Goal: Task Accomplishment & Management: Manage account settings

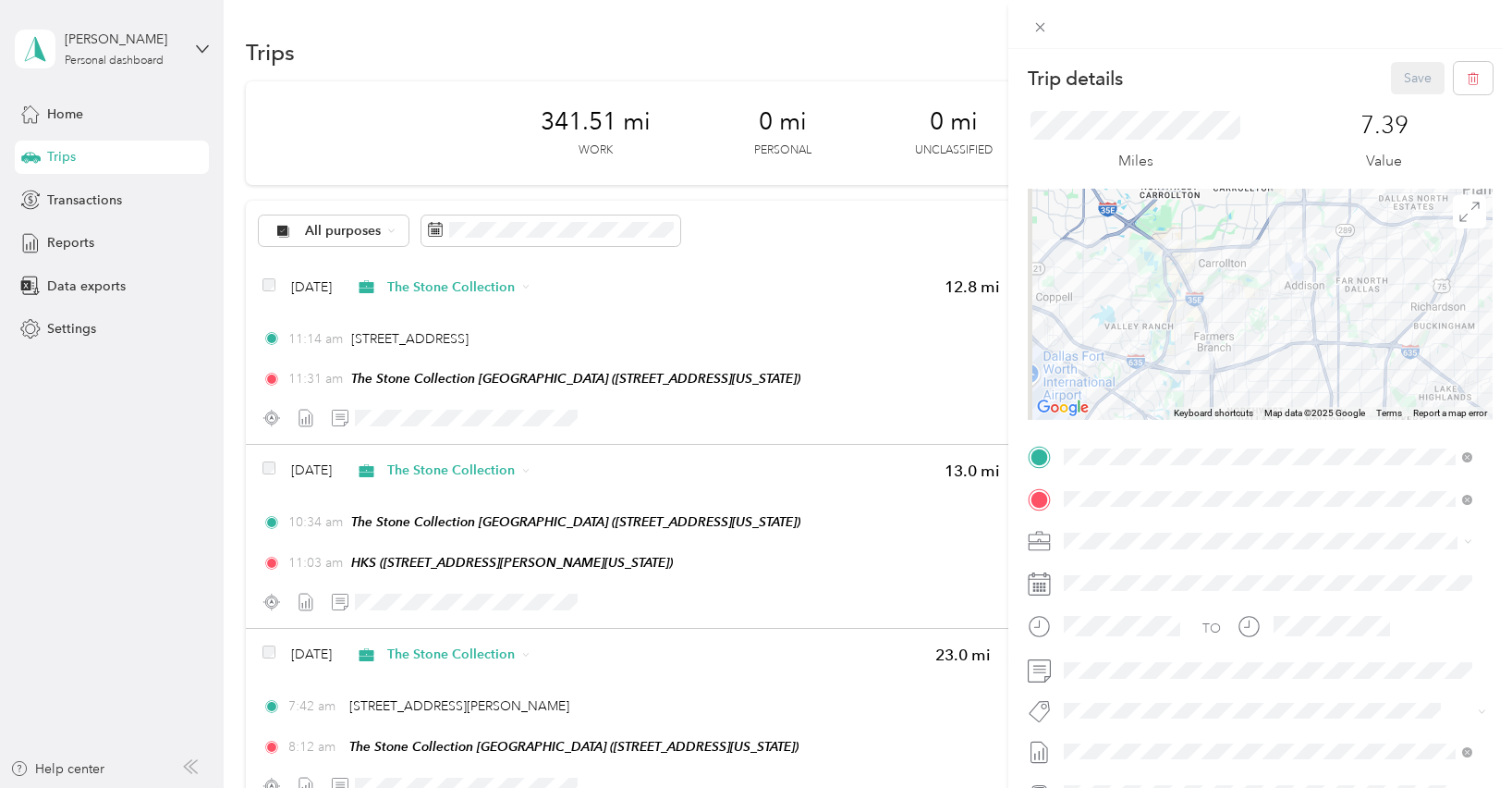
scroll to position [1035, 0]
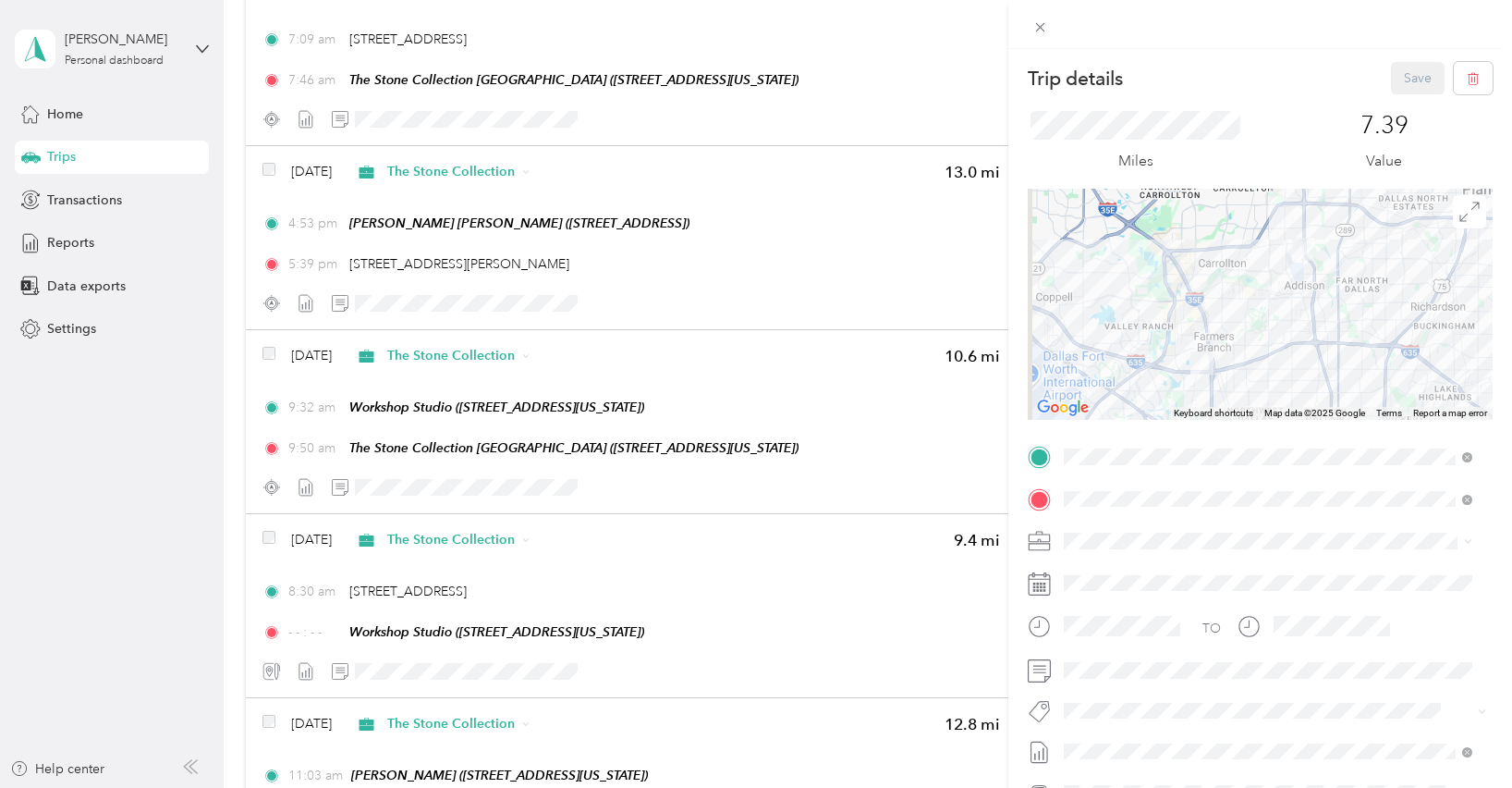
click at [1281, 112] on div "7.39 Value" at bounding box center [1383, 142] width 216 height 62
click at [674, 438] on div "Trip details Save This trip cannot be edited because it is either under review,…" at bounding box center [756, 394] width 1512 height 788
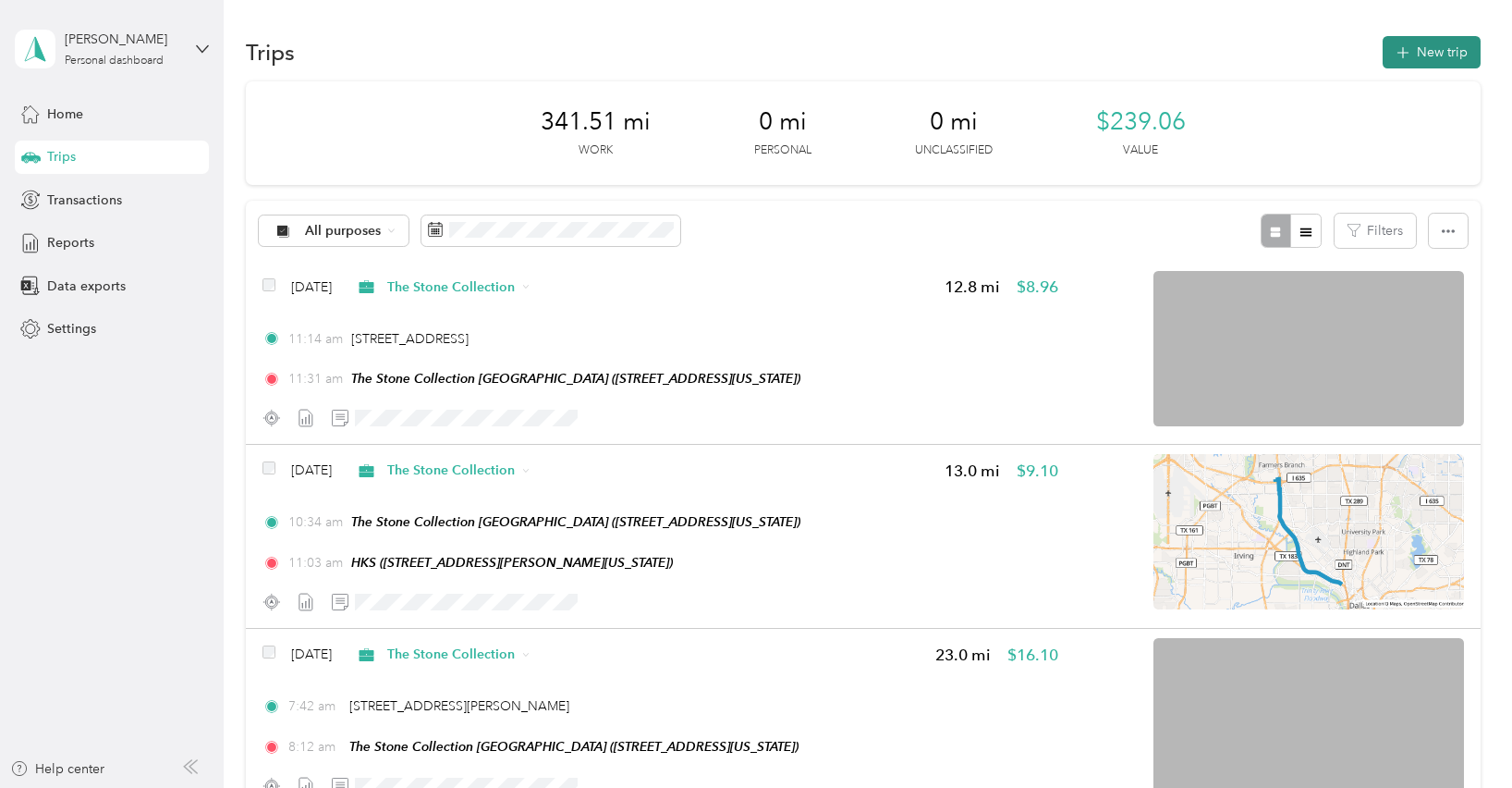
click at [1426, 49] on button "New trip" at bounding box center [1431, 52] width 98 height 32
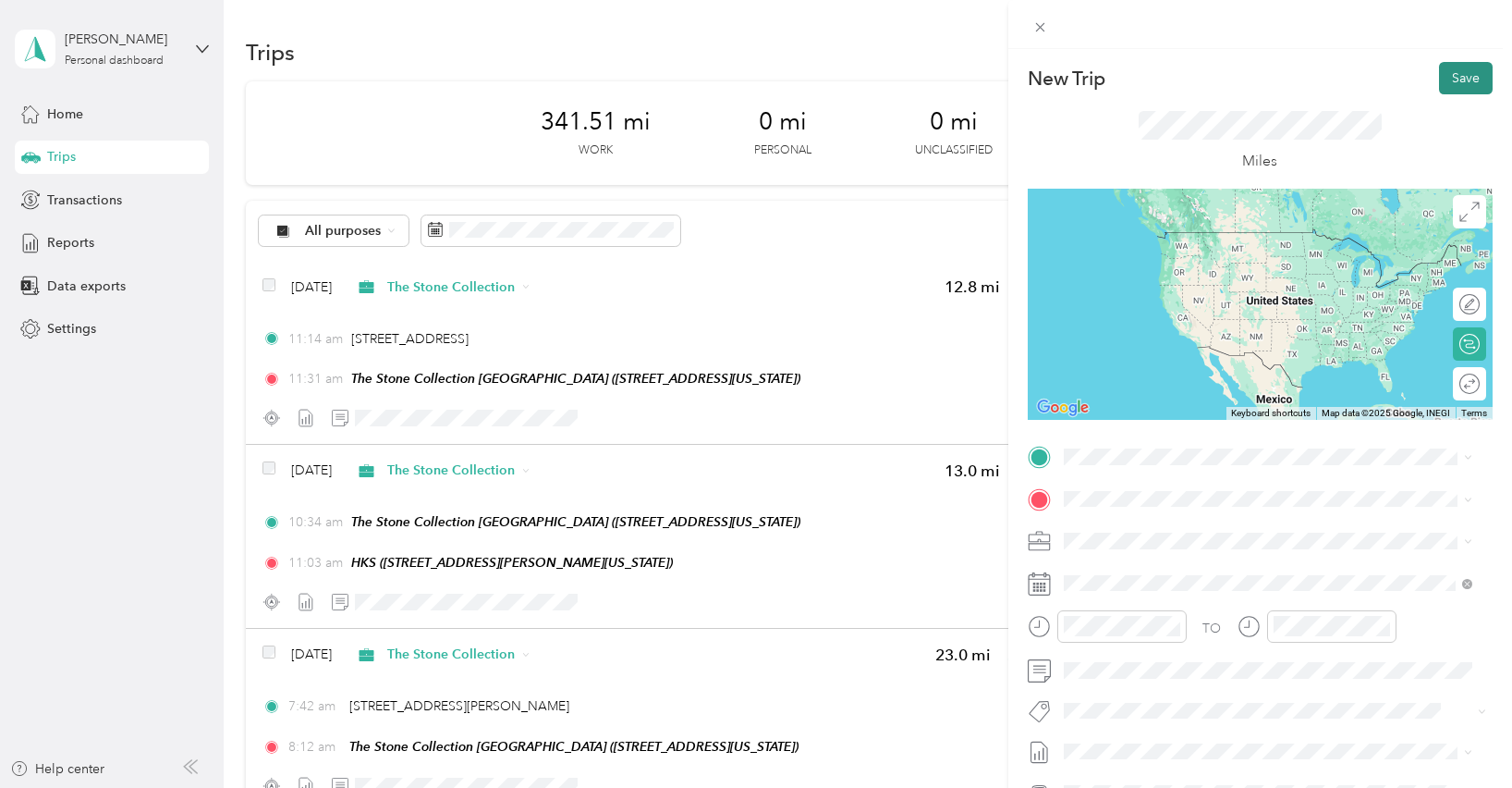
click at [1452, 89] on button "Save" at bounding box center [1466, 78] width 54 height 32
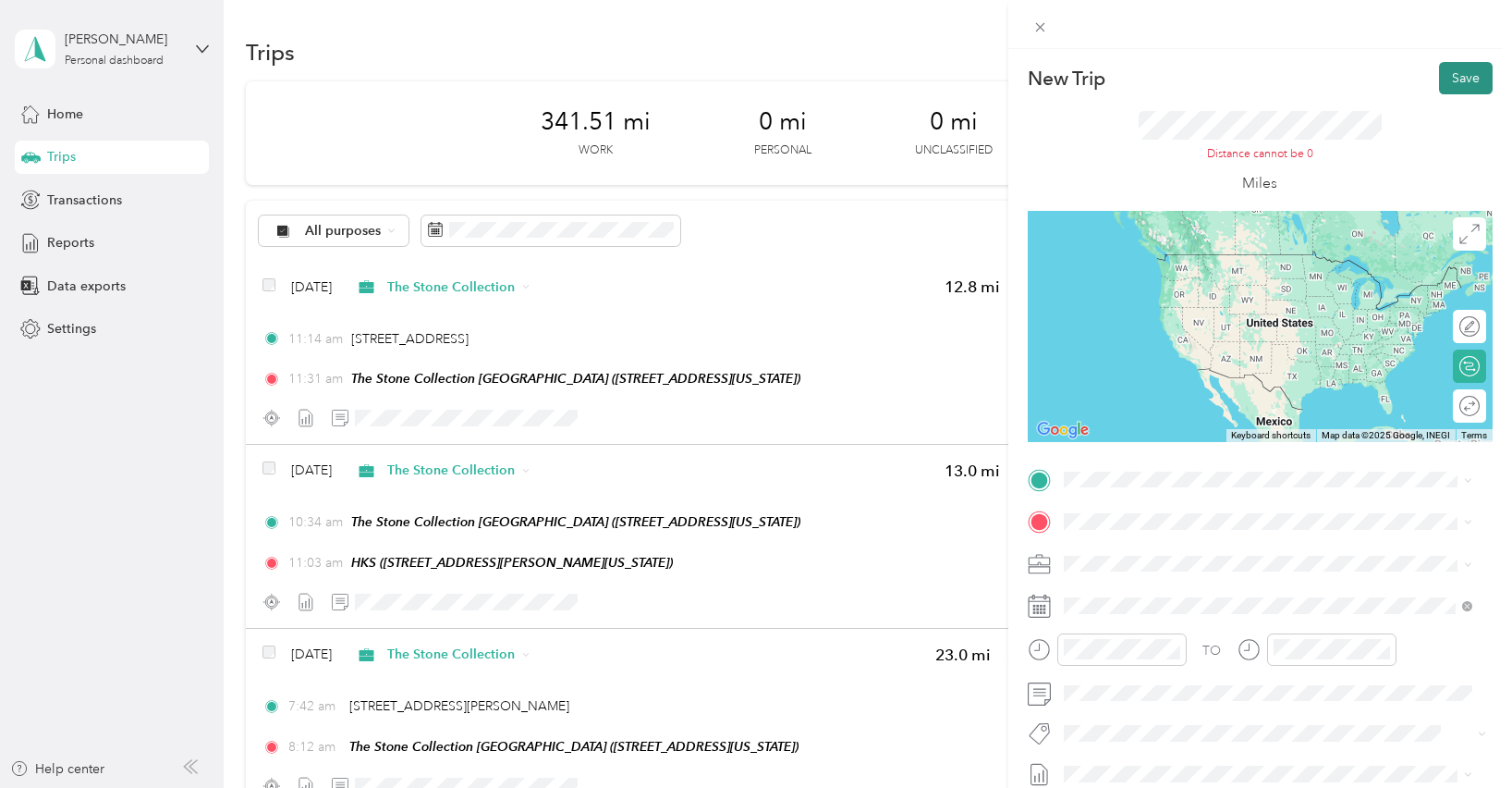
click at [1439, 89] on button "Save" at bounding box center [1466, 78] width 54 height 32
click at [610, 718] on div "New Trip Save This trip cannot be edited because it is either under review, app…" at bounding box center [756, 394] width 1512 height 788
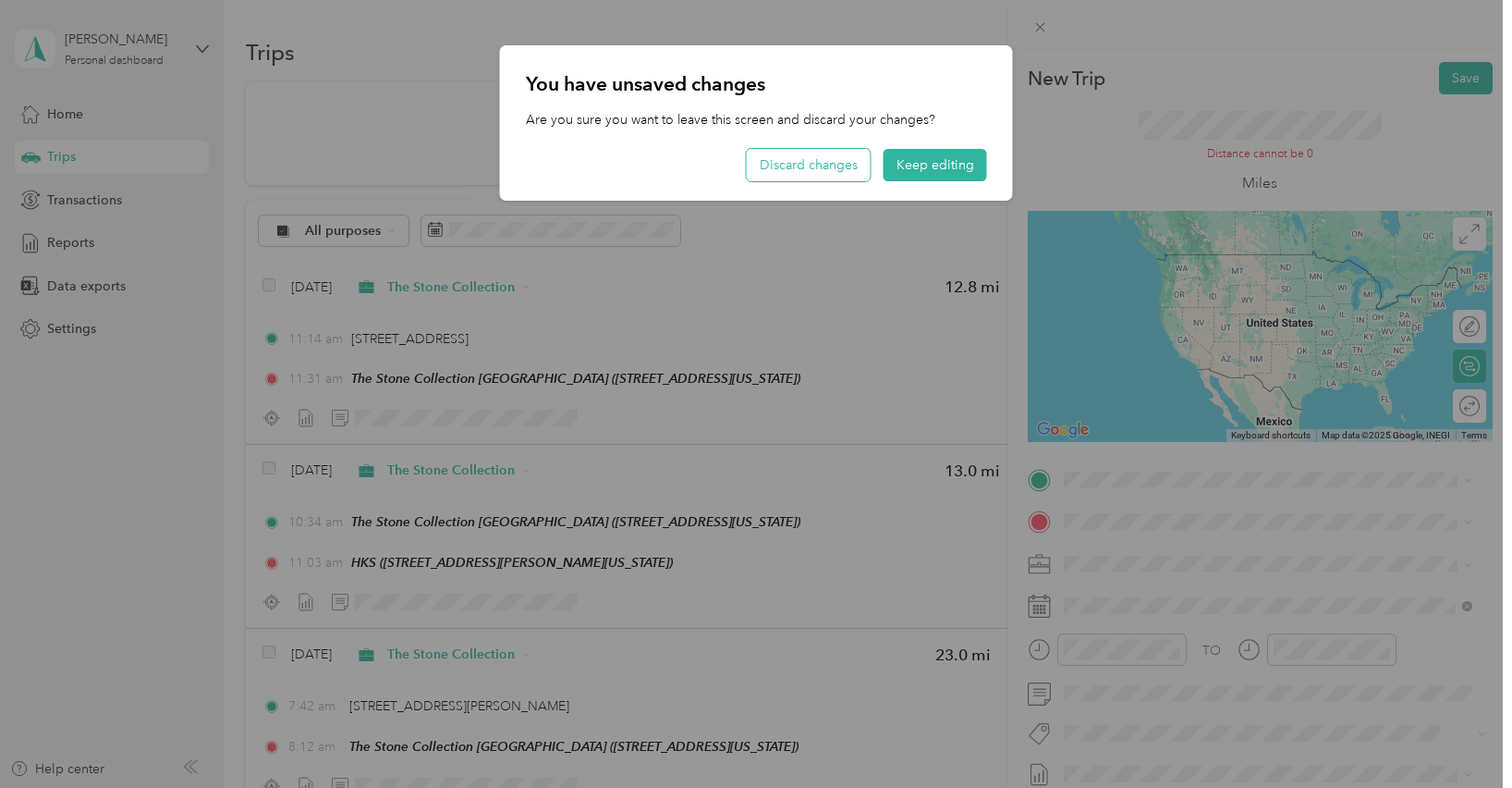
click at [841, 165] on button "Discard changes" at bounding box center [809, 165] width 124 height 32
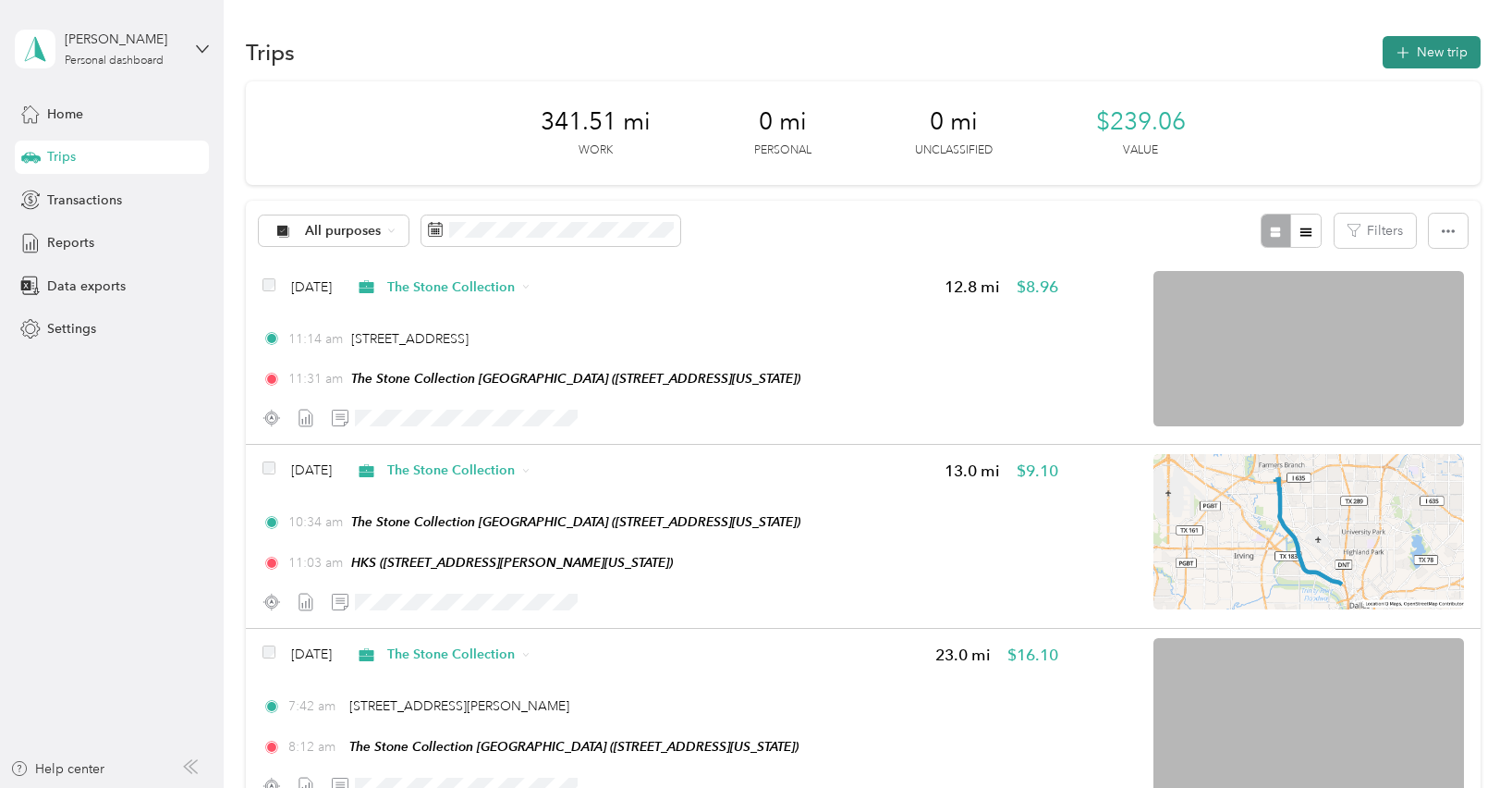
click at [1441, 49] on button "New trip" at bounding box center [1431, 52] width 98 height 32
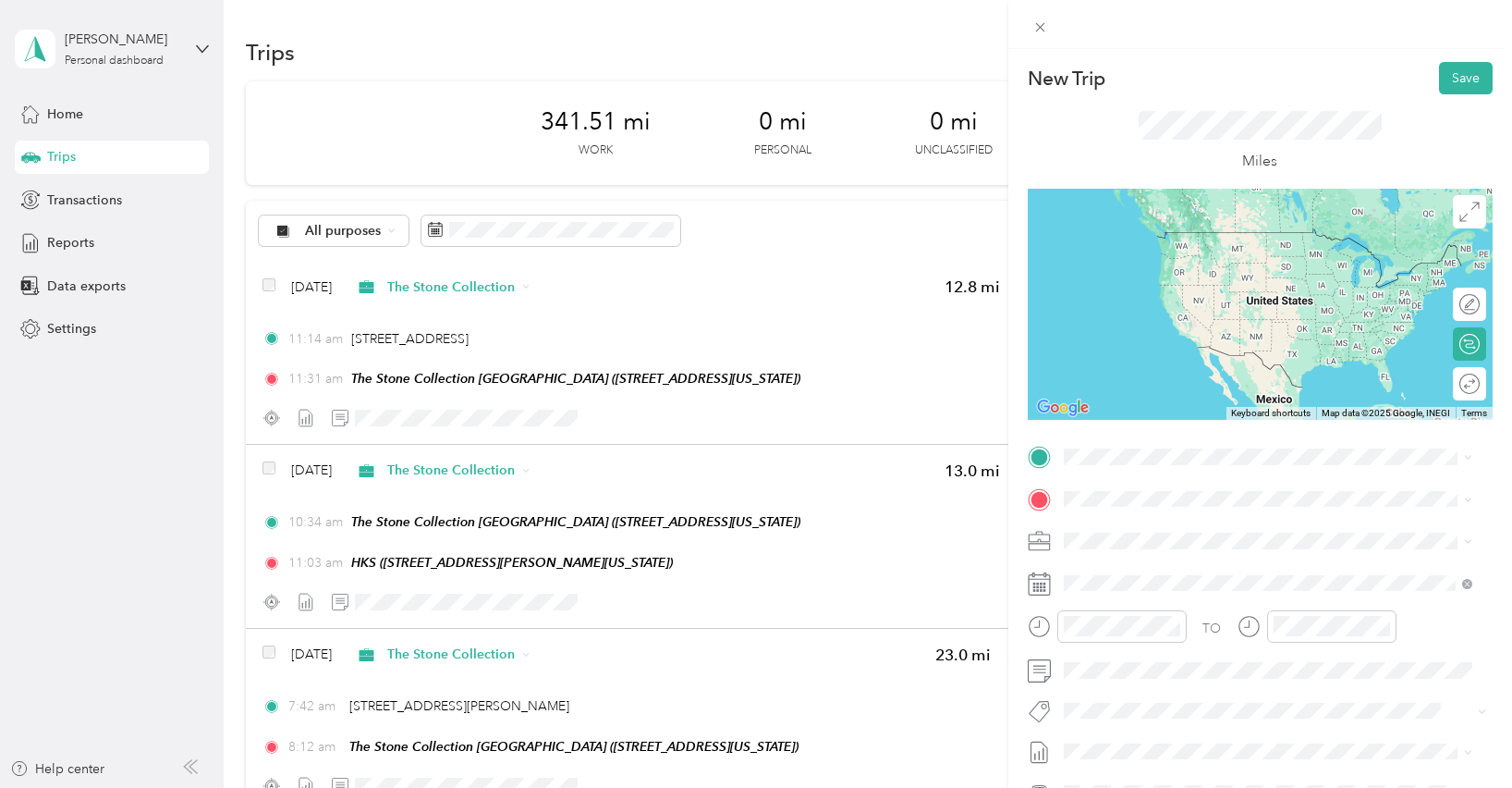
click at [1183, 532] on div "The Stone Collection [GEOGRAPHIC_DATA] [STREET_ADDRESS][US_STATE]" at bounding box center [1190, 536] width 184 height 39
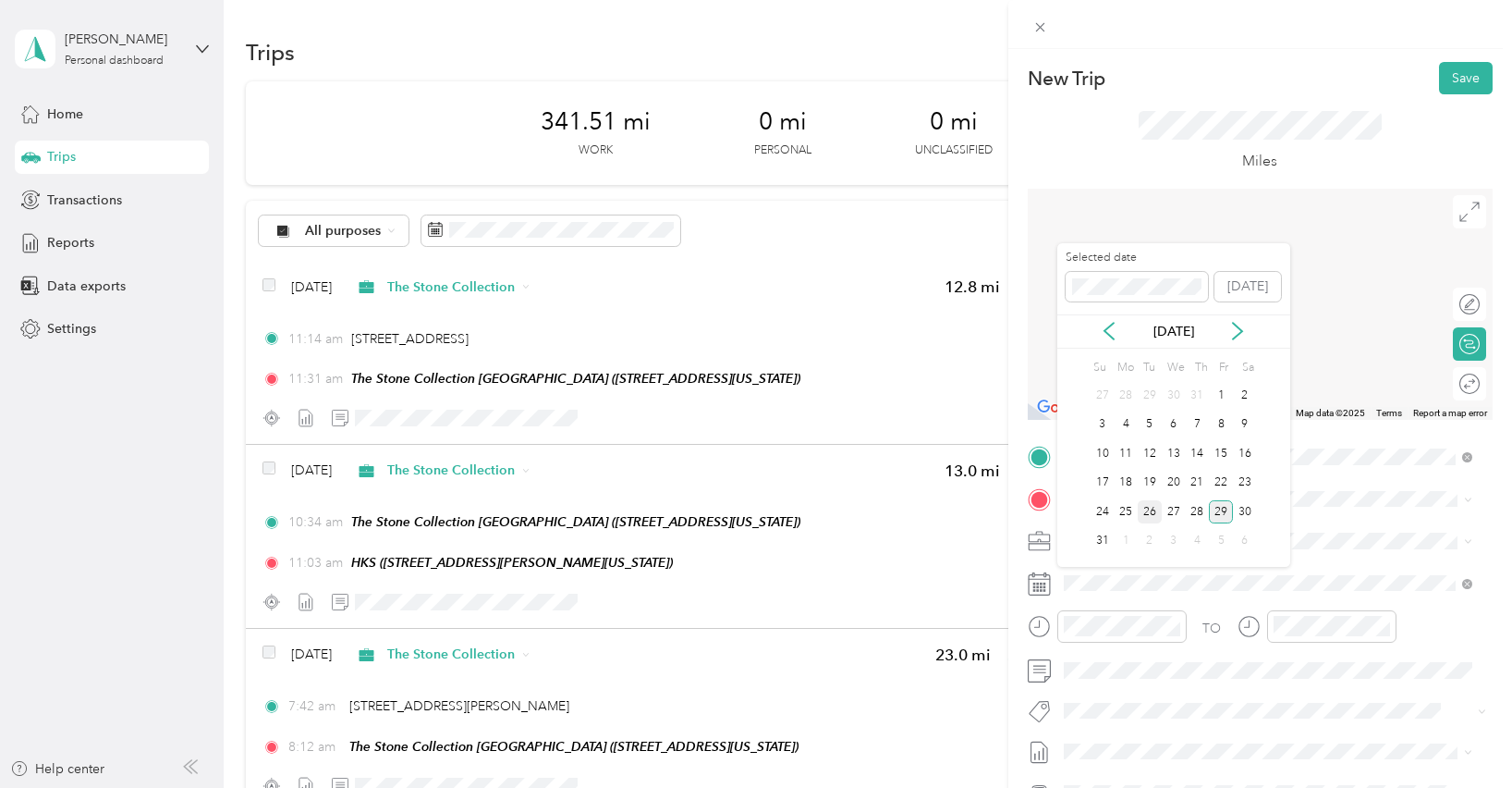
click at [1151, 514] on div "26" at bounding box center [1150, 512] width 24 height 23
click at [1158, 571] on span "[STREET_ADDRESS][US_STATE]" at bounding box center [1190, 566] width 184 height 17
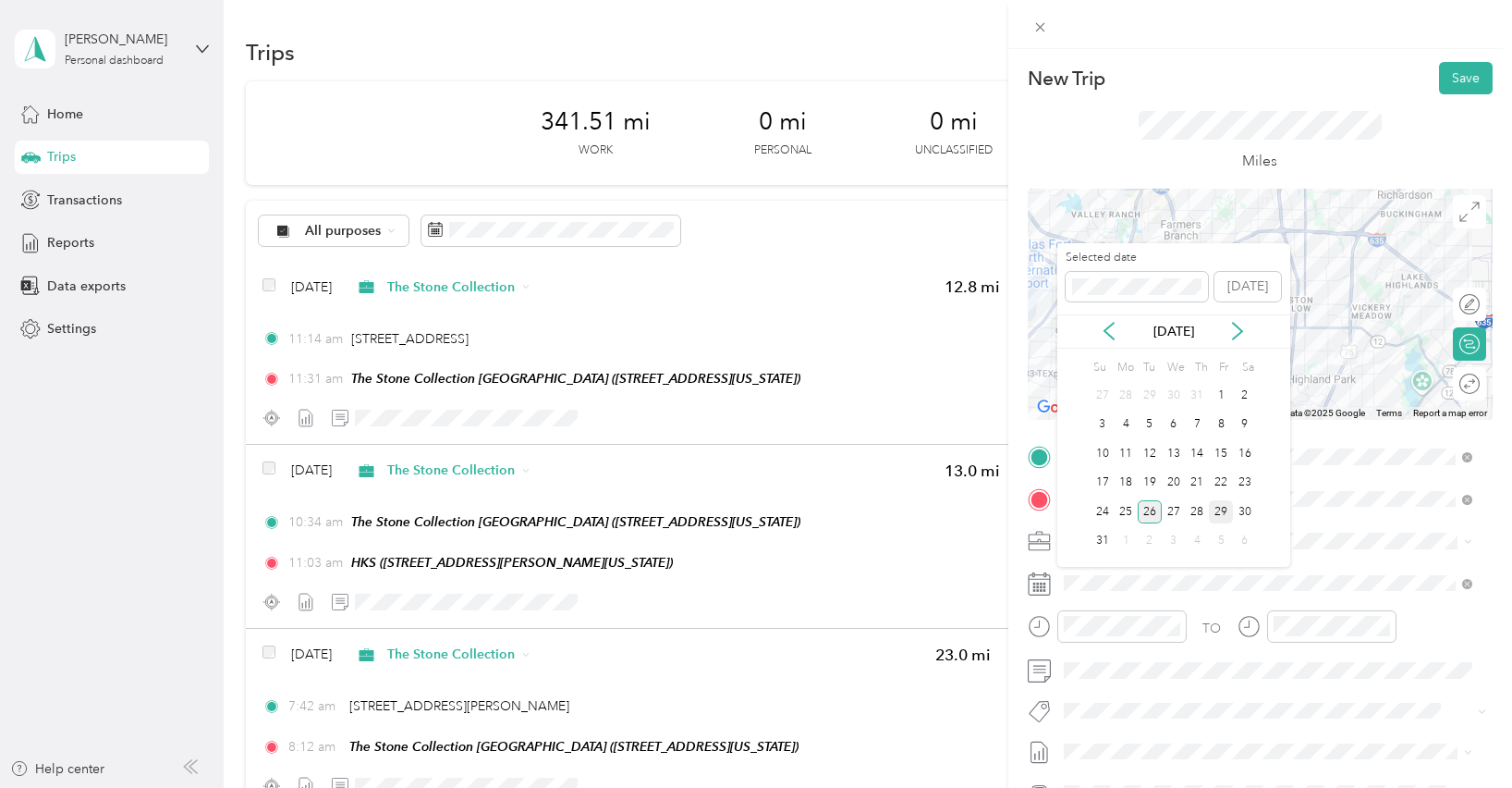
click at [1153, 514] on div "26" at bounding box center [1150, 512] width 24 height 23
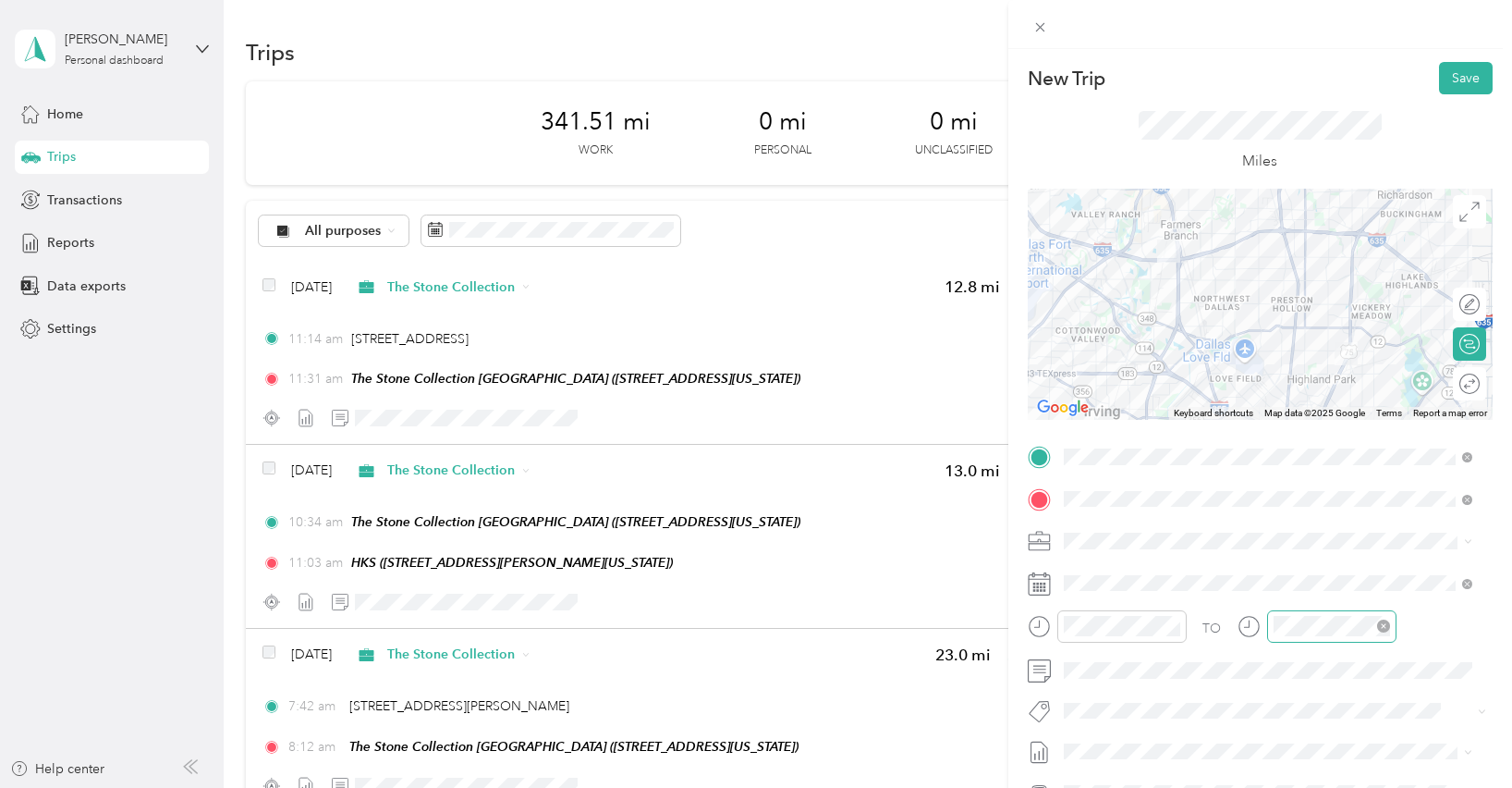
click at [1384, 628] on icon "close-circle" at bounding box center [1383, 626] width 13 height 13
click at [1383, 628] on icon "close-circle" at bounding box center [1383, 626] width 13 height 13
click at [1292, 431] on div "02" at bounding box center [1292, 432] width 44 height 26
click at [1343, 466] on div "45" at bounding box center [1344, 467] width 44 height 26
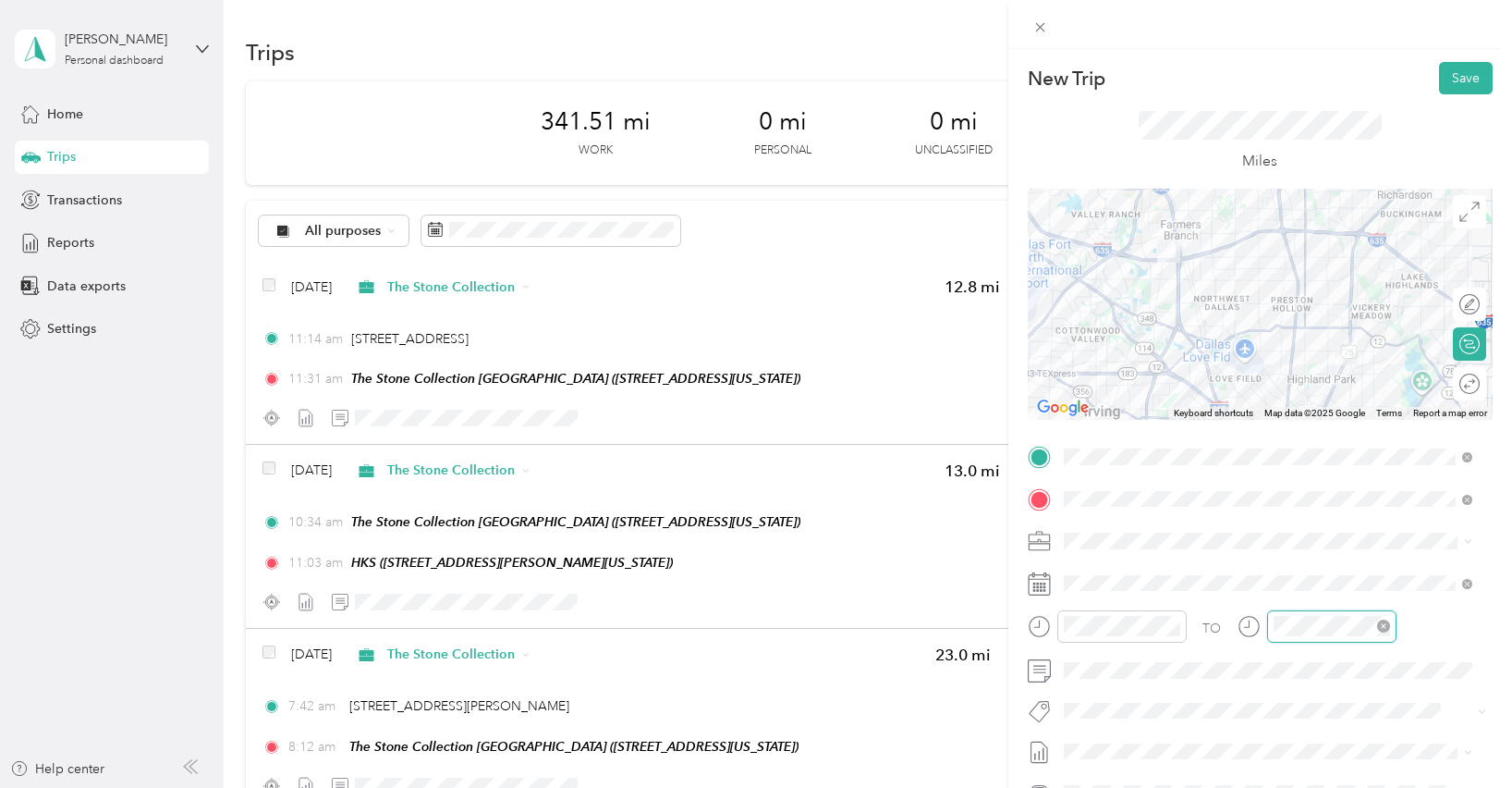
scroll to position [0, 0]
click at [1286, 432] on div "02" at bounding box center [1292, 432] width 44 height 26
click at [1339, 468] on div "45" at bounding box center [1344, 467] width 44 height 26
click at [1374, 607] on div "TO Add photo" at bounding box center [1260, 666] width 465 height 447
click at [1449, 83] on button "Save" at bounding box center [1466, 78] width 54 height 32
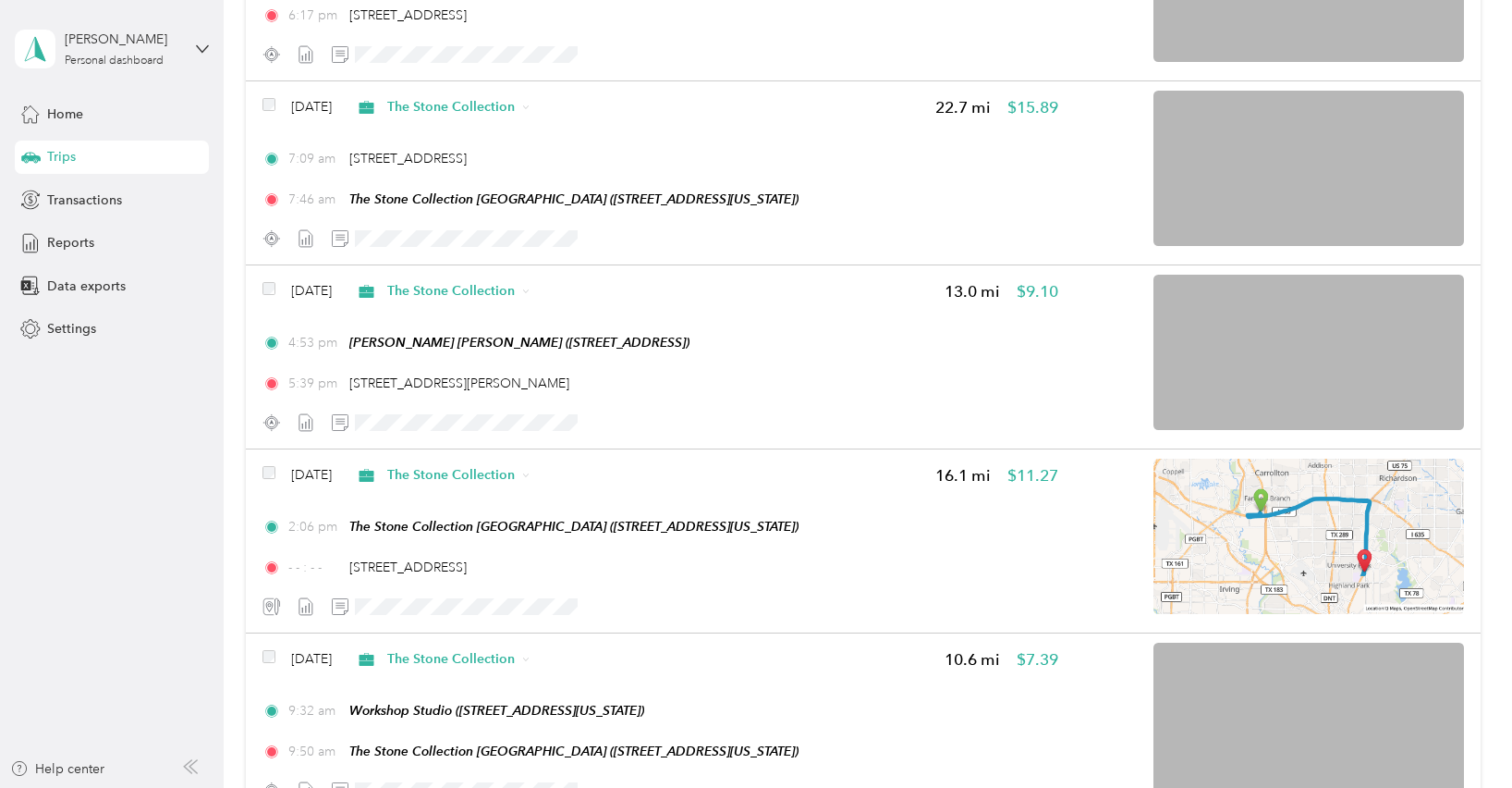
scroll to position [917, 0]
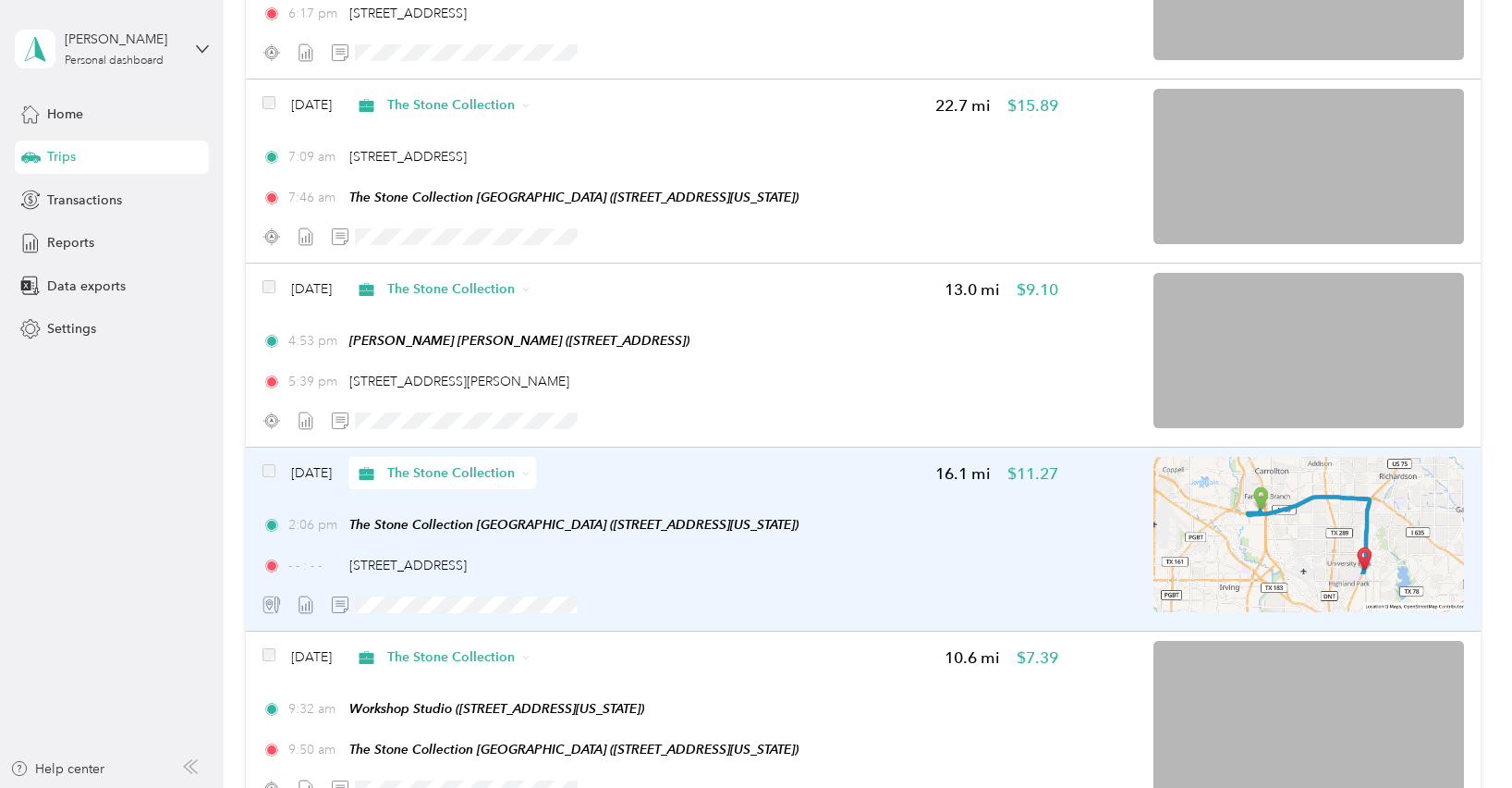
click at [1199, 567] on img at bounding box center [1308, 535] width 310 height 156
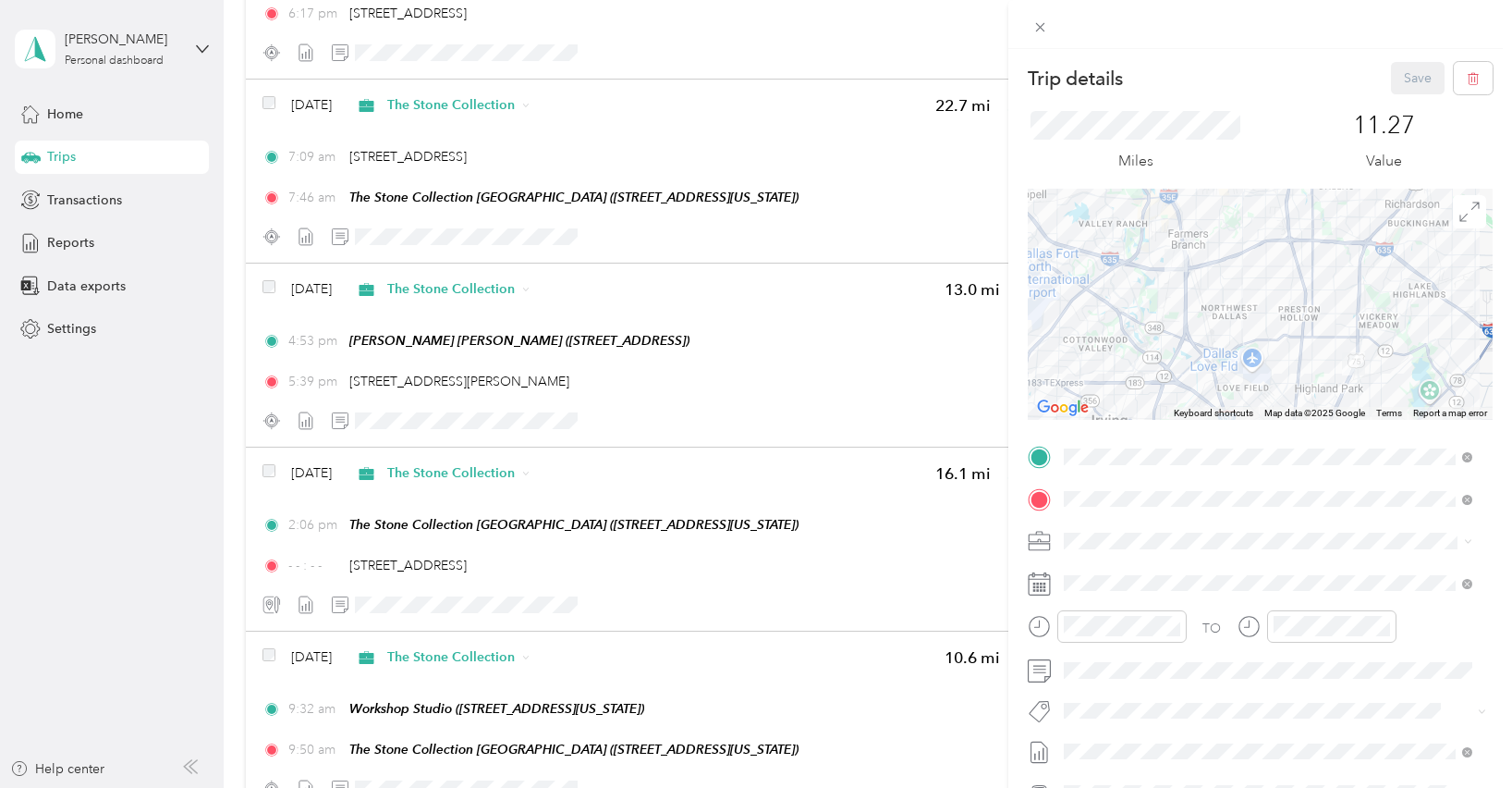
click at [1420, 397] on div at bounding box center [1260, 303] width 465 height 231
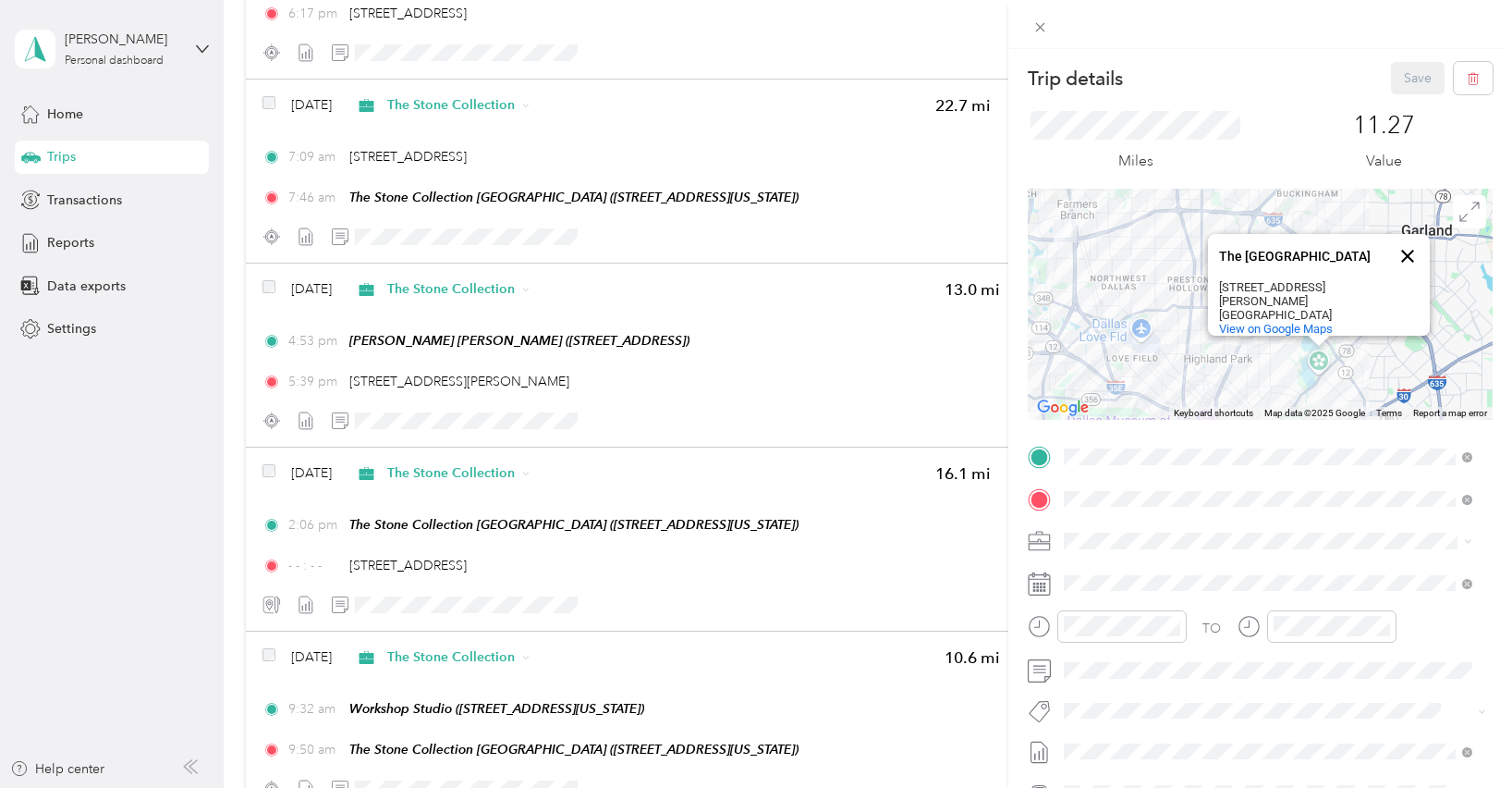
click at [1402, 254] on button "Close" at bounding box center [1407, 256] width 44 height 44
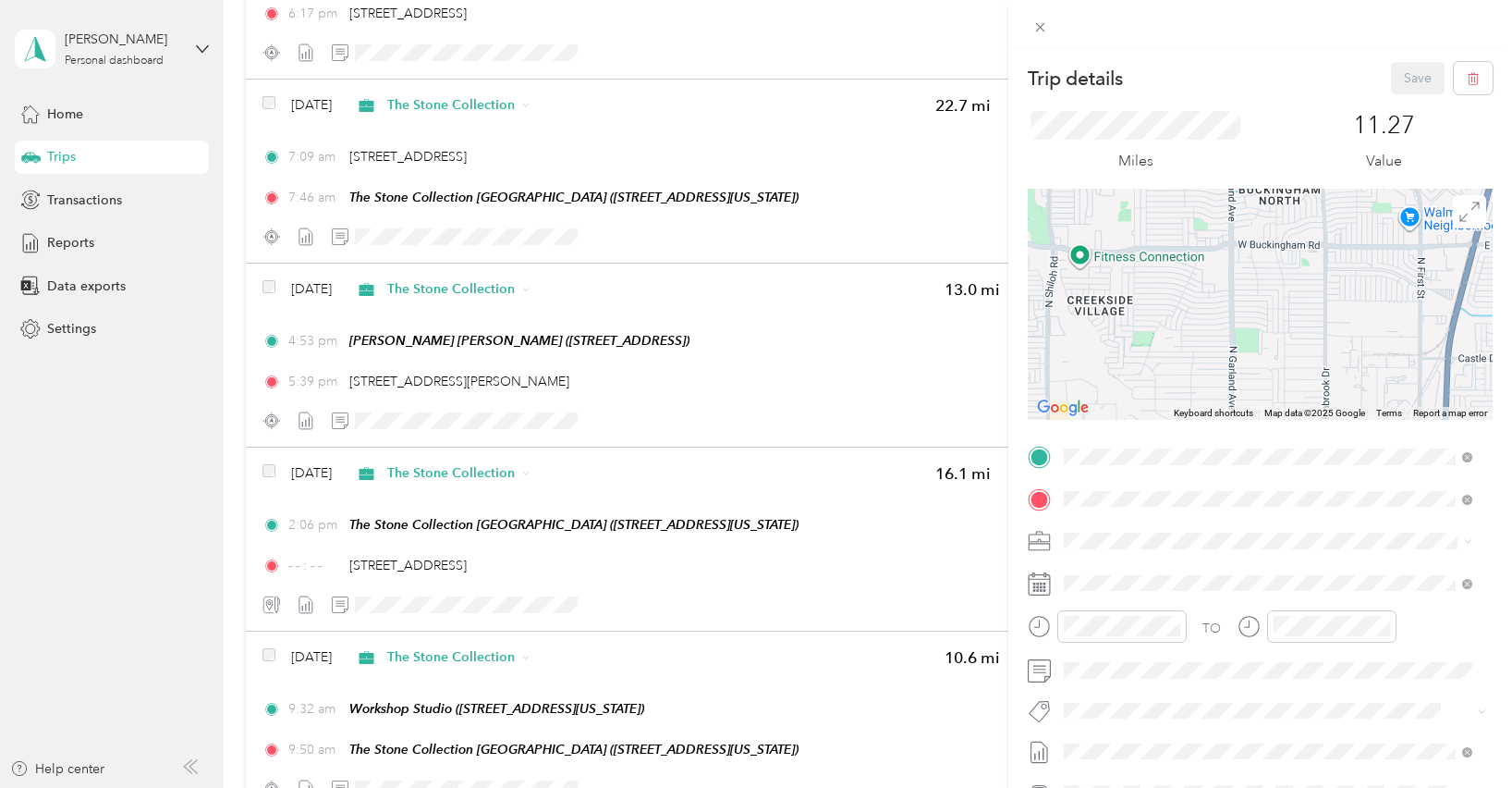
click at [1410, 83] on div "Save" at bounding box center [1442, 78] width 103 height 32
click at [794, 607] on div "Trip details Save This trip cannot be edited because it is either under review,…" at bounding box center [756, 394] width 1512 height 788
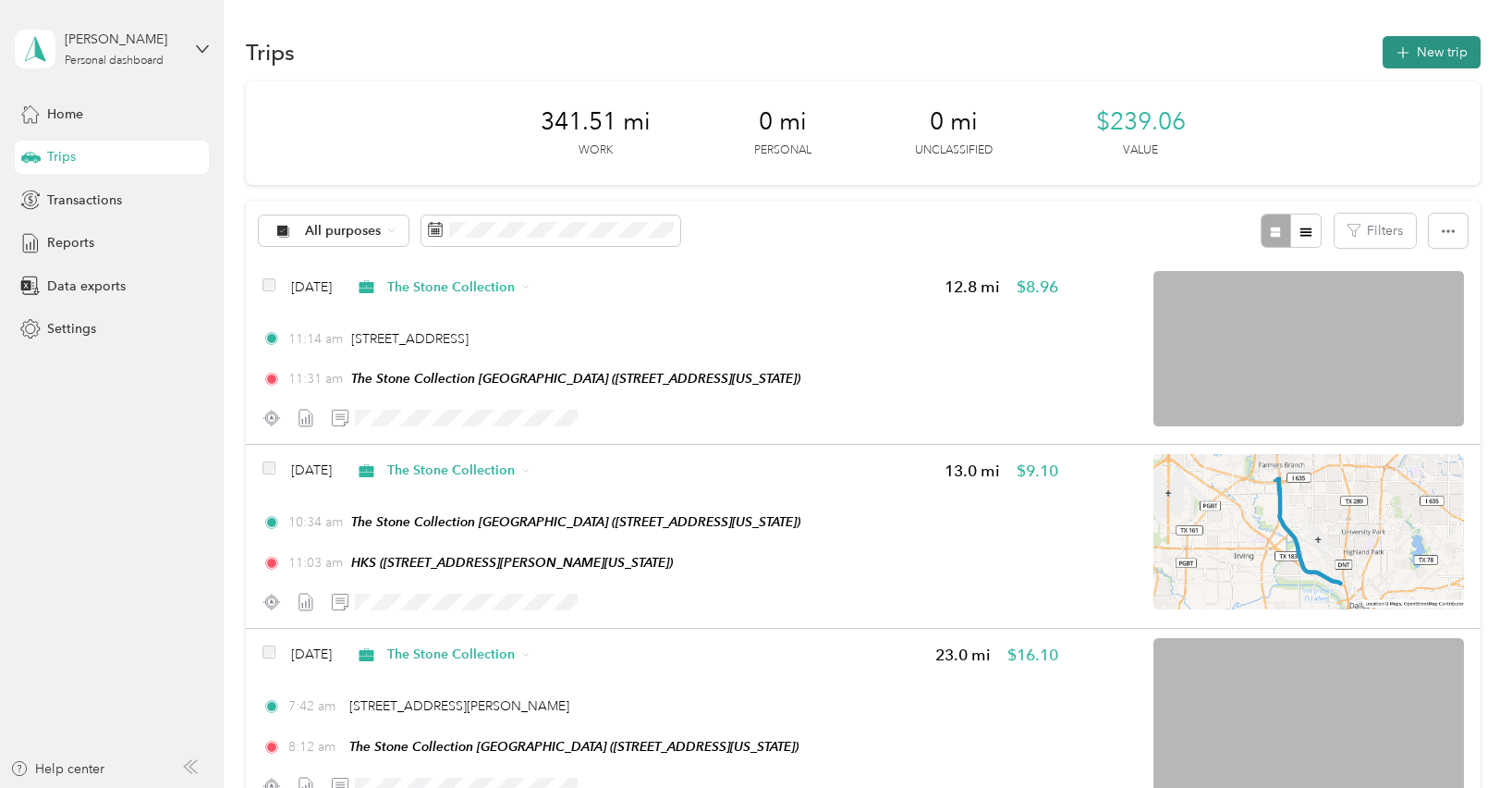
click at [1437, 60] on button "New trip" at bounding box center [1431, 52] width 98 height 32
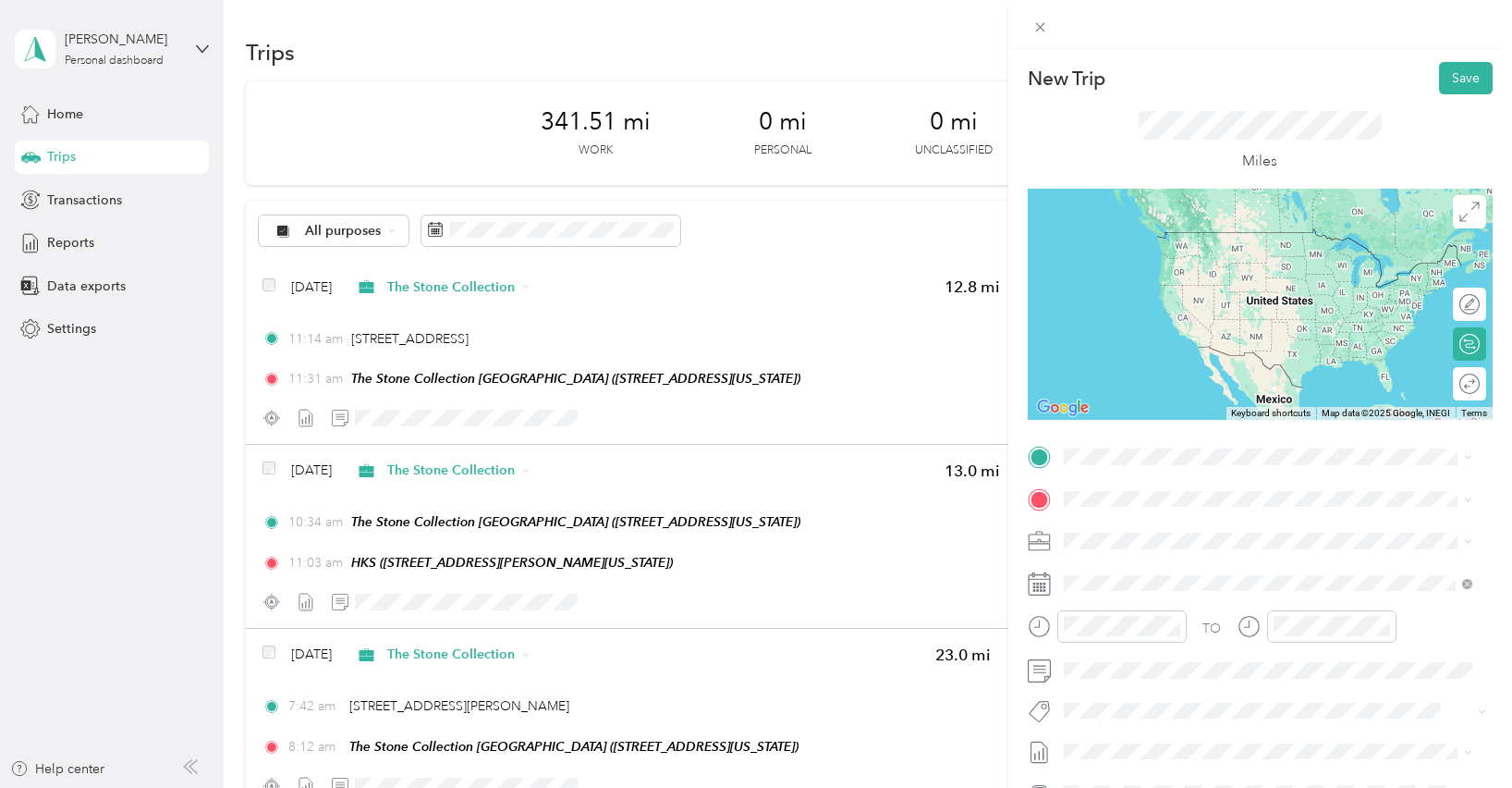
click at [1148, 527] on span "[STREET_ADDRESS][US_STATE]" at bounding box center [1190, 521] width 184 height 17
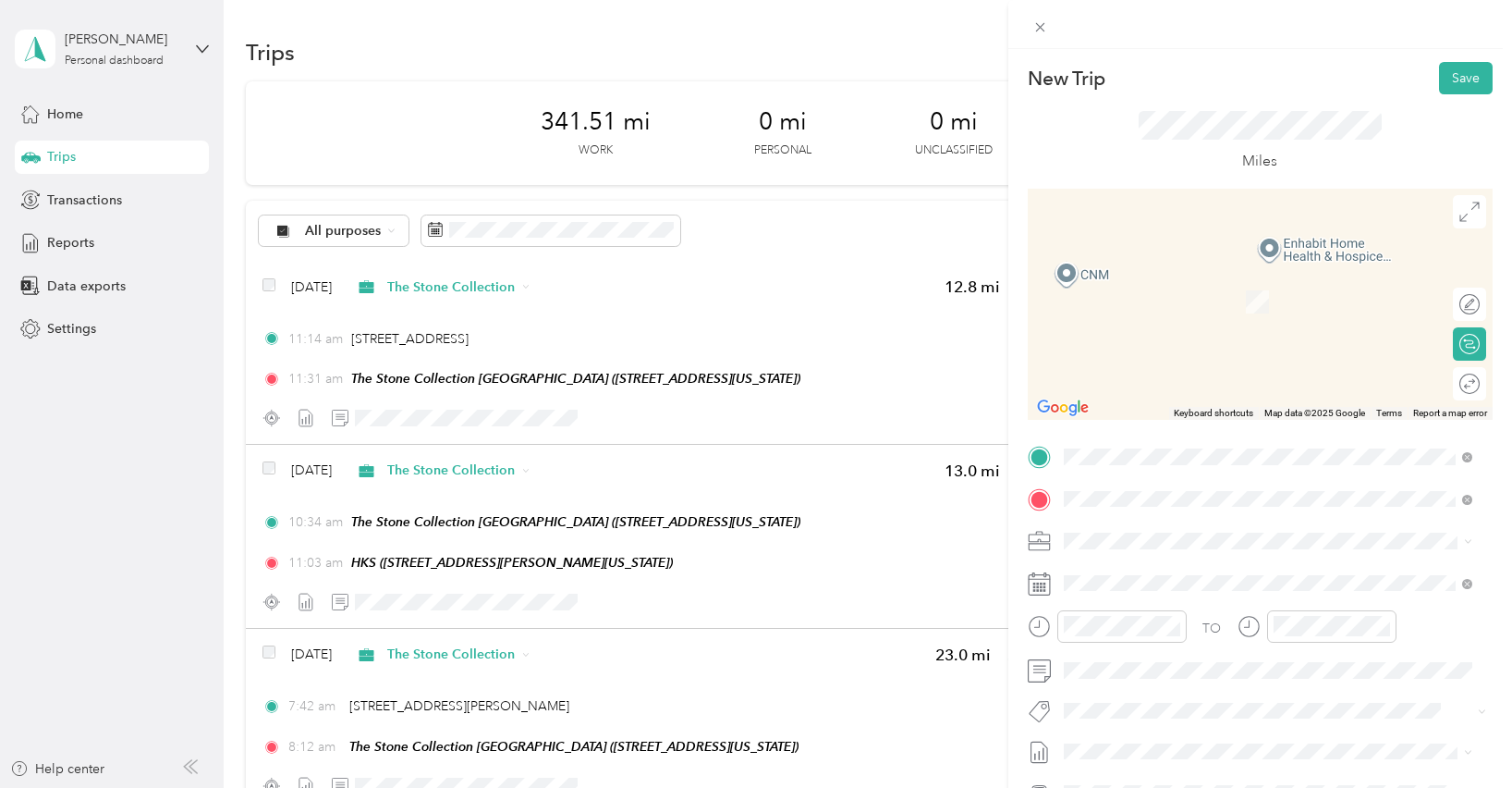
click at [1188, 587] on span "[STREET_ADDRESS][US_STATE]" at bounding box center [1190, 592] width 184 height 16
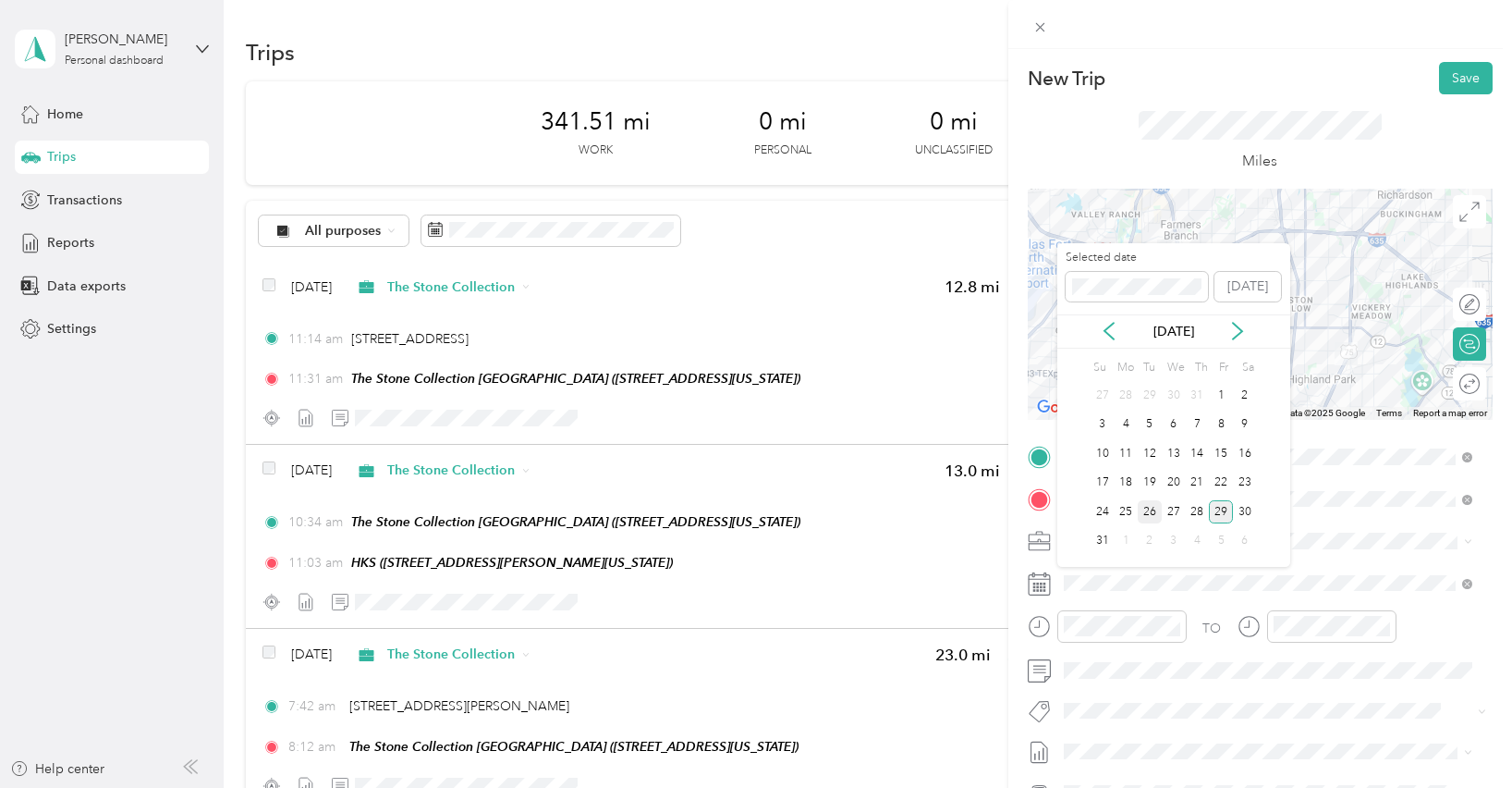
click at [1152, 515] on div "26" at bounding box center [1150, 512] width 24 height 23
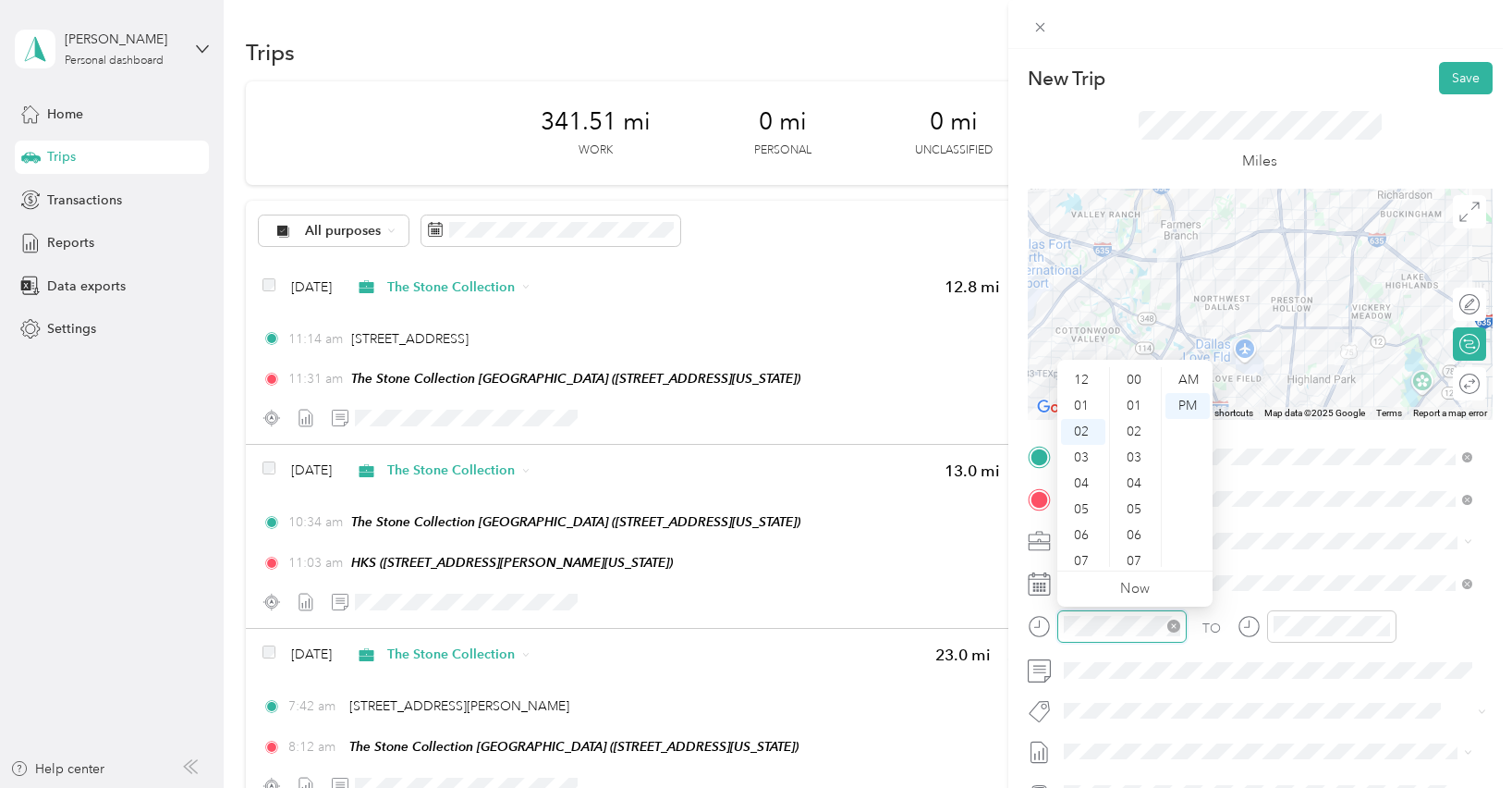
scroll to position [233, 0]
click at [1129, 523] on div "15" at bounding box center [1136, 535] width 44 height 26
click at [1138, 515] on div "45" at bounding box center [1136, 515] width 44 height 26
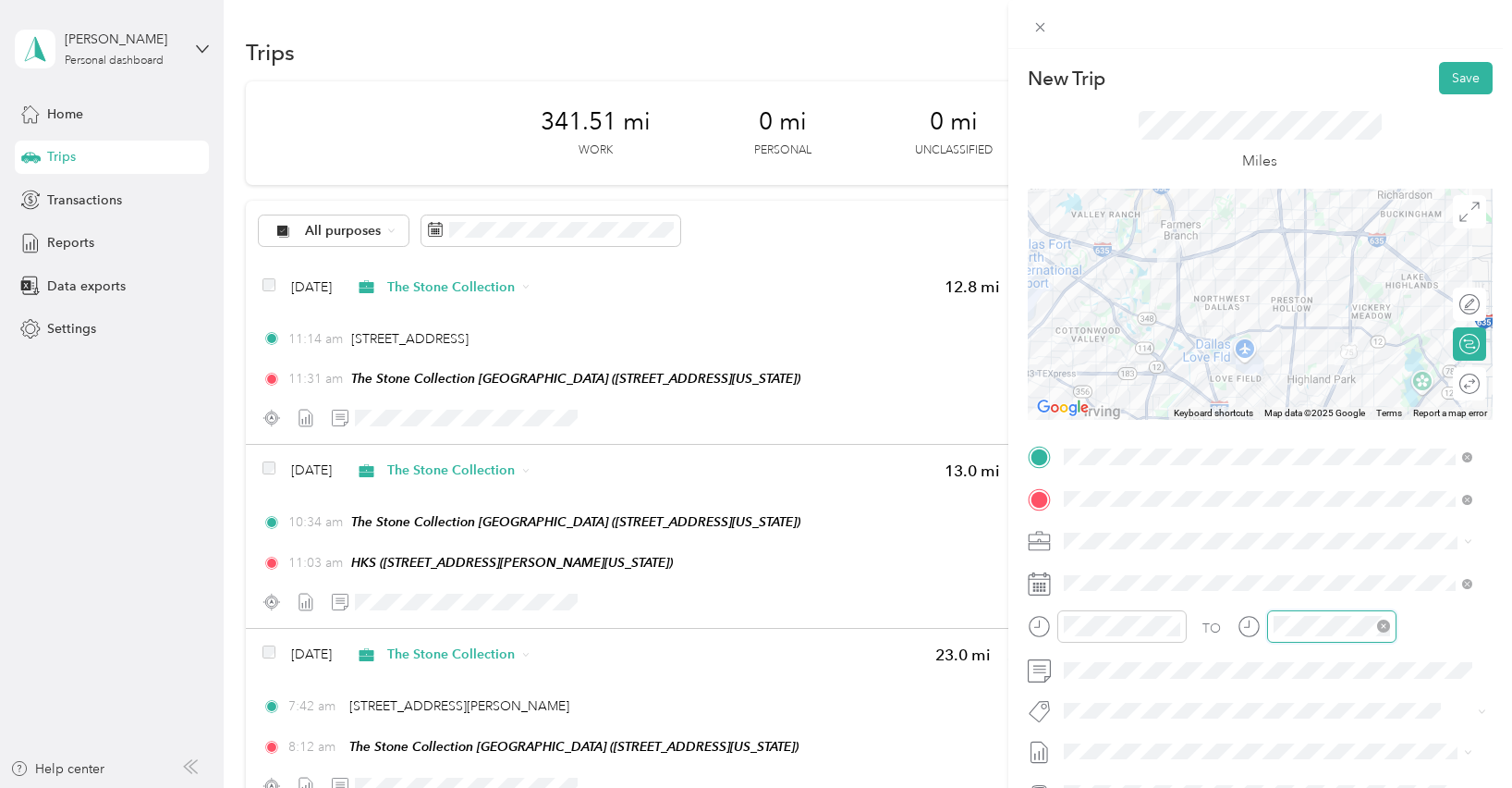
scroll to position [233, 0]
click at [1292, 406] on div "03" at bounding box center [1292, 406] width 44 height 26
click at [1348, 511] on div "20" at bounding box center [1344, 511] width 44 height 26
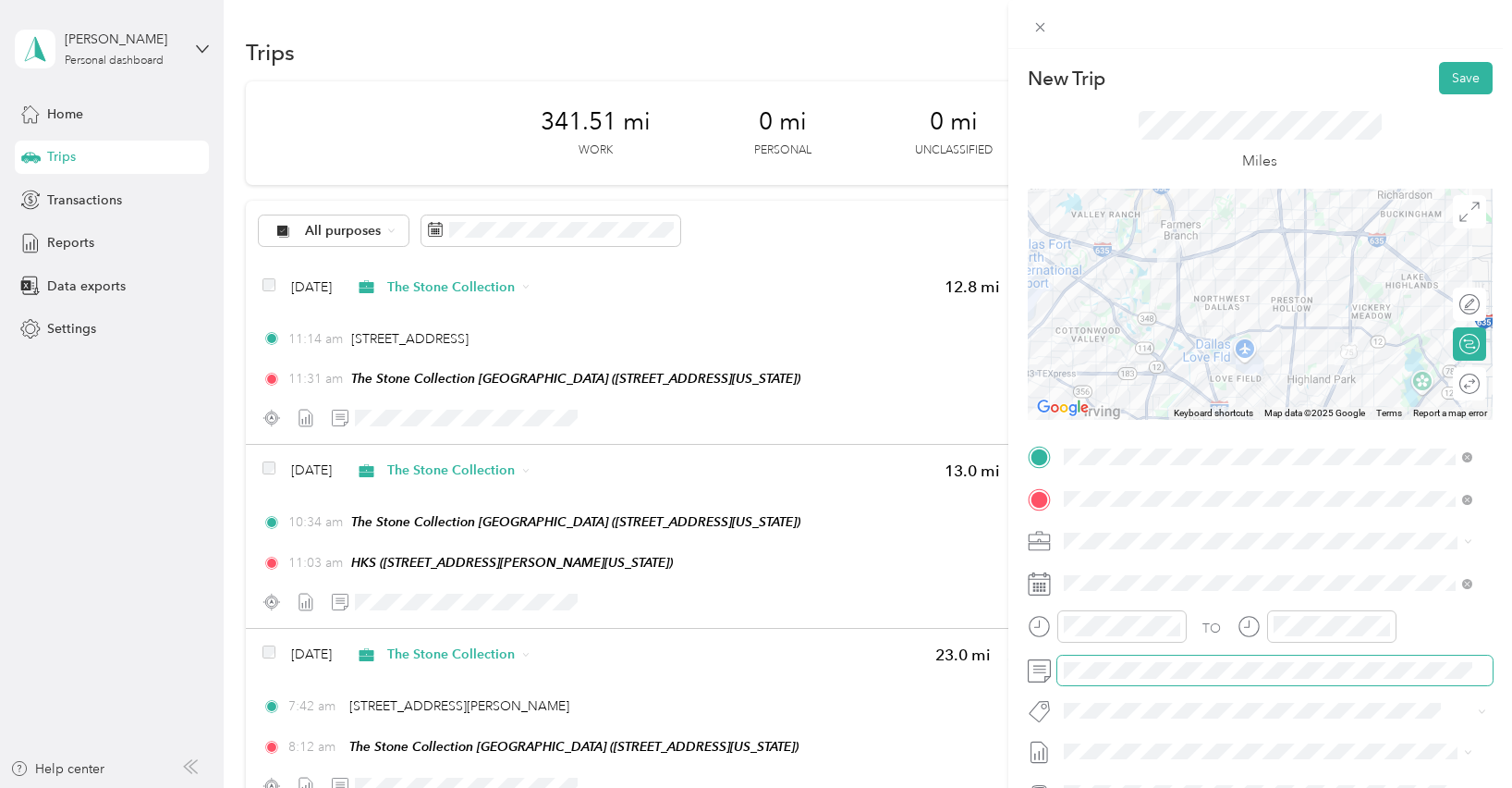
click at [1058, 668] on span at bounding box center [1275, 670] width 435 height 30
click at [1455, 79] on button "Save" at bounding box center [1466, 78] width 54 height 32
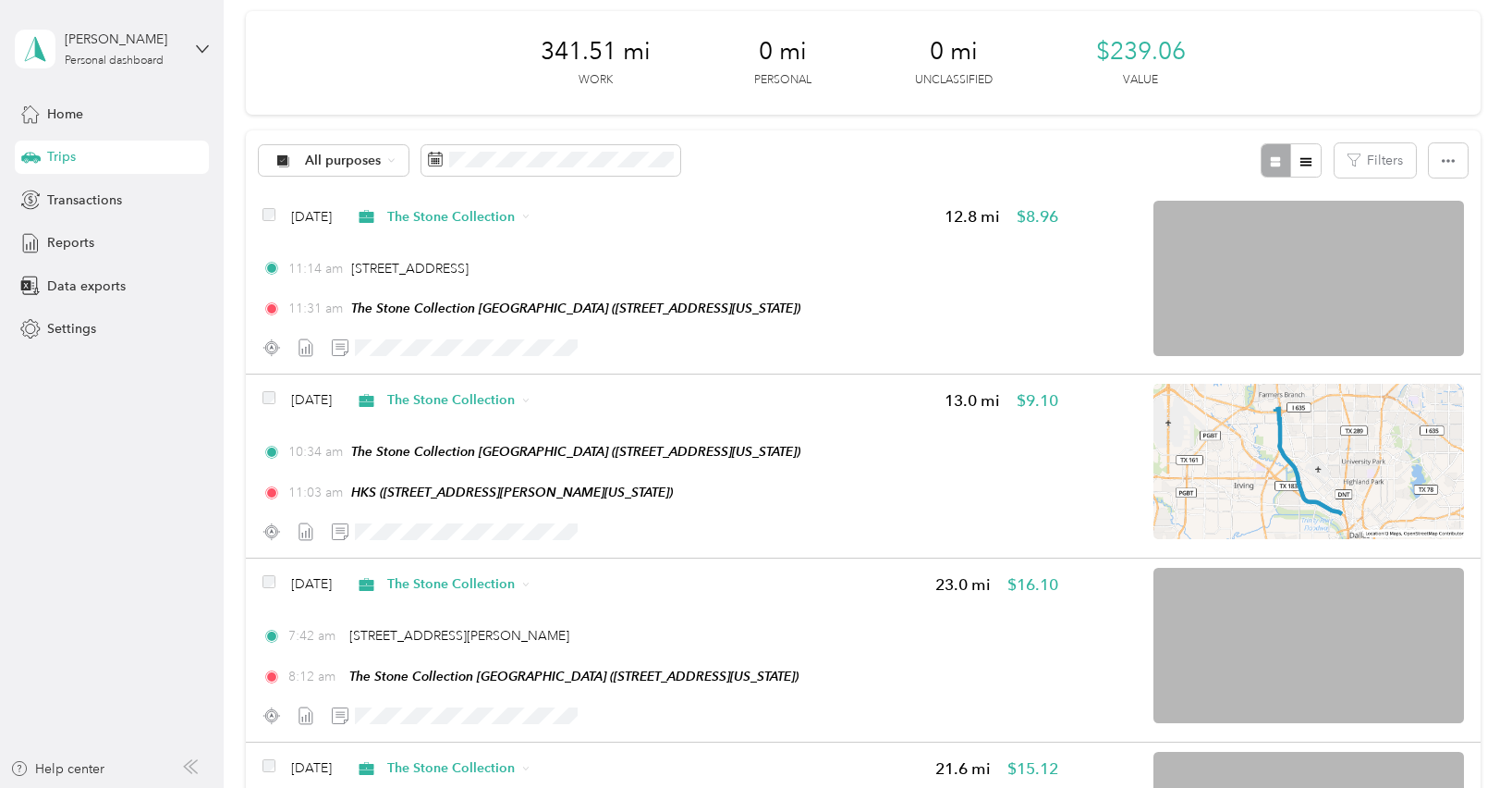
scroll to position [0, 0]
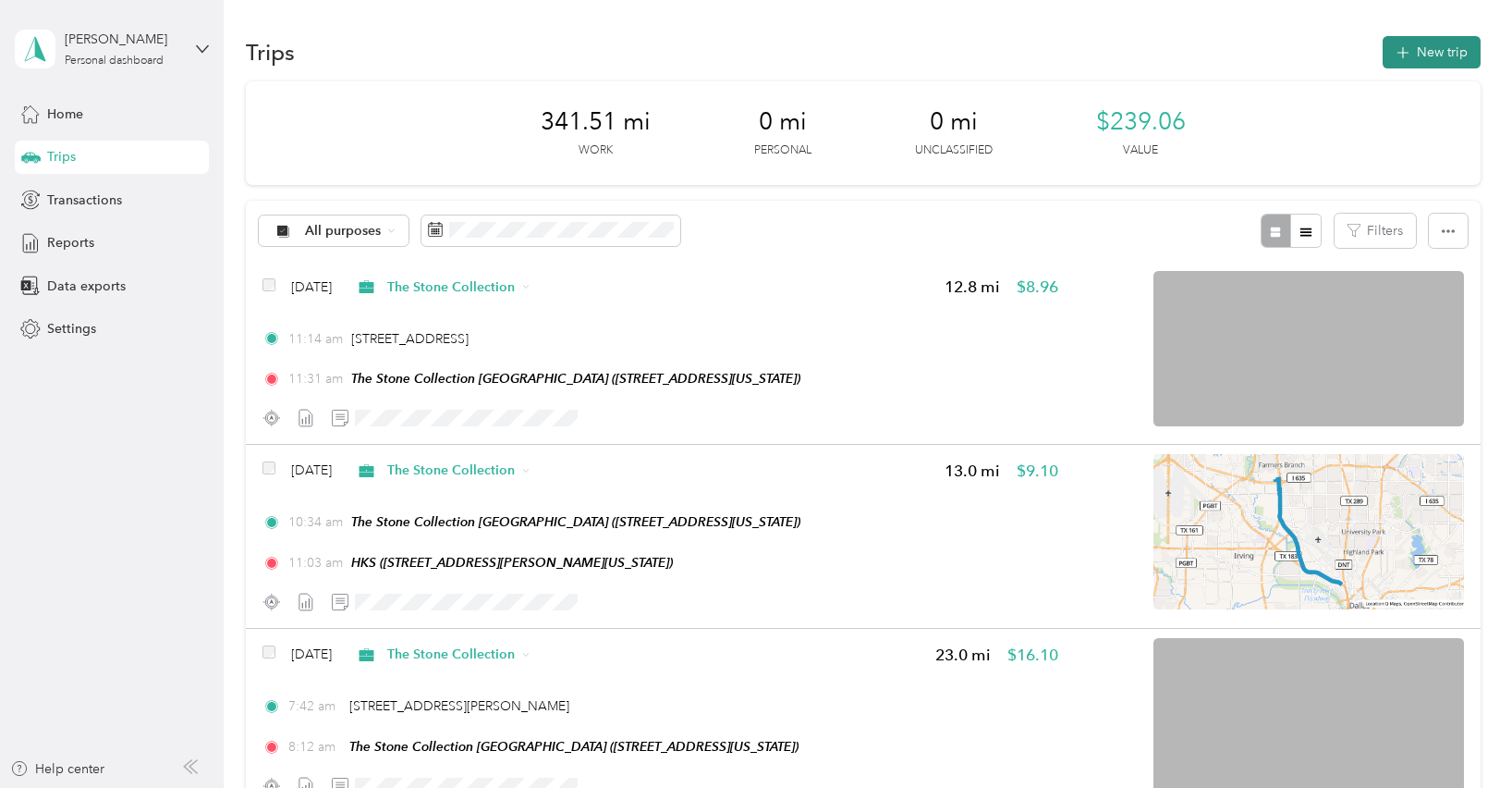
click at [1425, 57] on button "New trip" at bounding box center [1431, 52] width 98 height 32
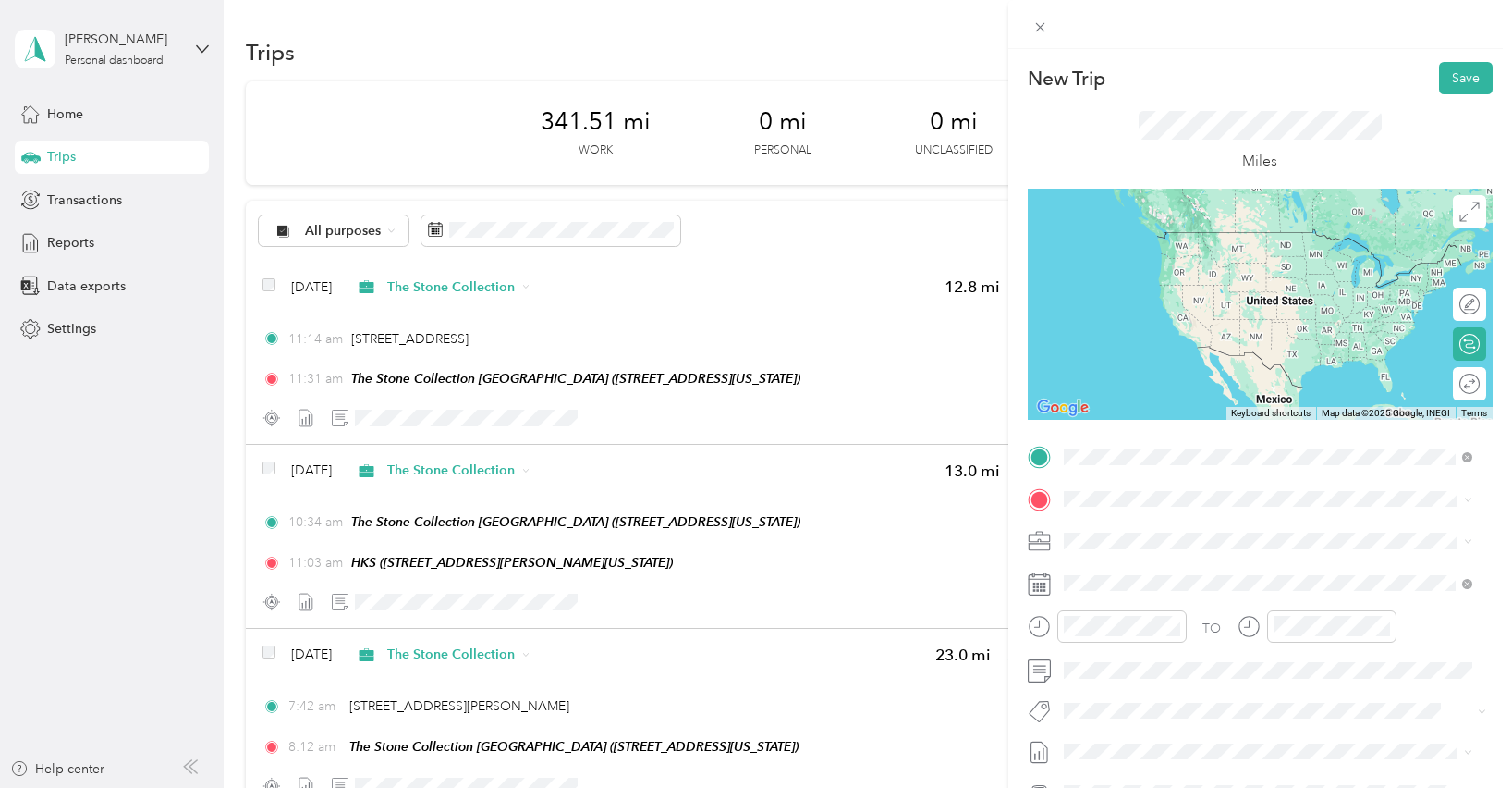
click at [1196, 545] on span "[STREET_ADDRESS][US_STATE]" at bounding box center [1190, 550] width 184 height 16
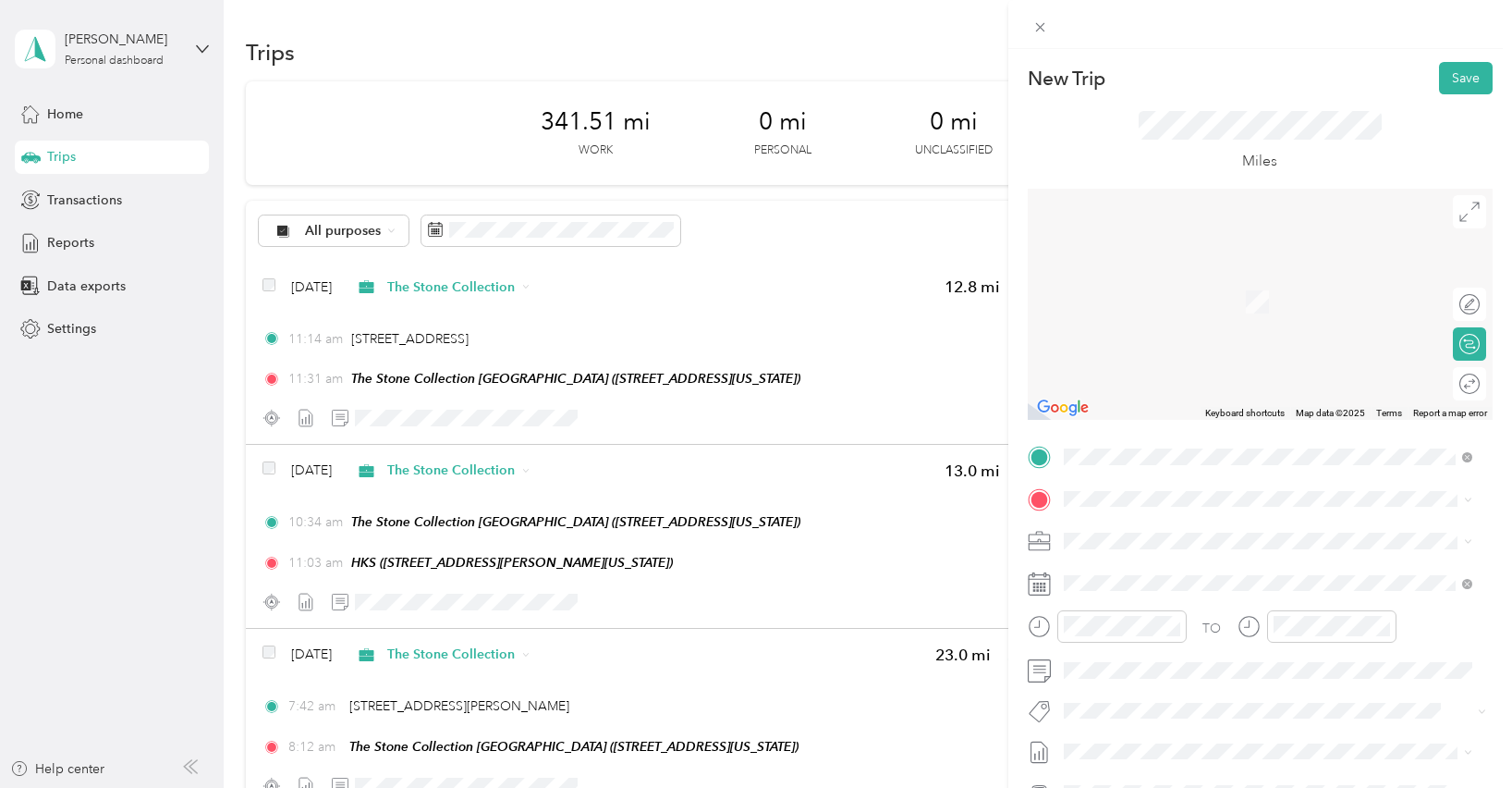
click at [1162, 582] on div "[PERSON_NAME] [PERSON_NAME] [STREET_ADDRESS]" at bounding box center [1208, 581] width 221 height 39
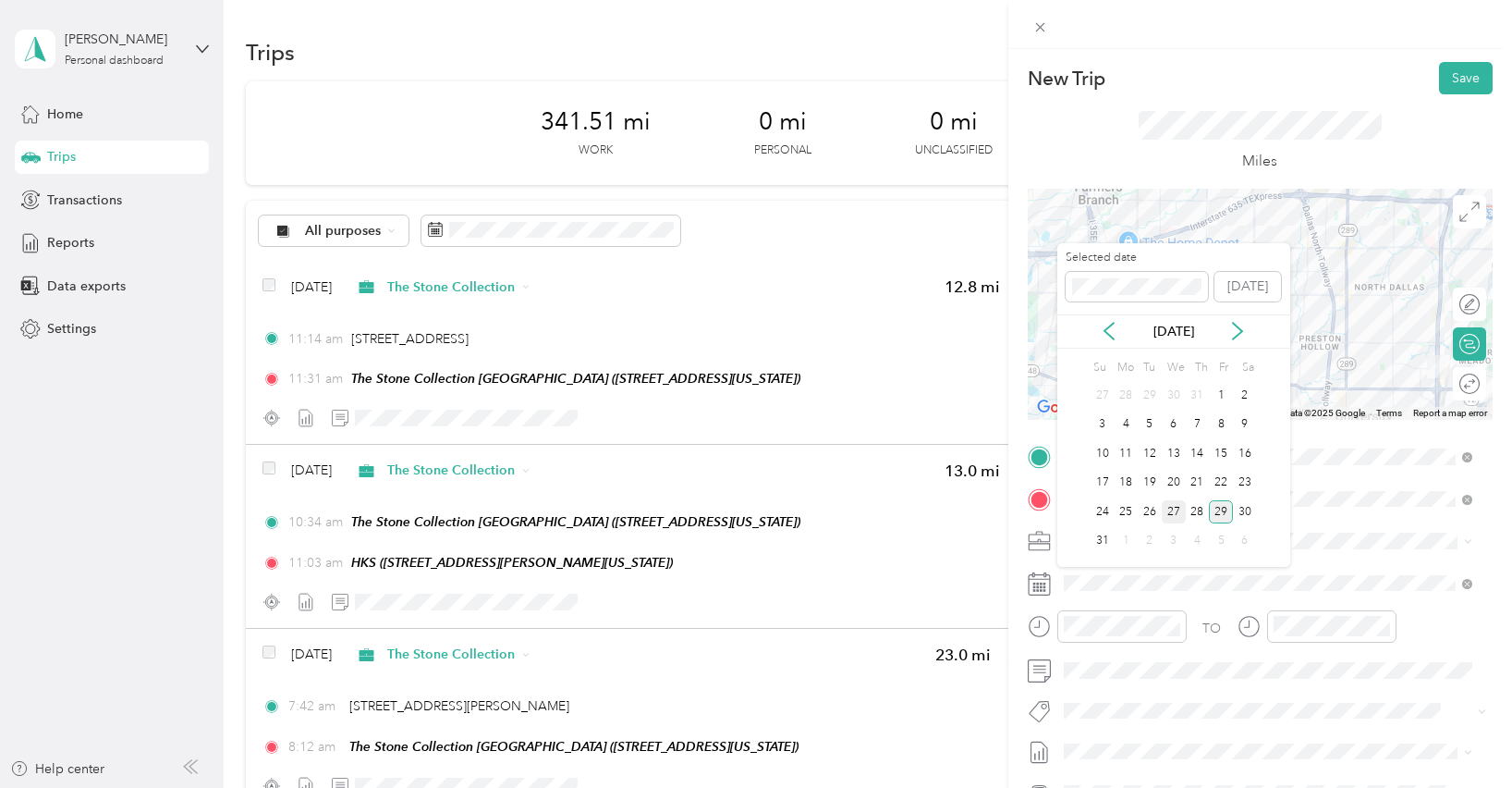
click at [1171, 513] on div "27" at bounding box center [1174, 512] width 24 height 23
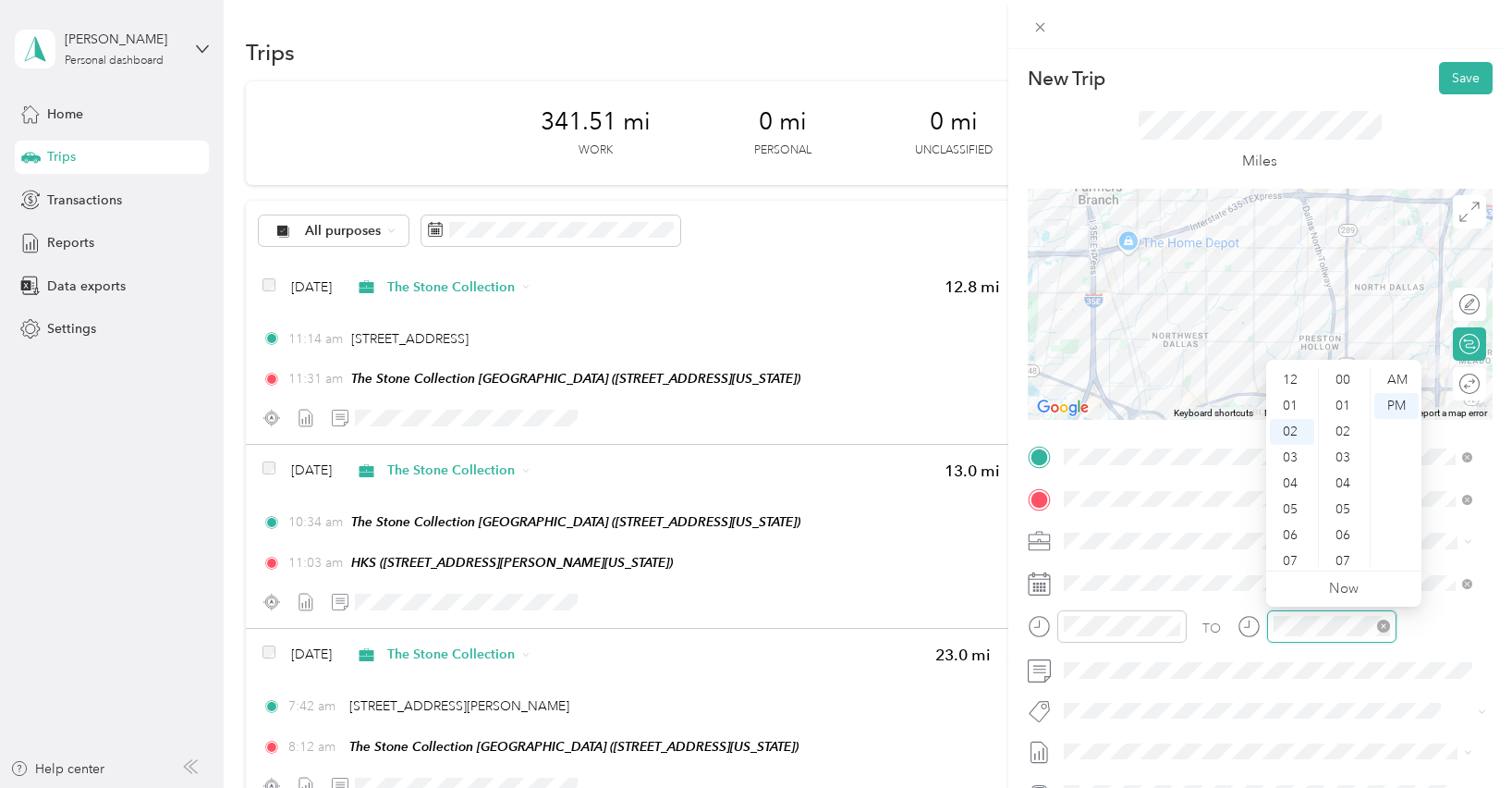
scroll to position [285, 0]
click at [1380, 628] on icon "close-circle" at bounding box center [1383, 626] width 13 height 13
click at [1445, 81] on button "Save" at bounding box center [1466, 78] width 54 height 32
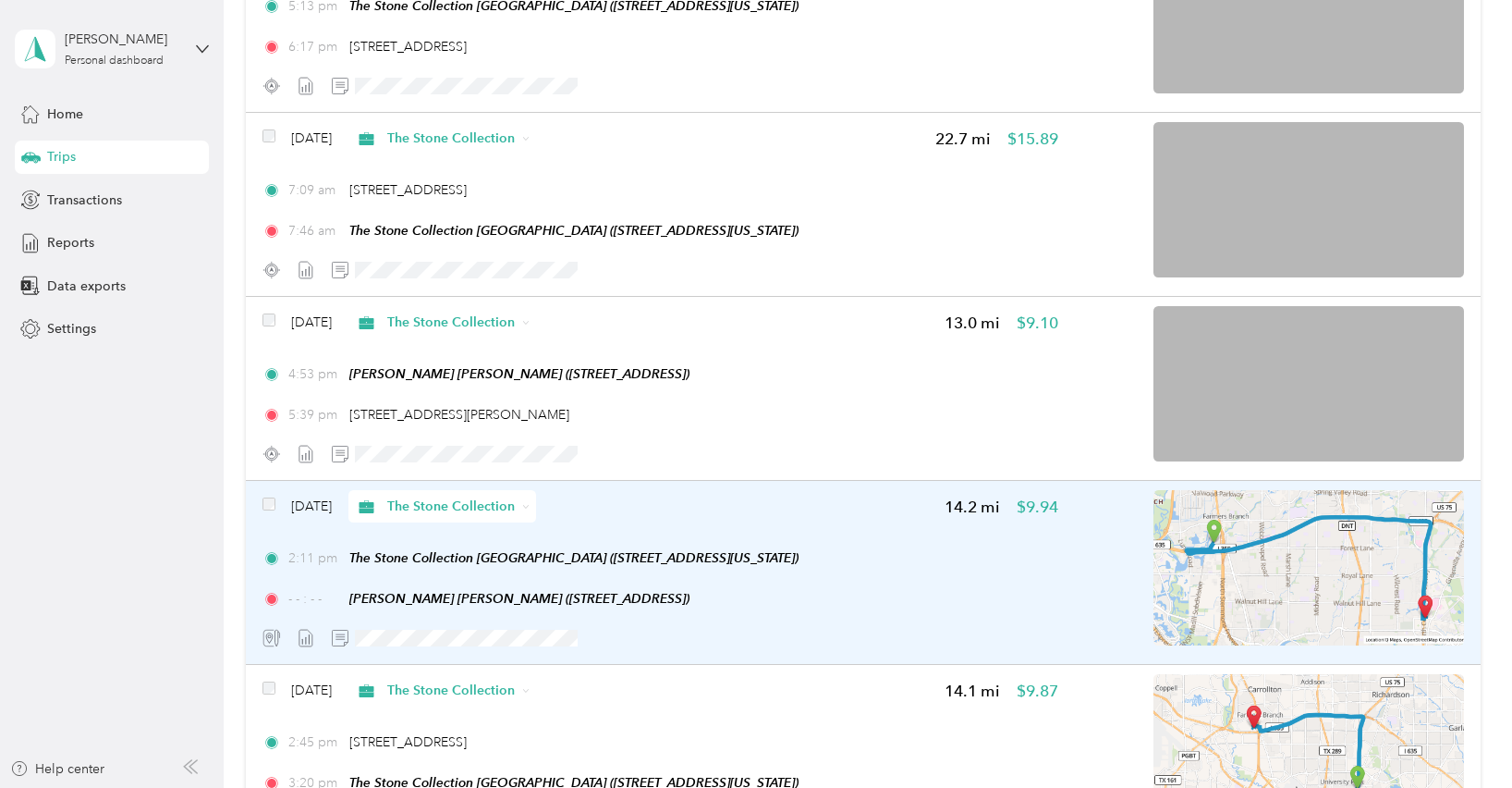
scroll to position [879, 0]
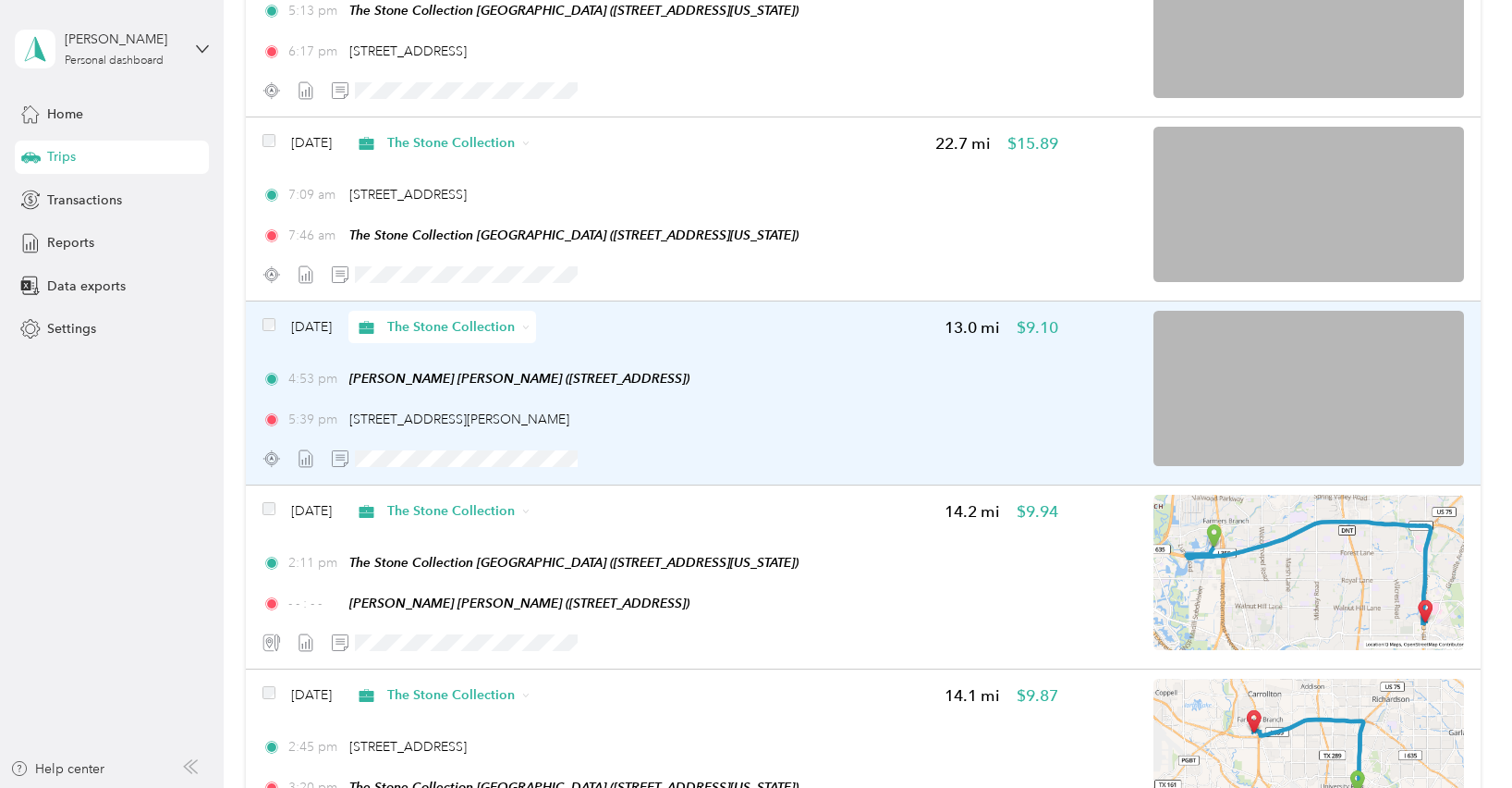
click at [1273, 410] on img at bounding box center [1308, 388] width 310 height 156
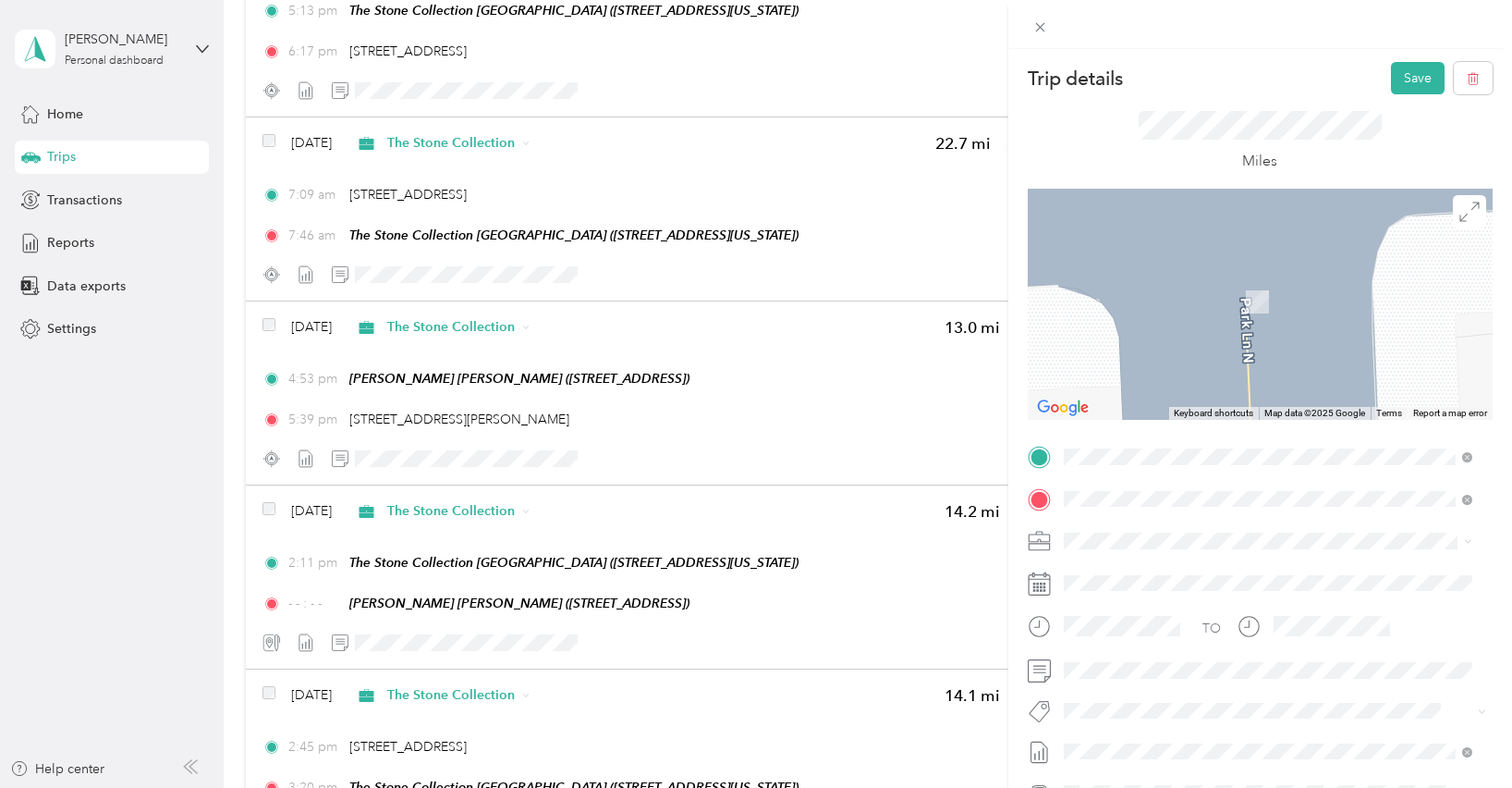
click at [1180, 579] on div "The Stone Collection [GEOGRAPHIC_DATA] [STREET_ADDRESS][US_STATE]" at bounding box center [1190, 583] width 184 height 39
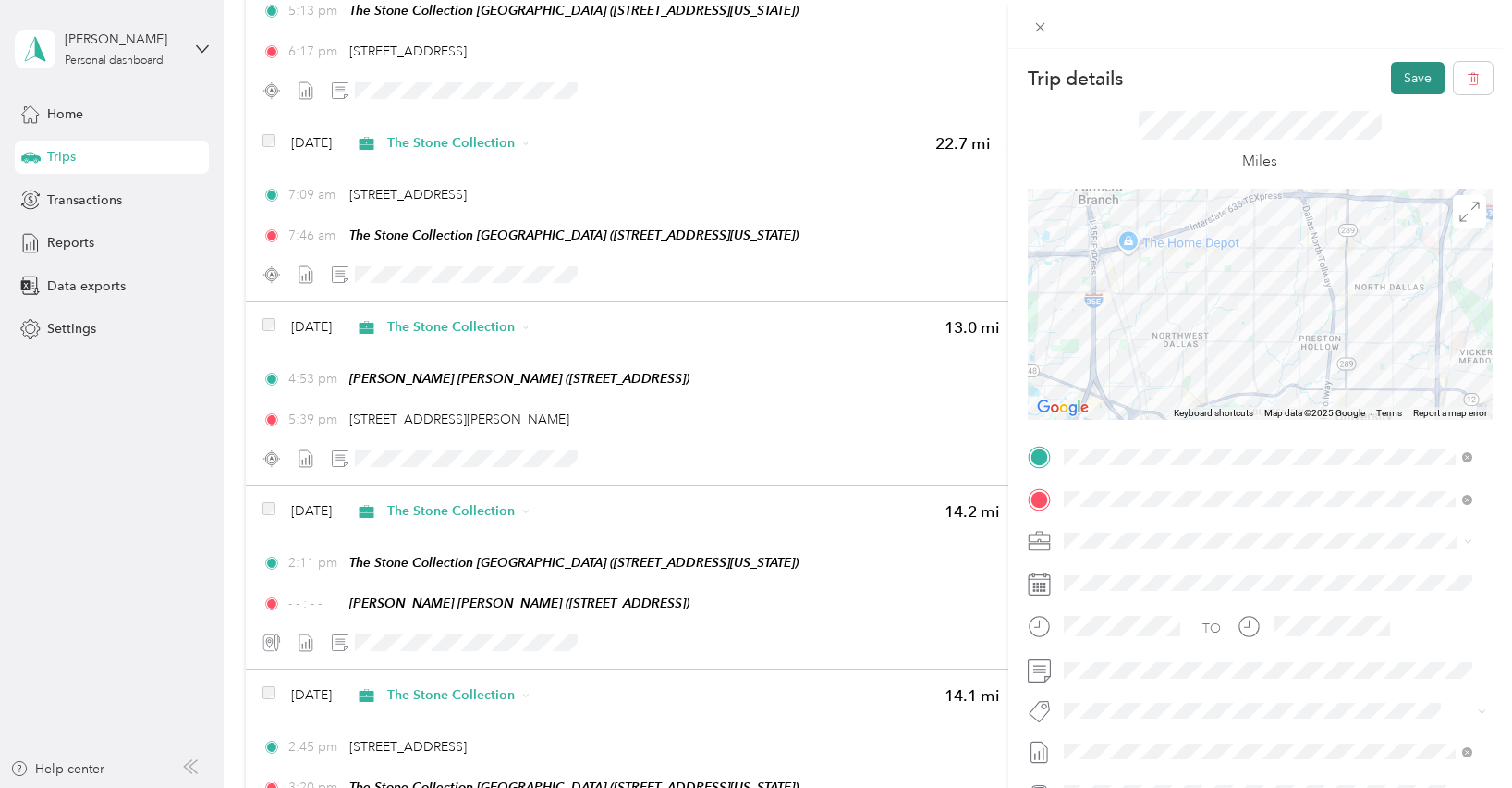
click at [1402, 80] on button "Save" at bounding box center [1418, 78] width 54 height 32
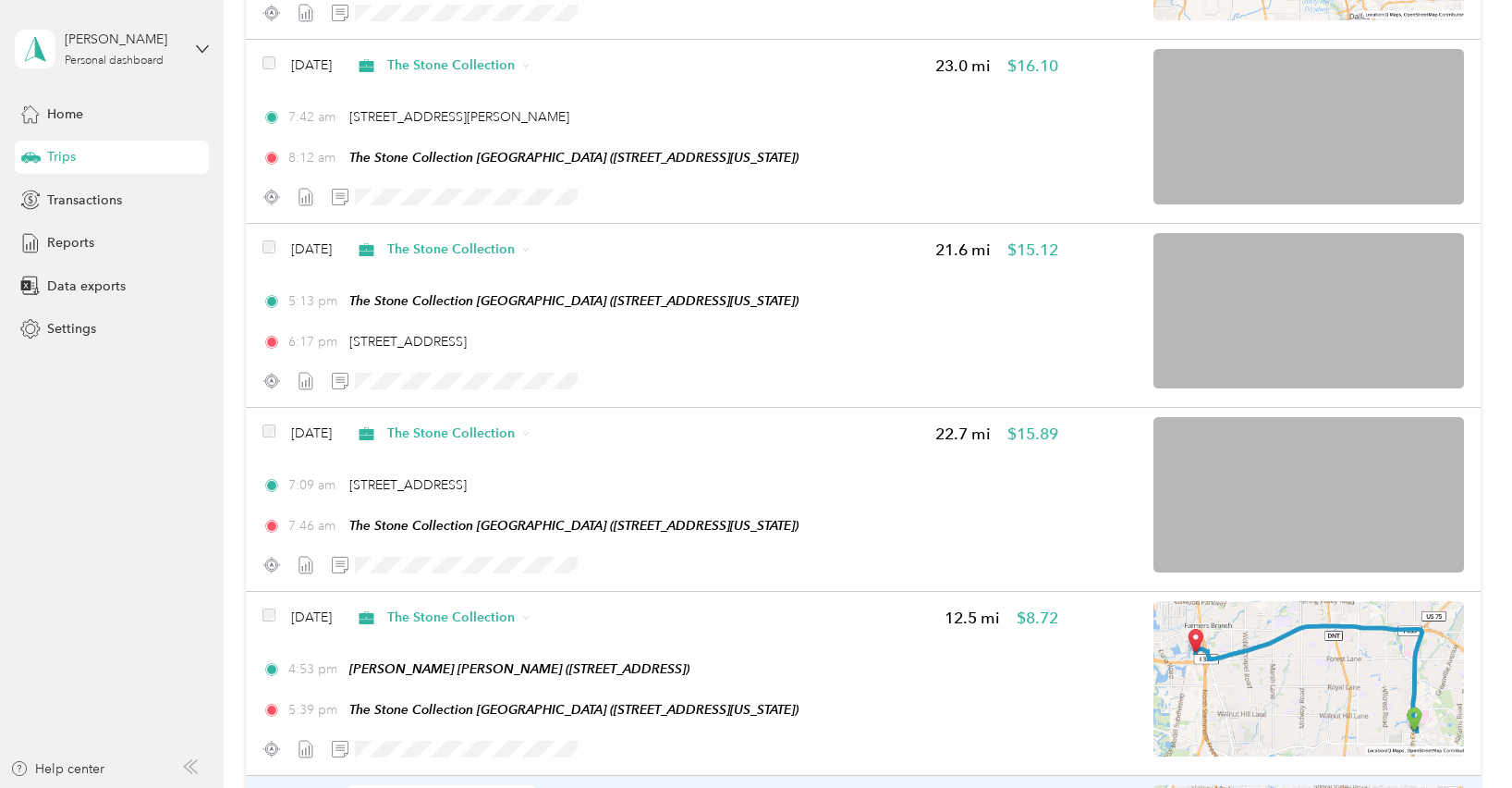
scroll to position [587, 0]
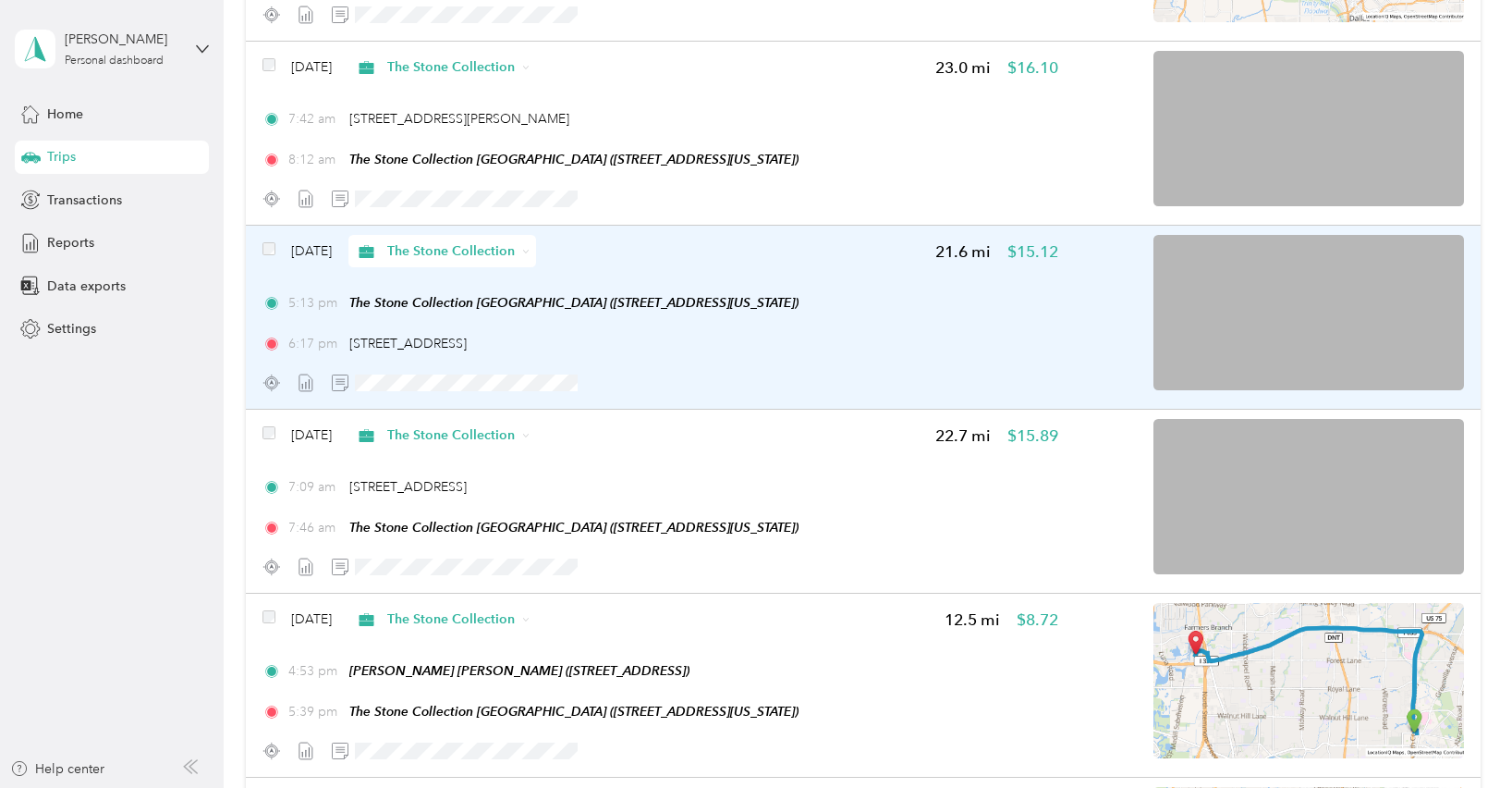
click at [1300, 365] on img at bounding box center [1308, 312] width 310 height 156
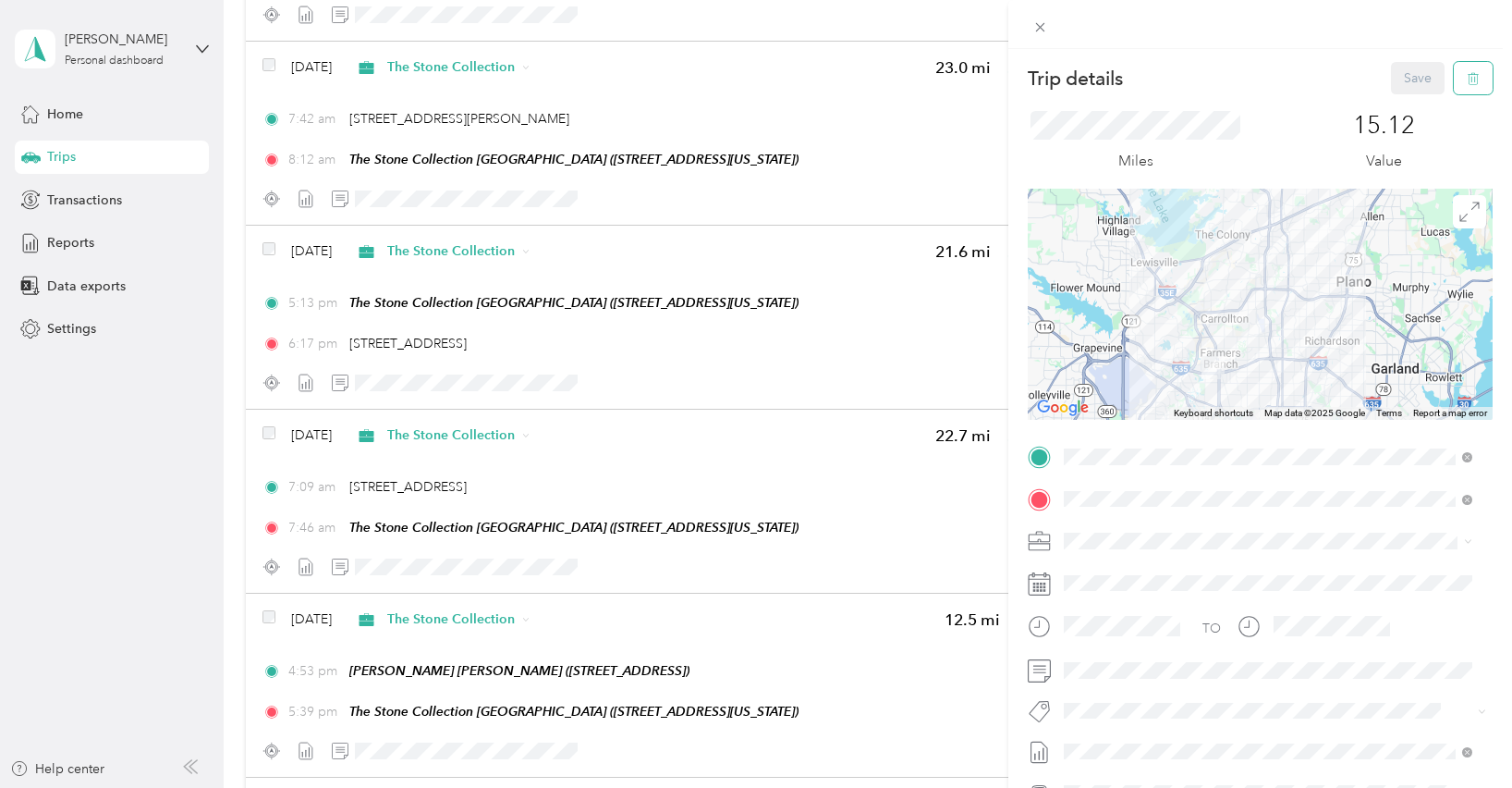
click at [1468, 79] on icon "button" at bounding box center [1473, 79] width 11 height 12
click at [1396, 96] on button "Yes" at bounding box center [1405, 101] width 36 height 30
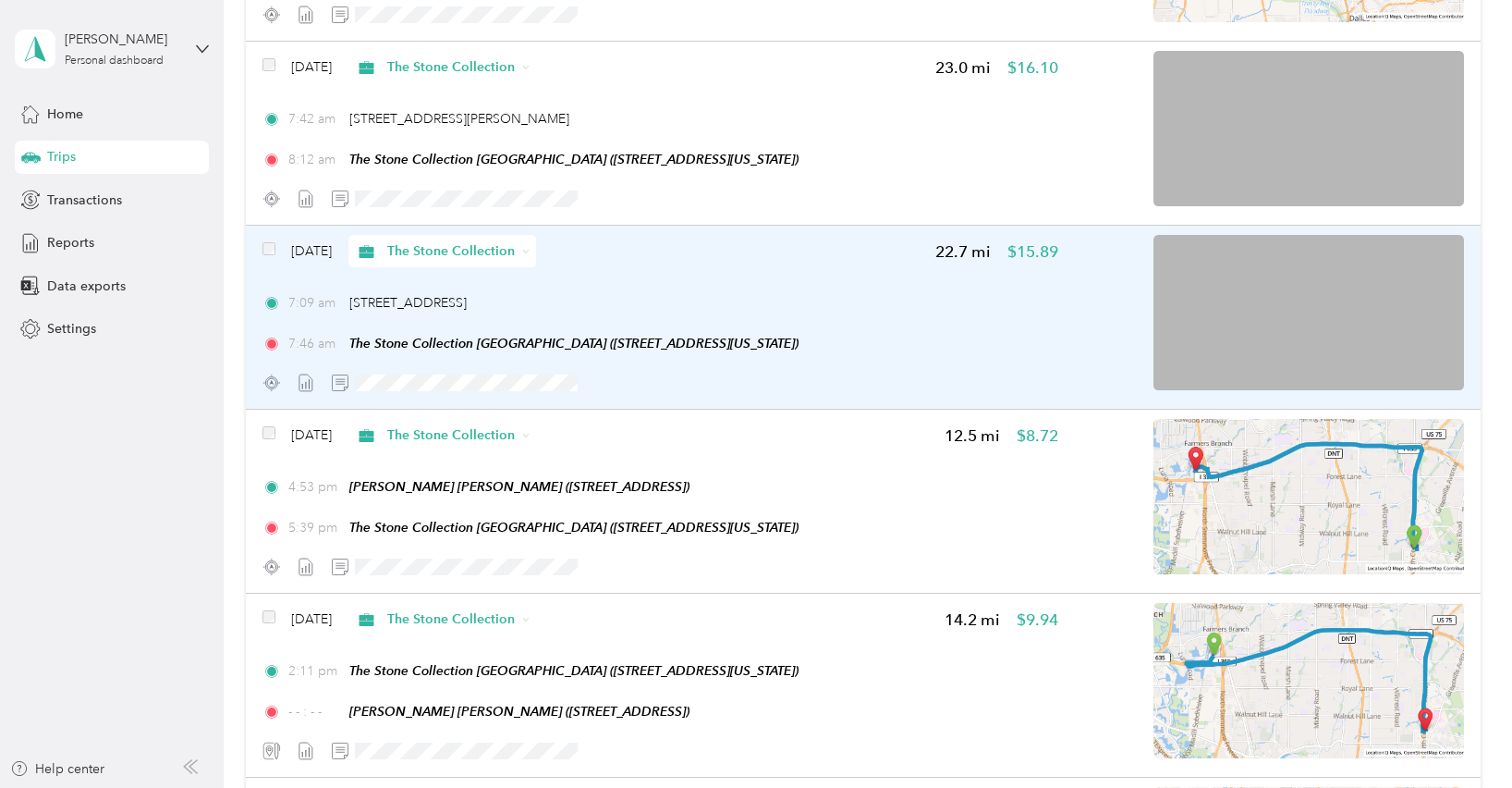
click at [1077, 354] on div at bounding box center [1268, 316] width 390 height 164
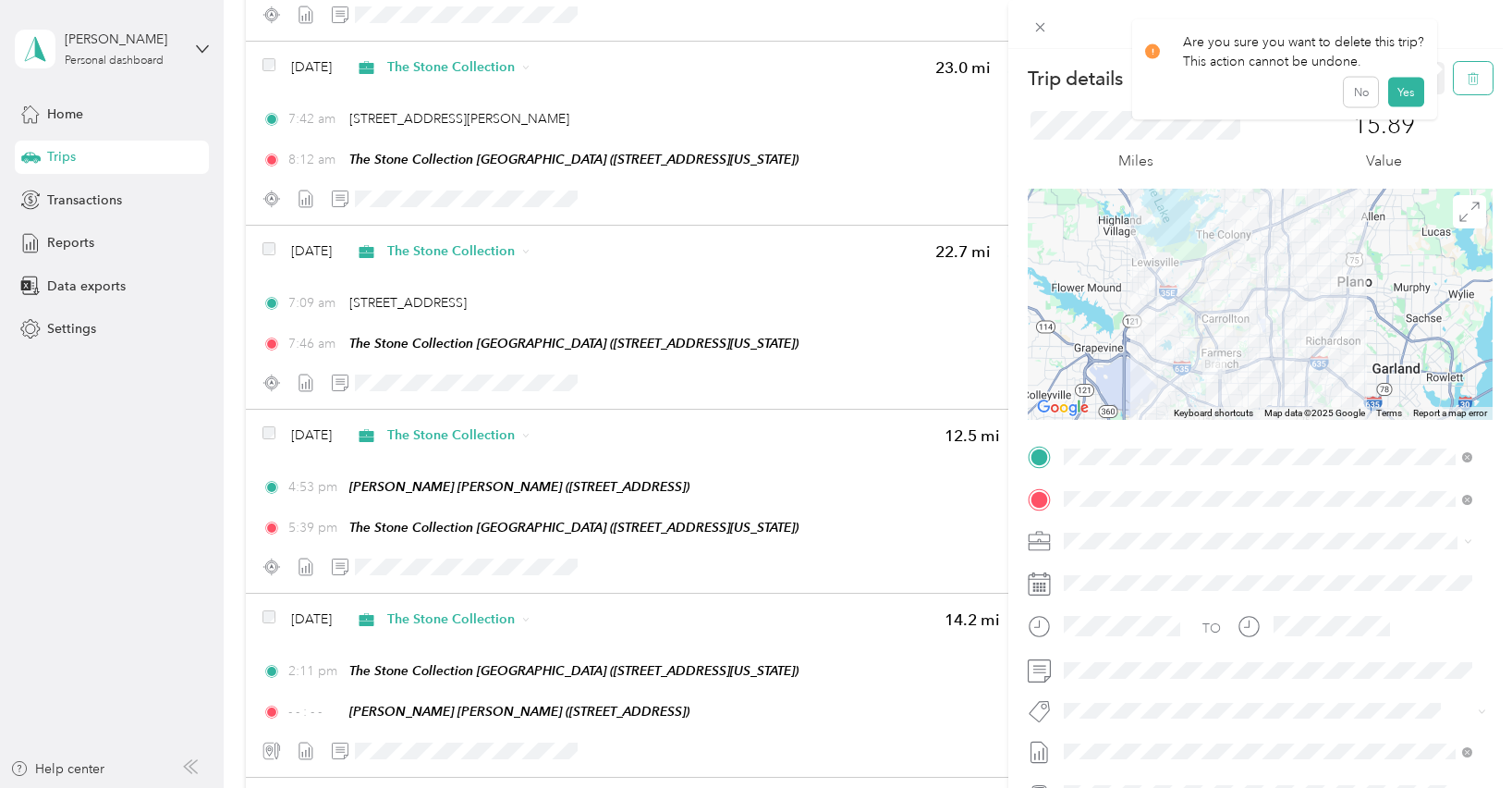
click at [1467, 81] on icon "button" at bounding box center [1473, 79] width 13 height 13
click at [1402, 101] on button "Yes" at bounding box center [1405, 101] width 36 height 30
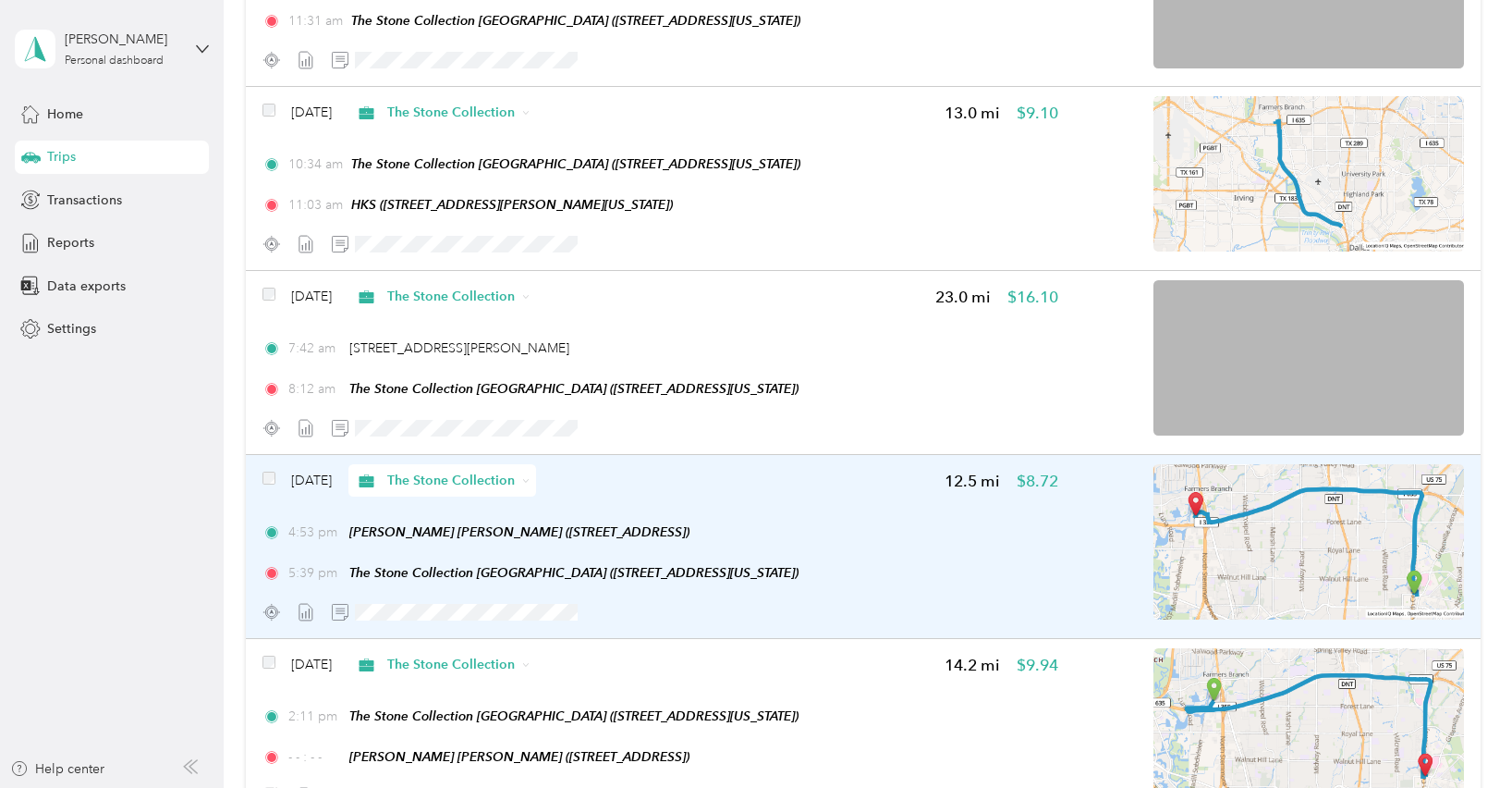
scroll to position [353, 0]
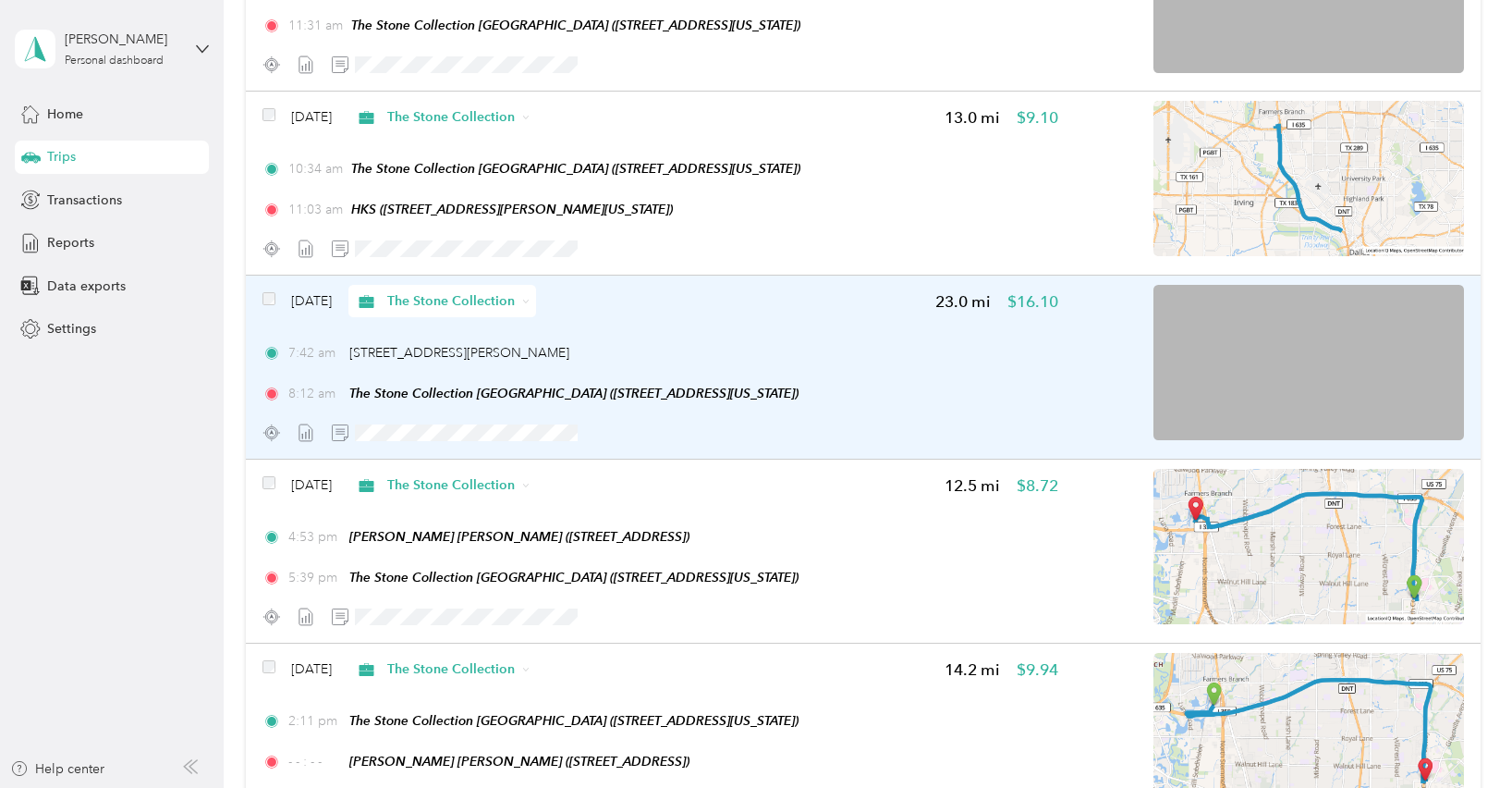
click at [1359, 363] on img at bounding box center [1308, 362] width 310 height 156
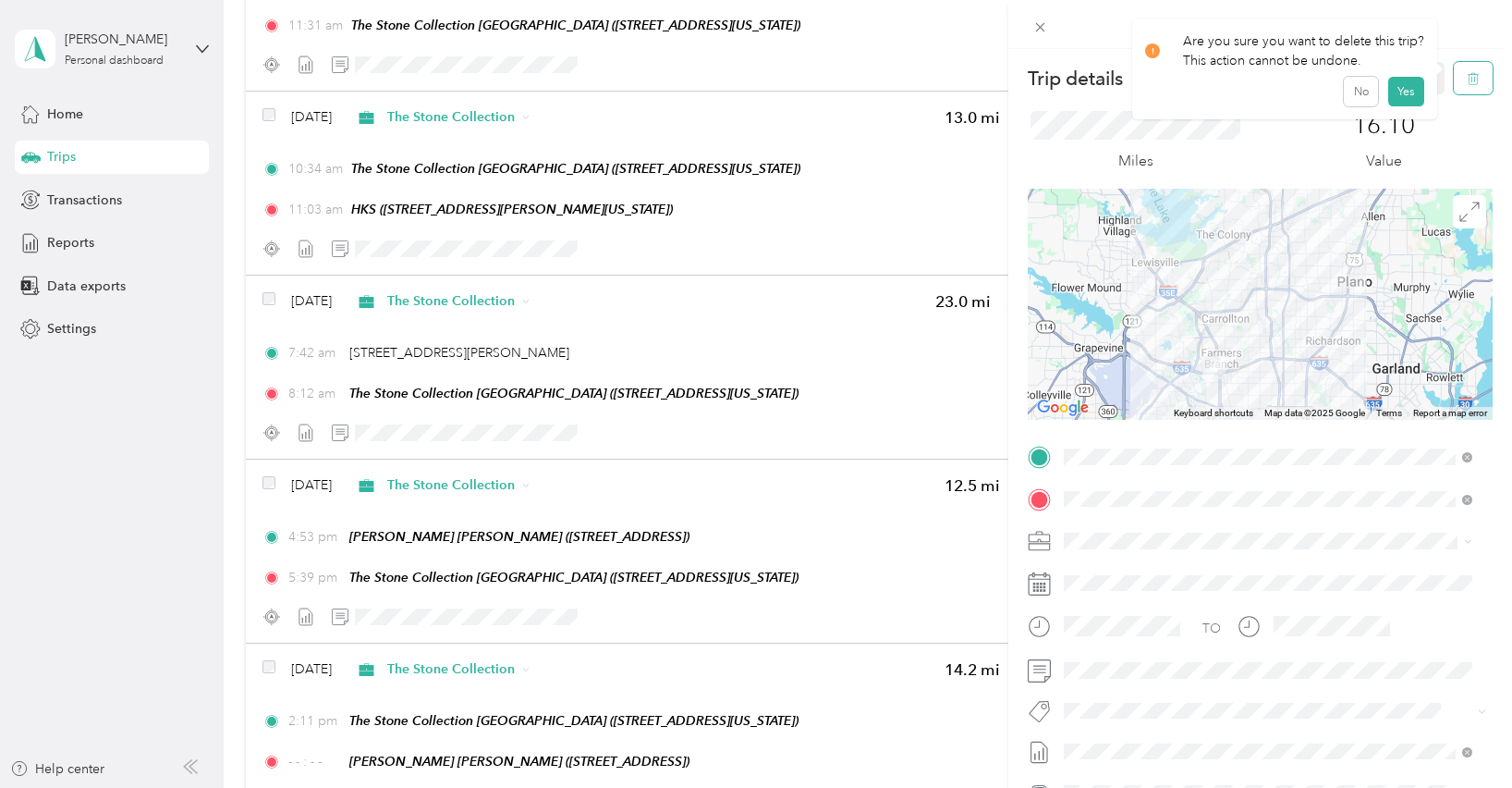
click at [1468, 74] on button "button" at bounding box center [1473, 78] width 39 height 32
click at [1405, 100] on button "Yes" at bounding box center [1405, 101] width 36 height 30
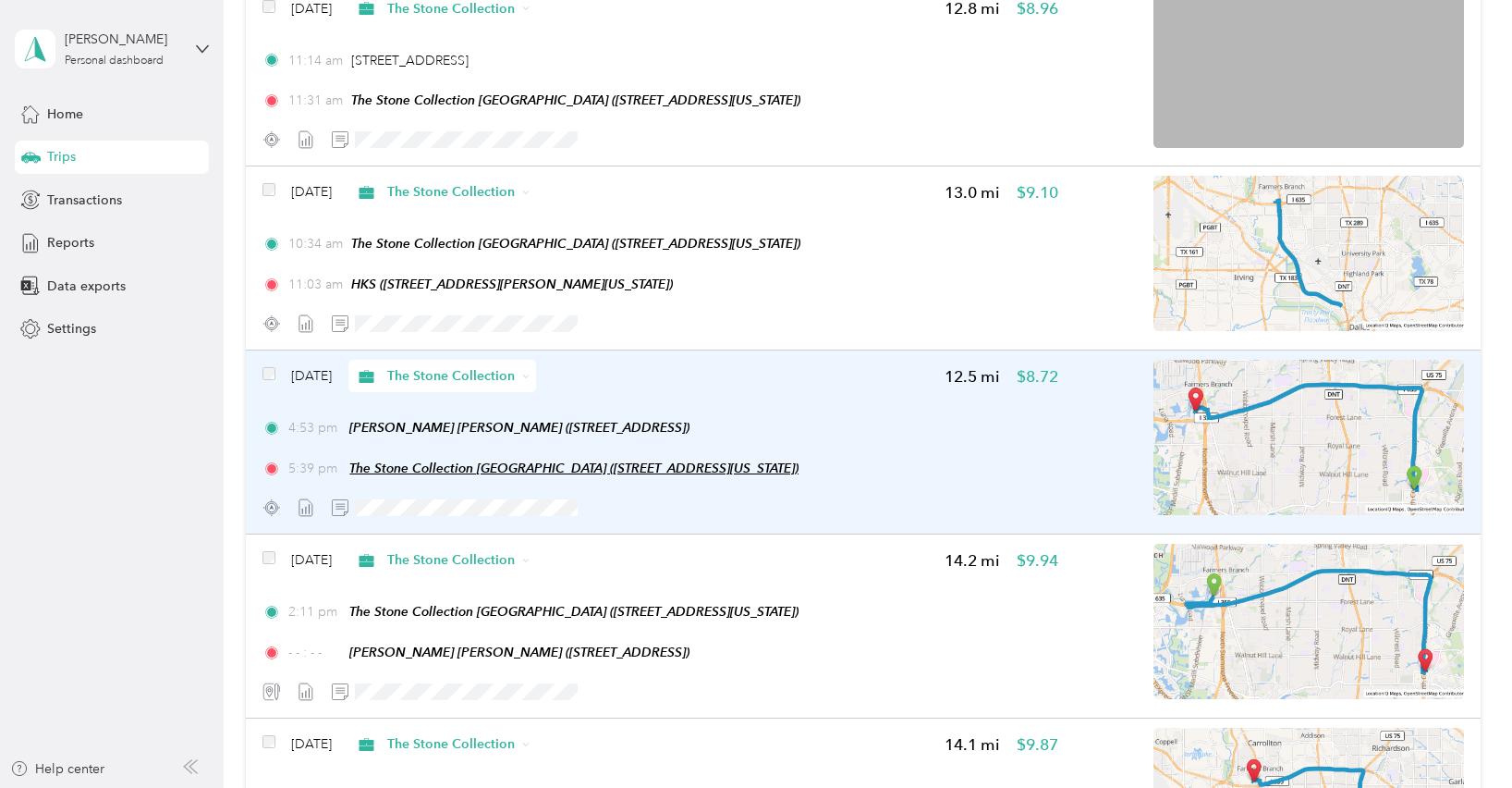
scroll to position [281, 0]
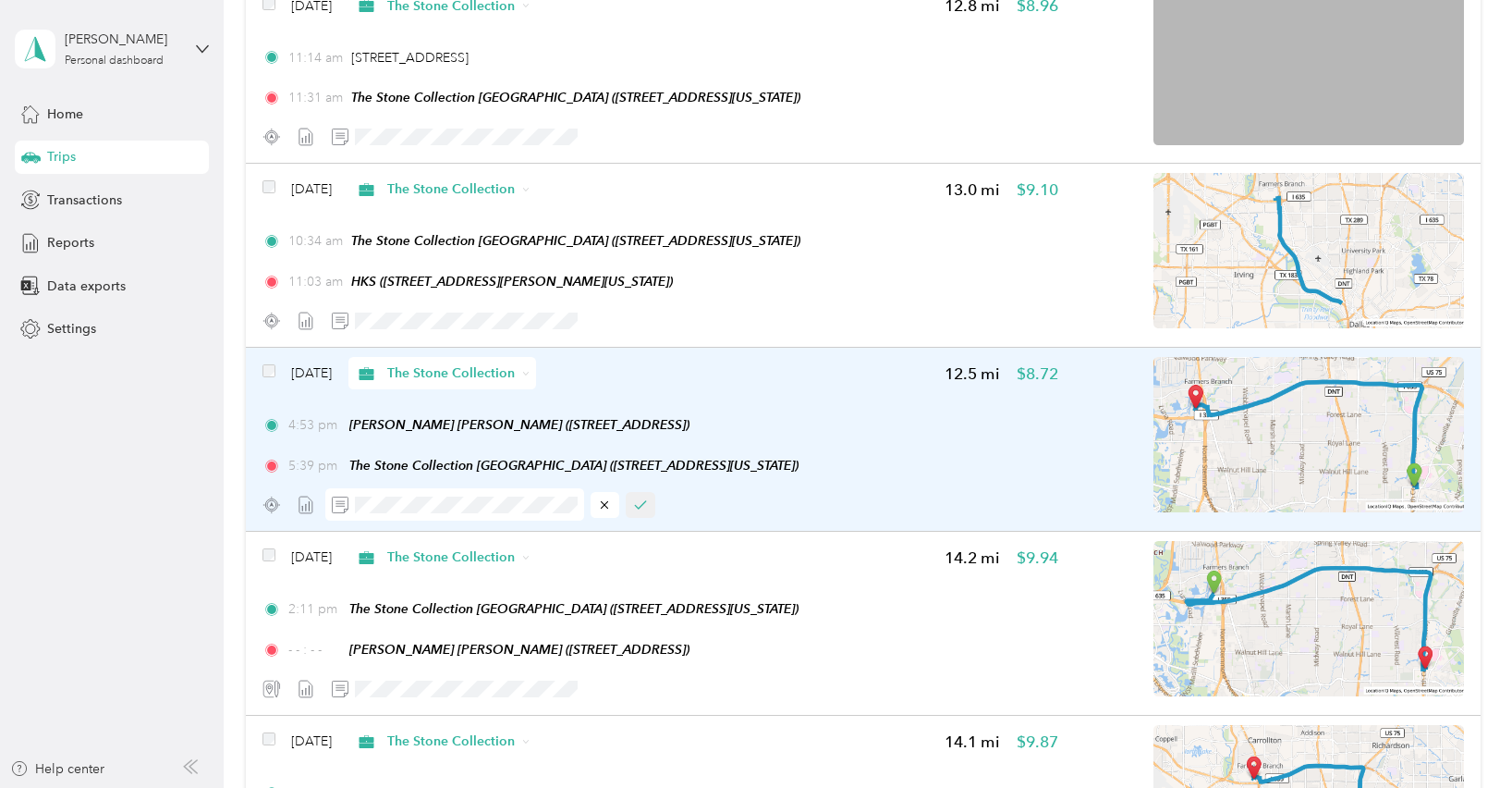
click at [646, 508] on icon "button" at bounding box center [640, 505] width 13 height 13
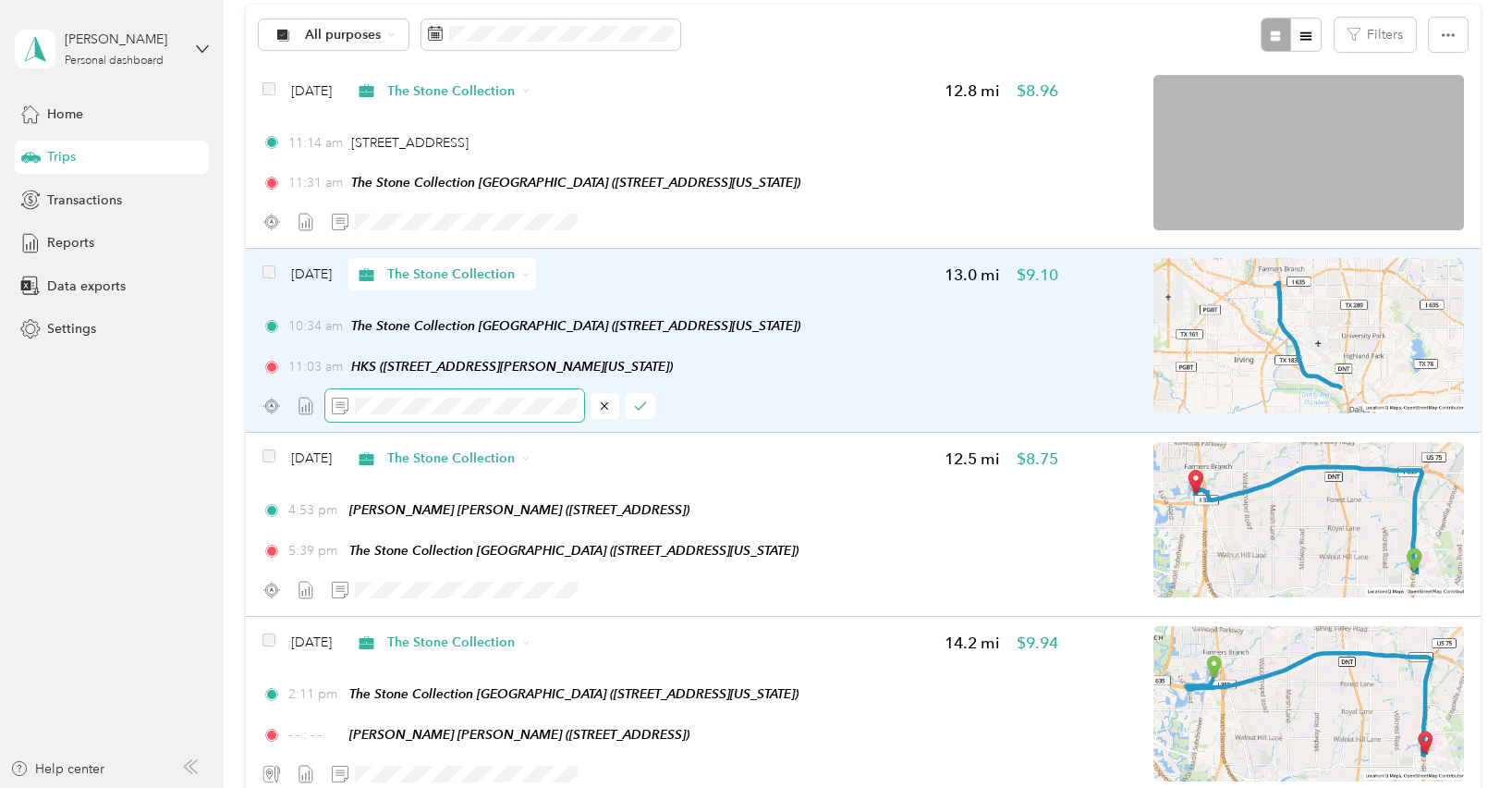
scroll to position [189, 0]
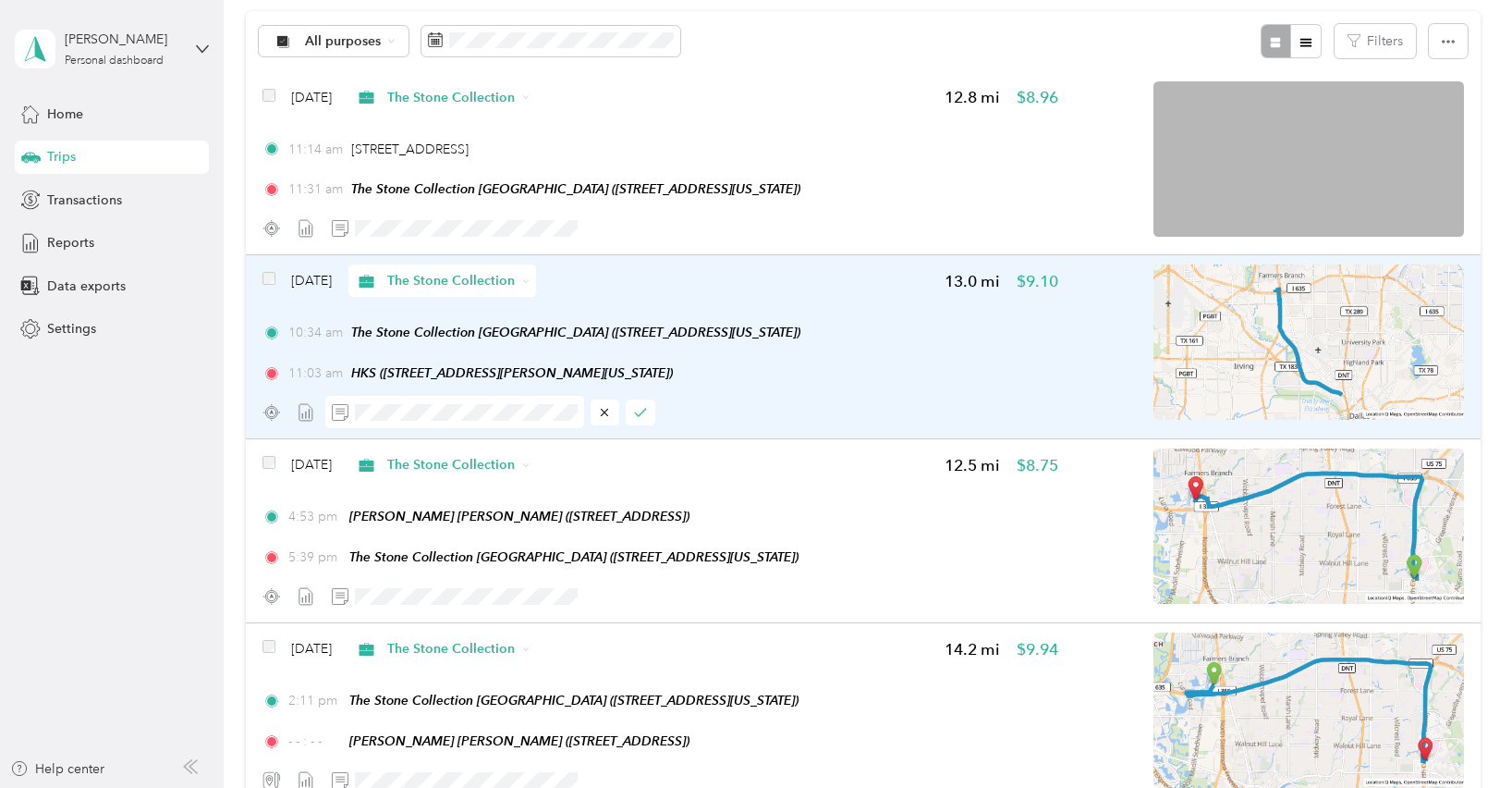
click at [1194, 366] on img at bounding box center [1308, 342] width 310 height 156
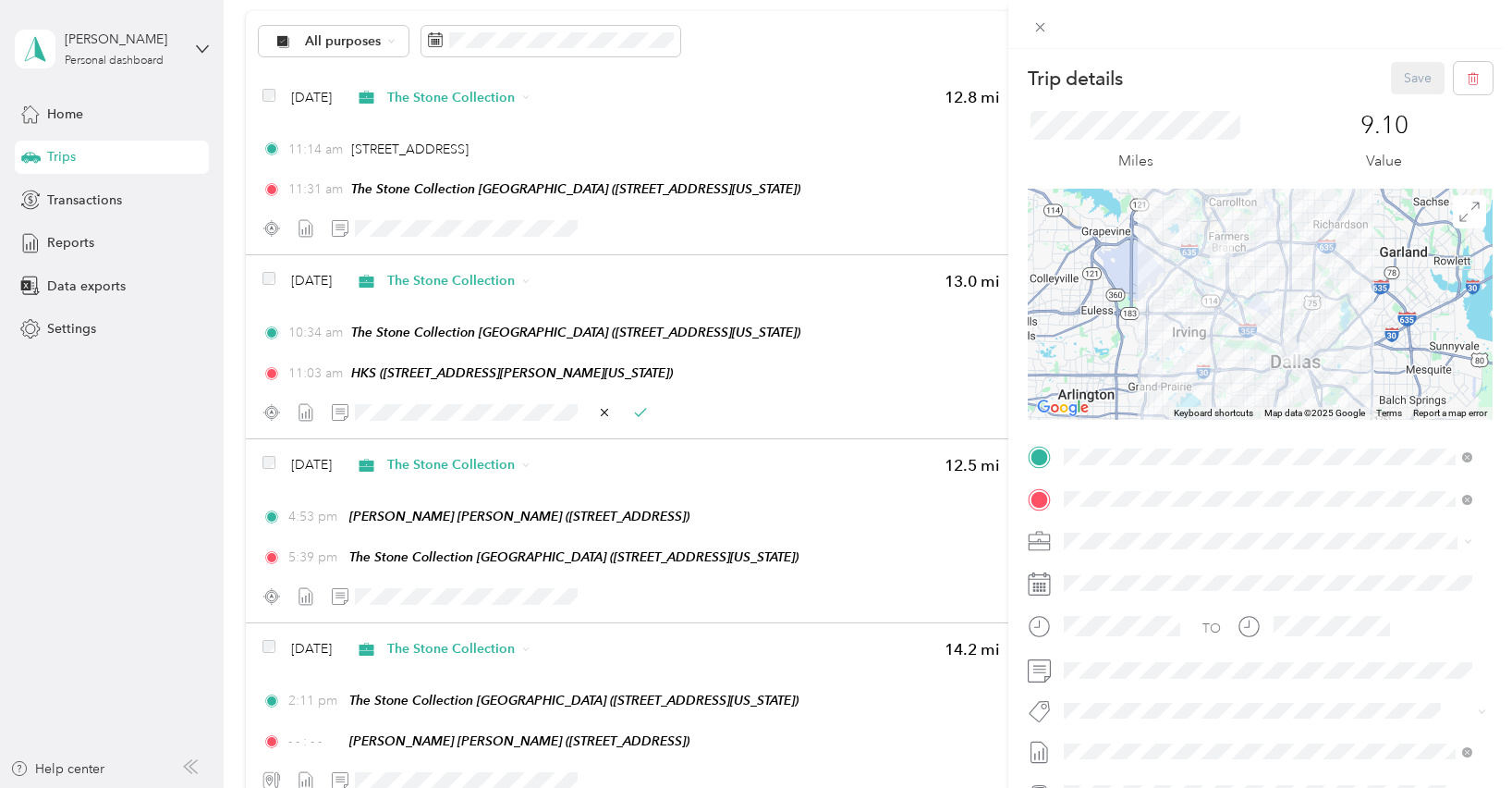
click at [830, 389] on div "Trip details Save This trip cannot be edited because it is either under review,…" at bounding box center [756, 394] width 1512 height 788
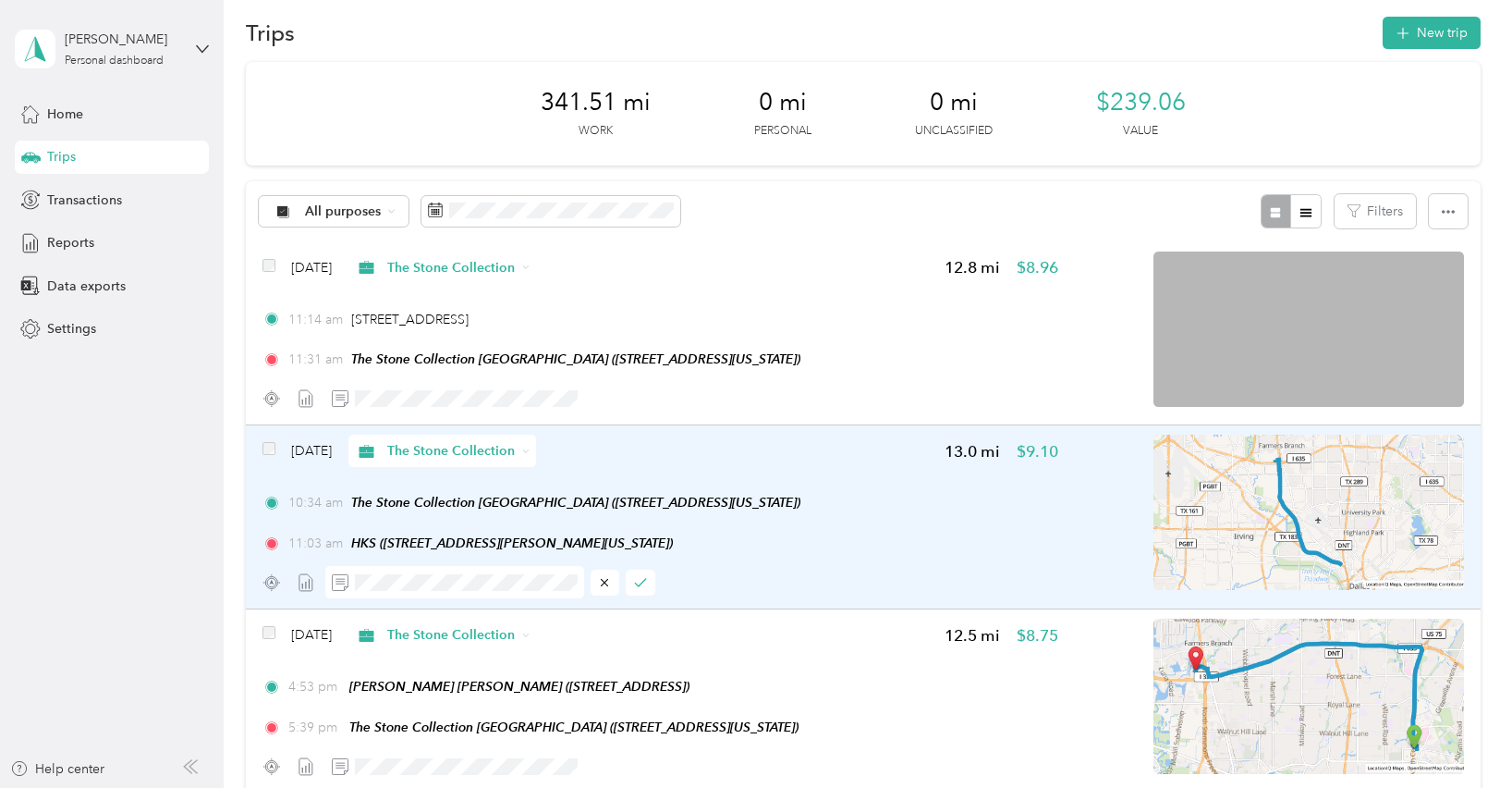
scroll to position [17, 0]
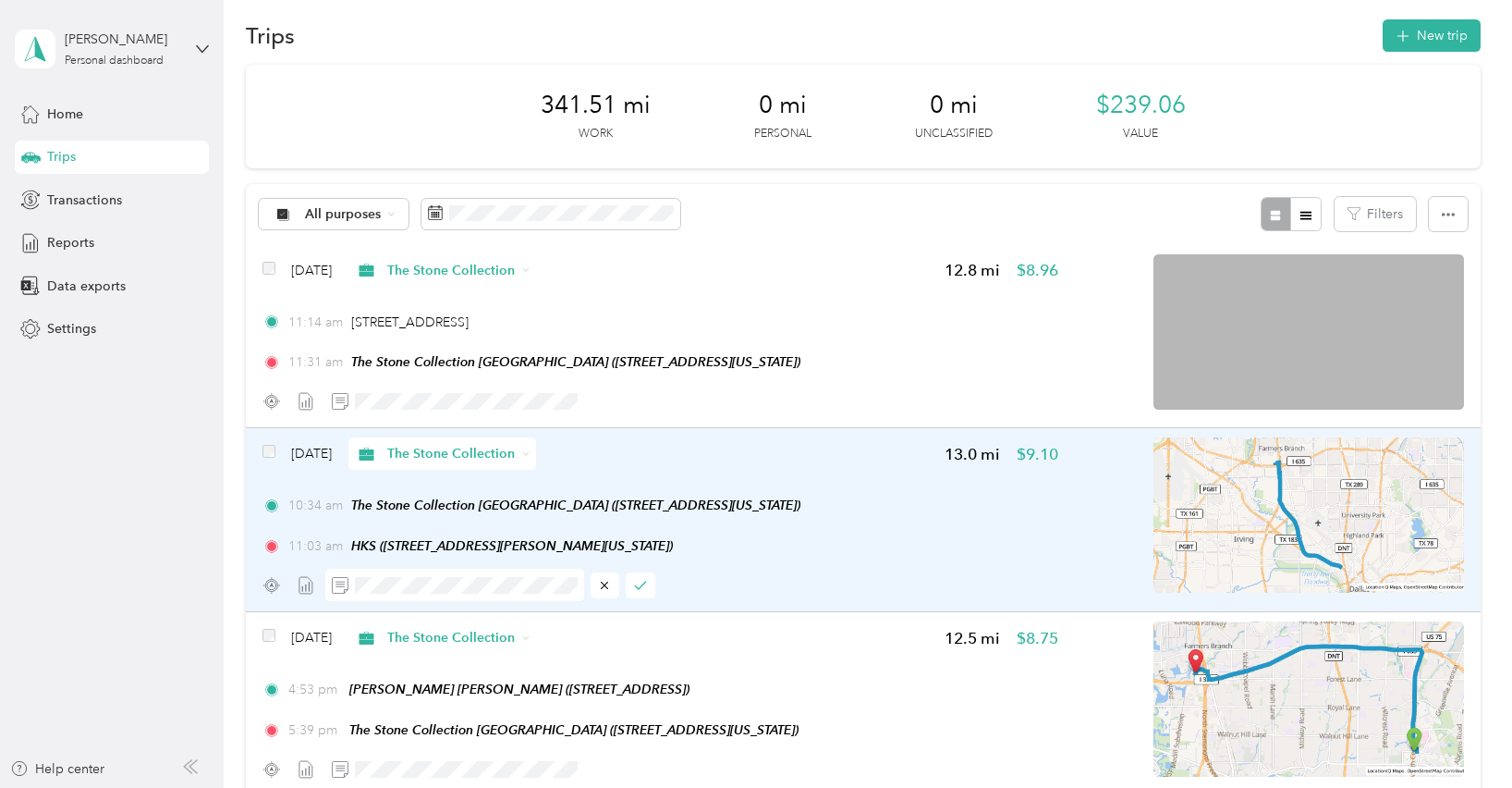
click at [834, 299] on div "[DATE] The Stone Collection 12.8 mi $8.96 11:14 am [STREET_ADDRESS] 11:31 am Th…" at bounding box center [660, 336] width 796 height 164
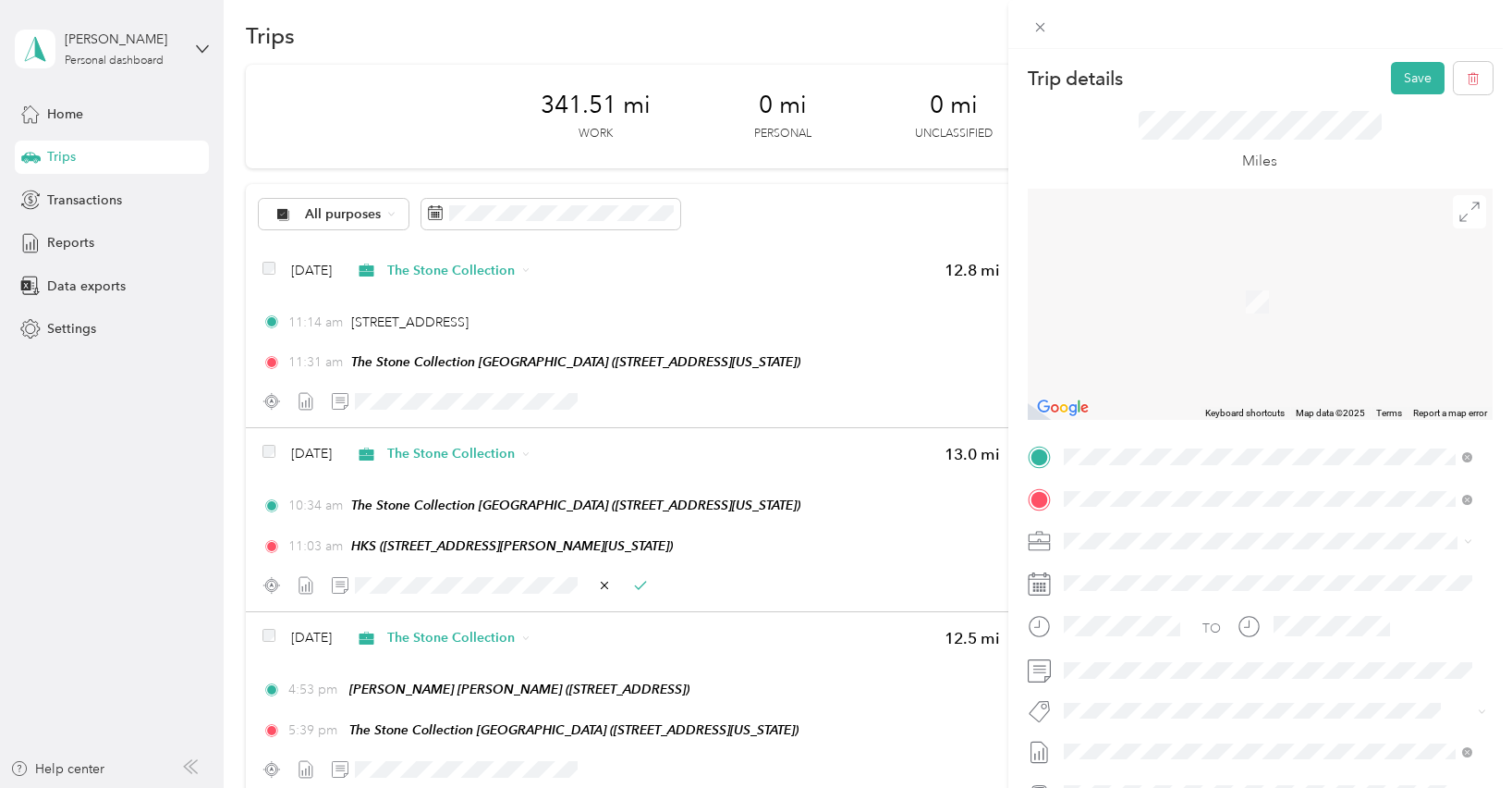
click at [1192, 535] on div "HKS [STREET_ADDRESS][PERSON_NAME][US_STATE]" at bounding box center [1241, 540] width 287 height 39
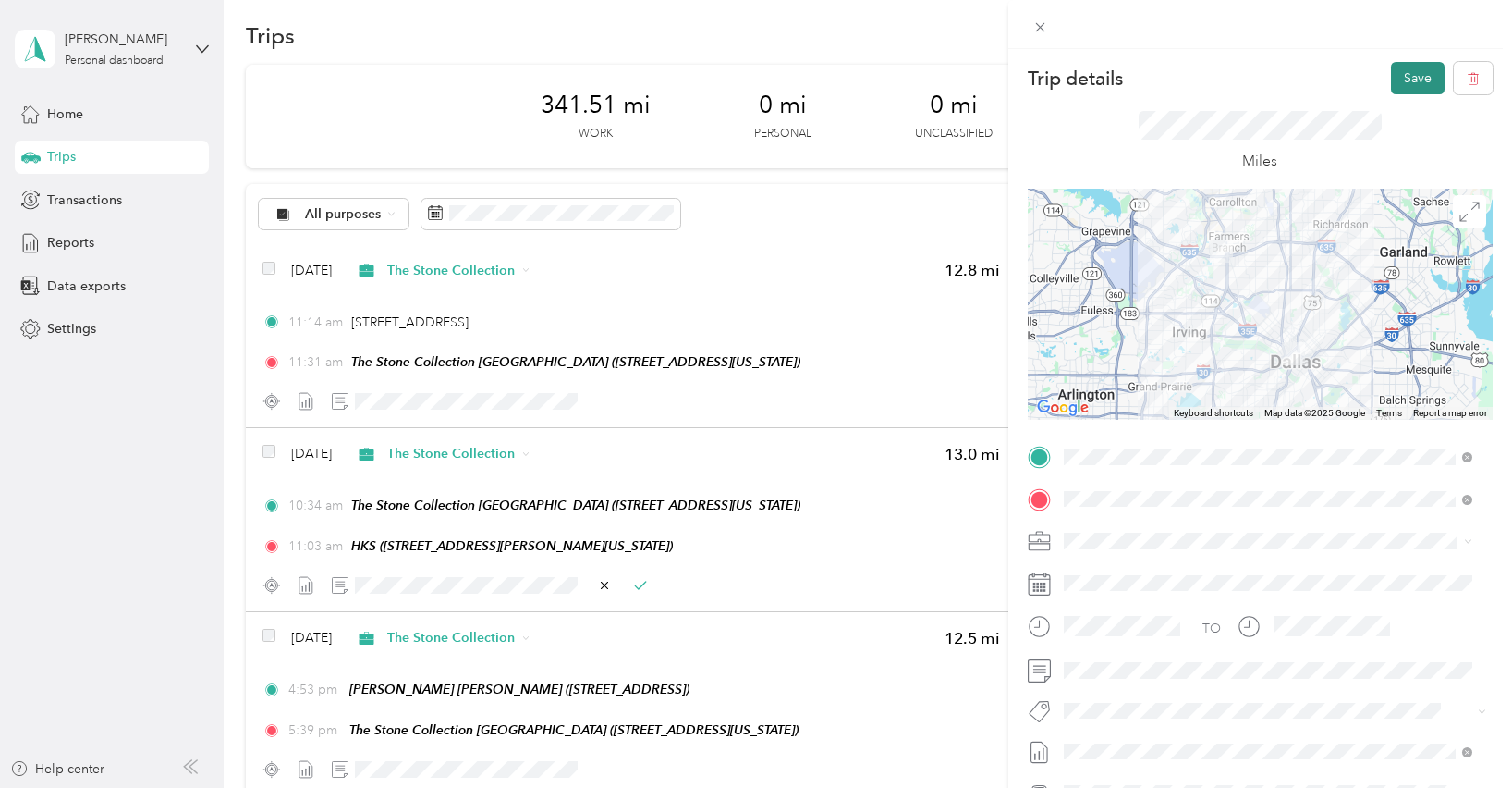
click at [1394, 83] on button "Save" at bounding box center [1418, 78] width 54 height 32
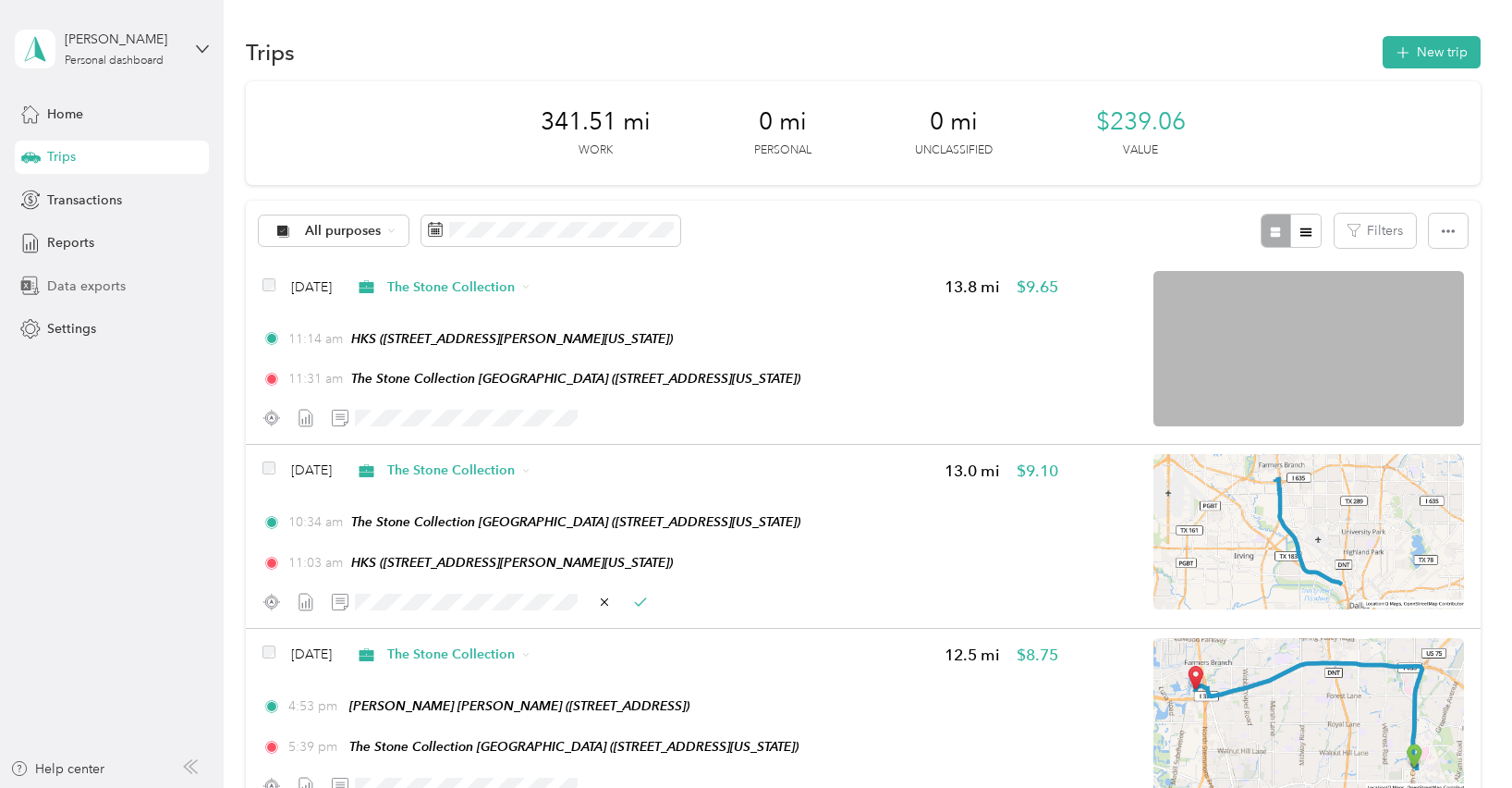
click at [103, 288] on span "Data exports" at bounding box center [86, 286] width 79 height 19
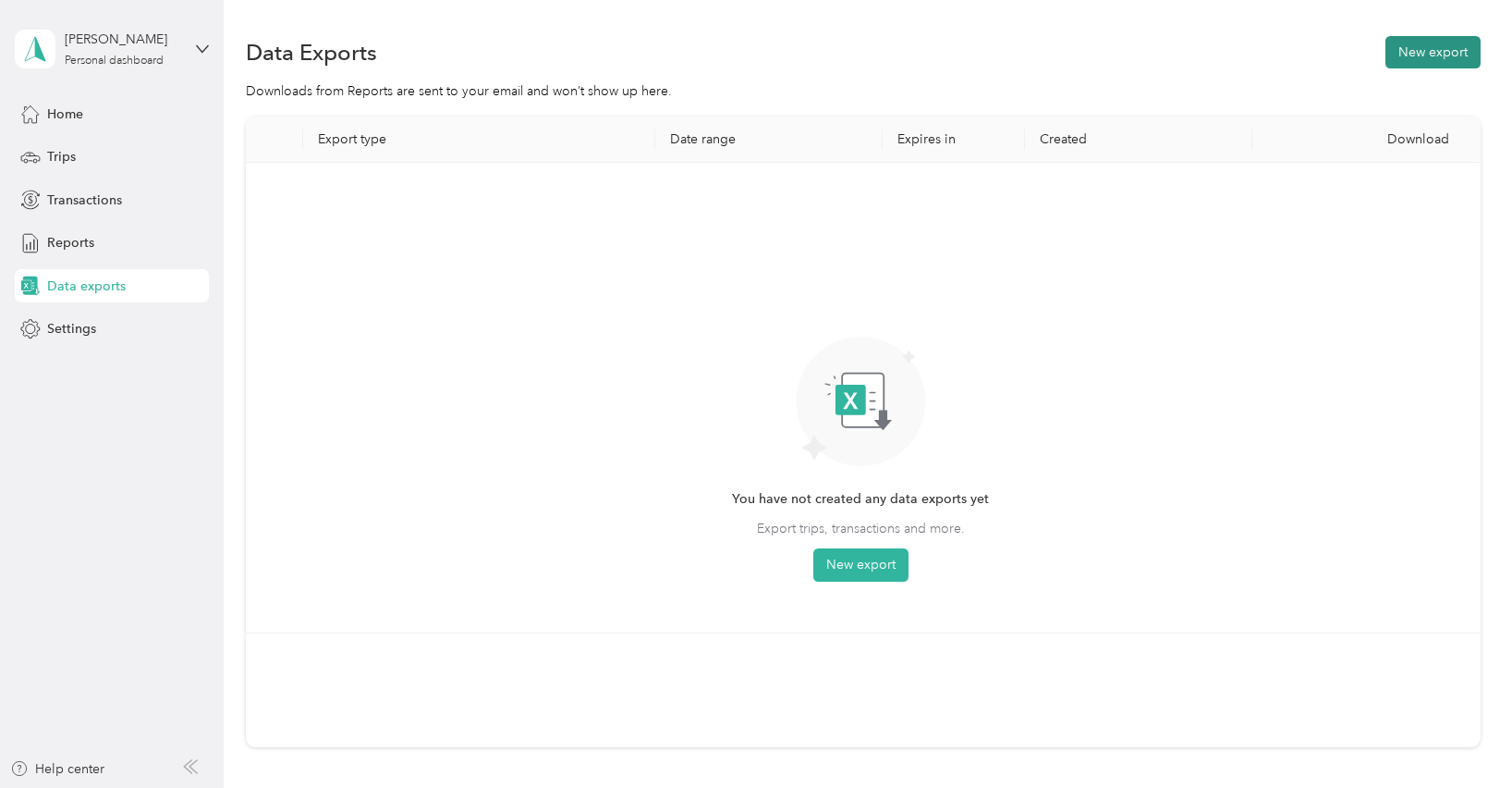
click at [1408, 48] on button "New export" at bounding box center [1432, 52] width 95 height 32
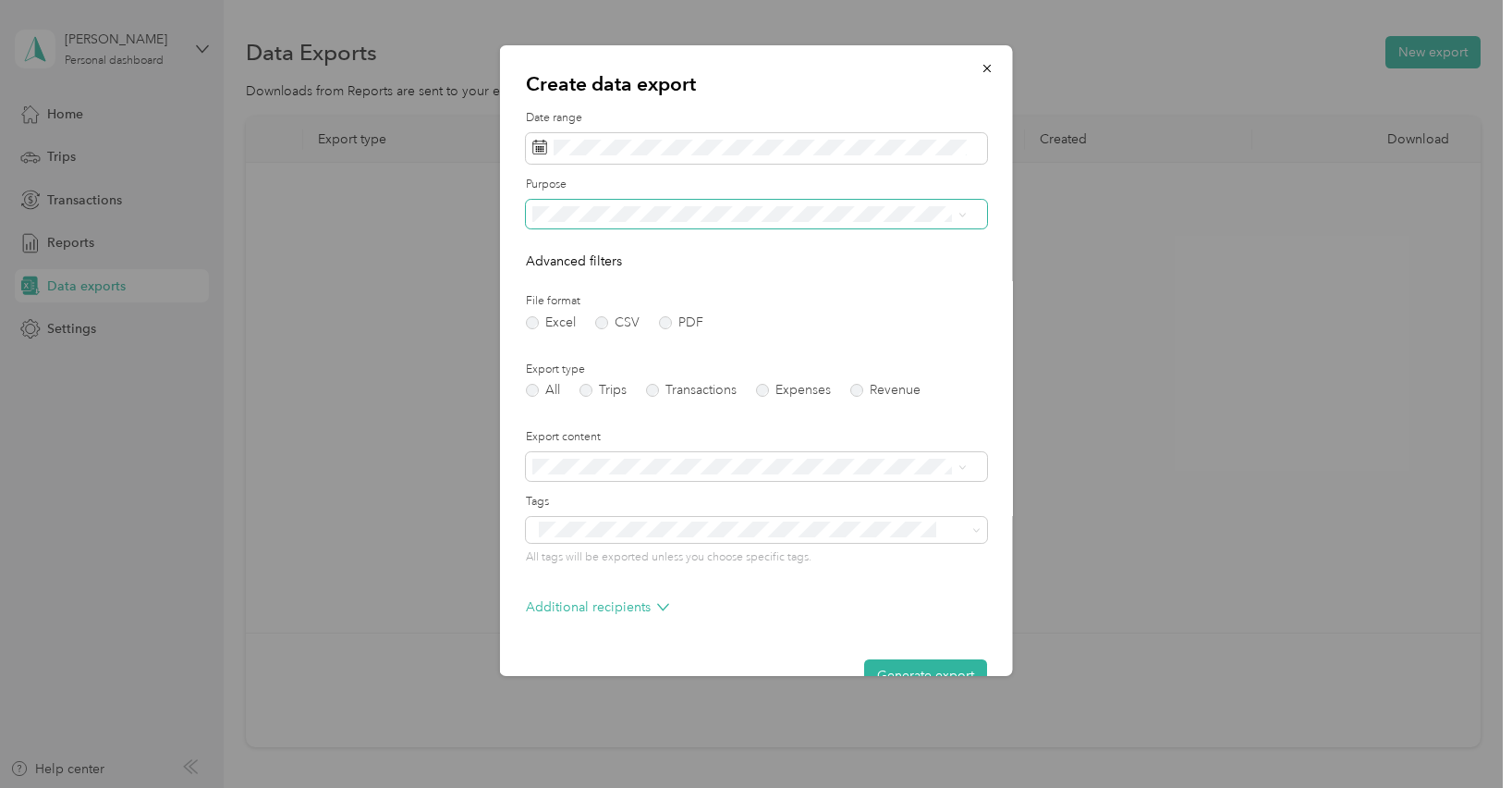
click at [594, 226] on span at bounding box center [756, 214] width 461 height 30
click at [688, 278] on div "The Stone Collection" at bounding box center [749, 278] width 422 height 19
click at [666, 323] on label "PDF" at bounding box center [681, 323] width 44 height 13
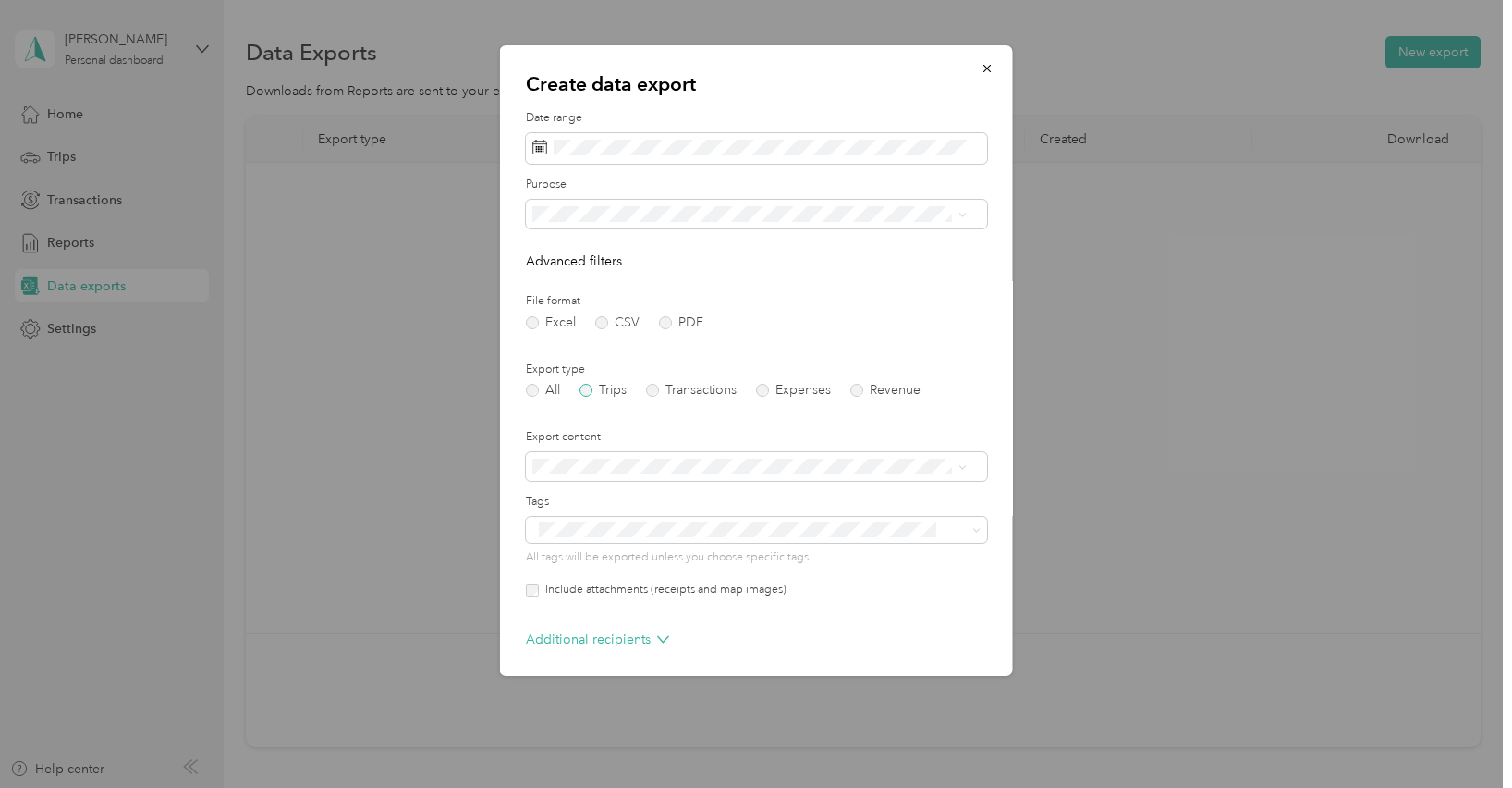
click at [596, 389] on label "Trips" at bounding box center [602, 390] width 47 height 13
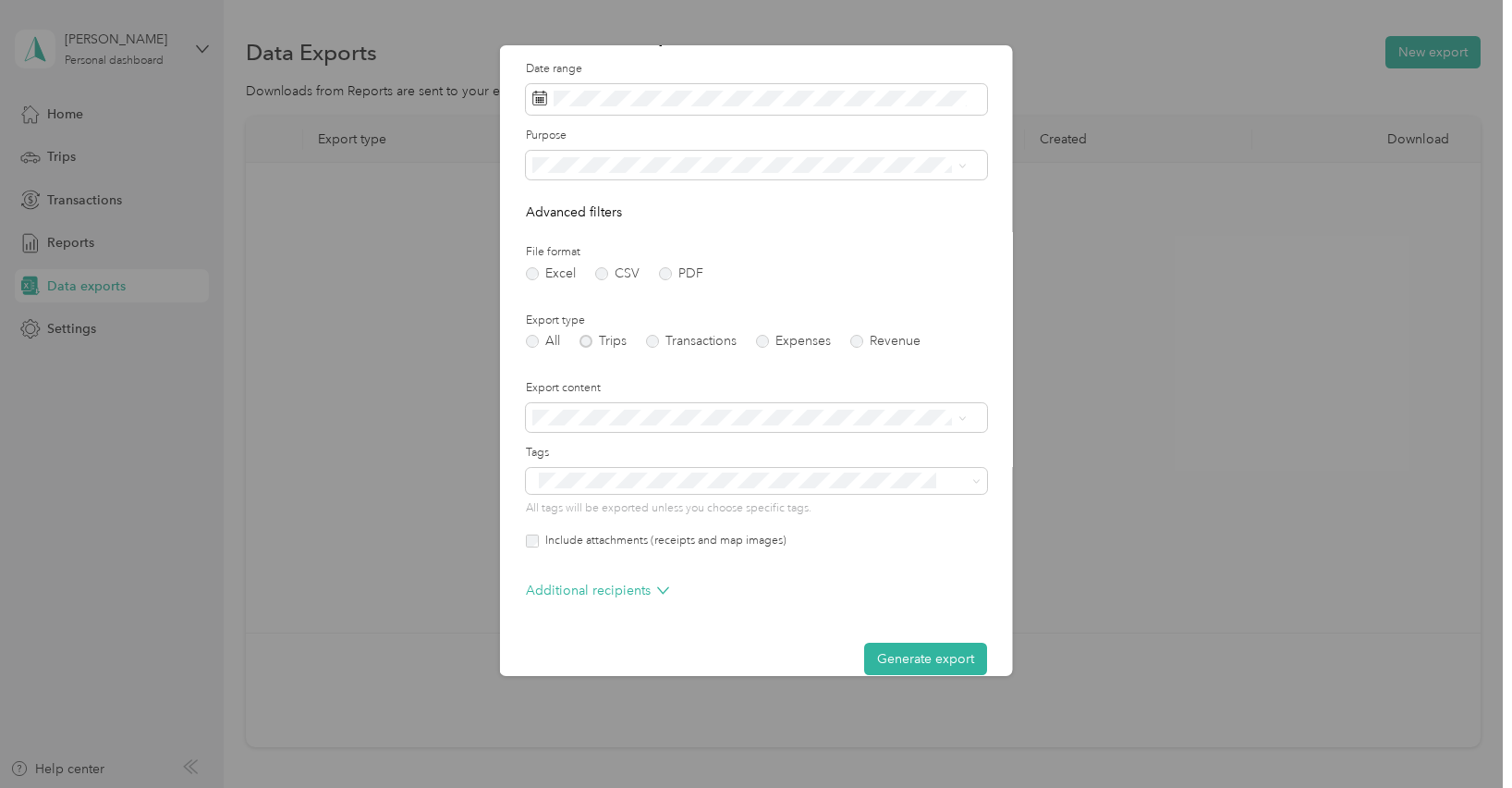
scroll to position [74, 0]
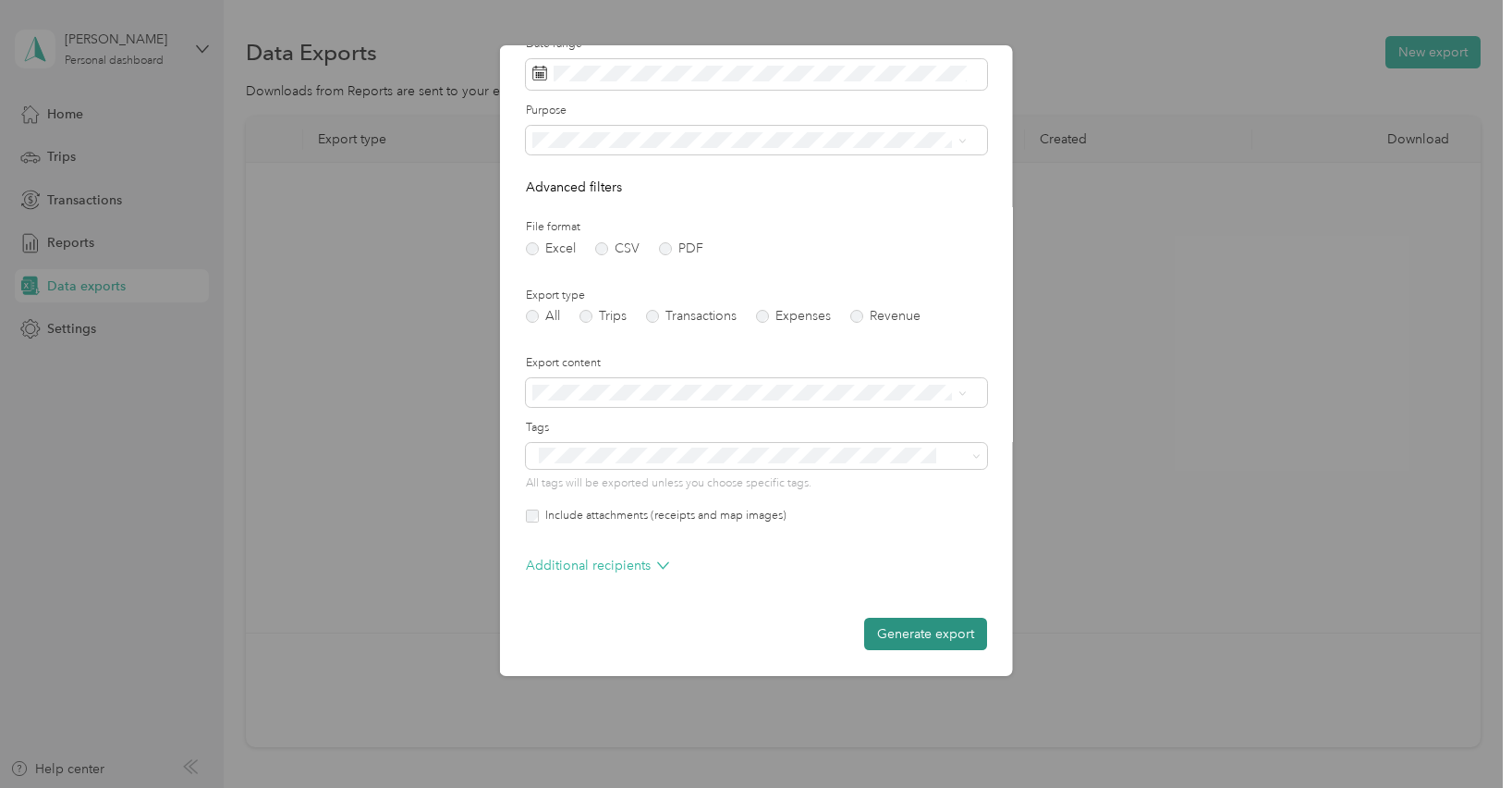
click at [909, 635] on button "Generate export" at bounding box center [925, 633] width 123 height 32
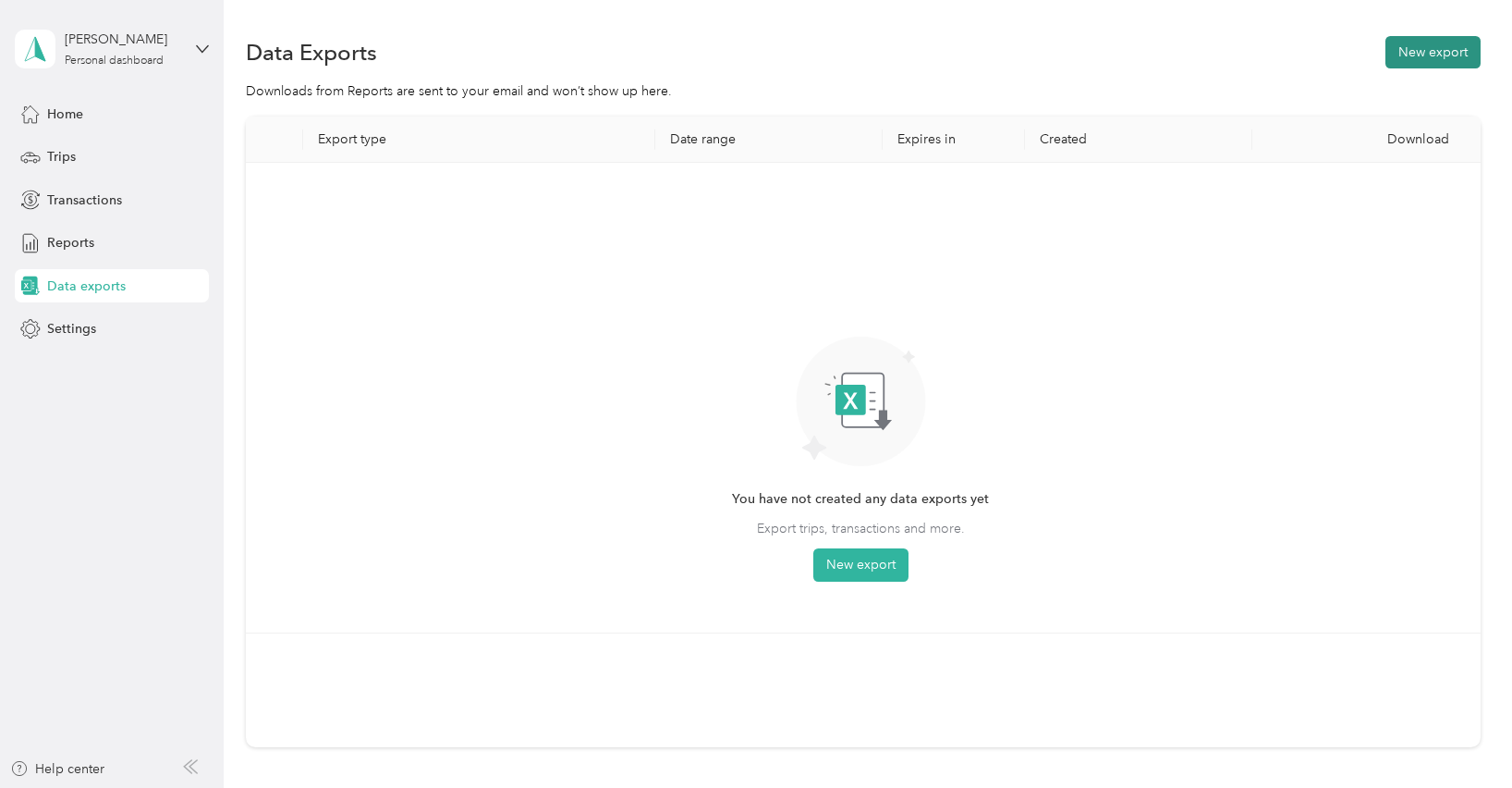
click at [1420, 59] on button "New export" at bounding box center [1432, 52] width 95 height 32
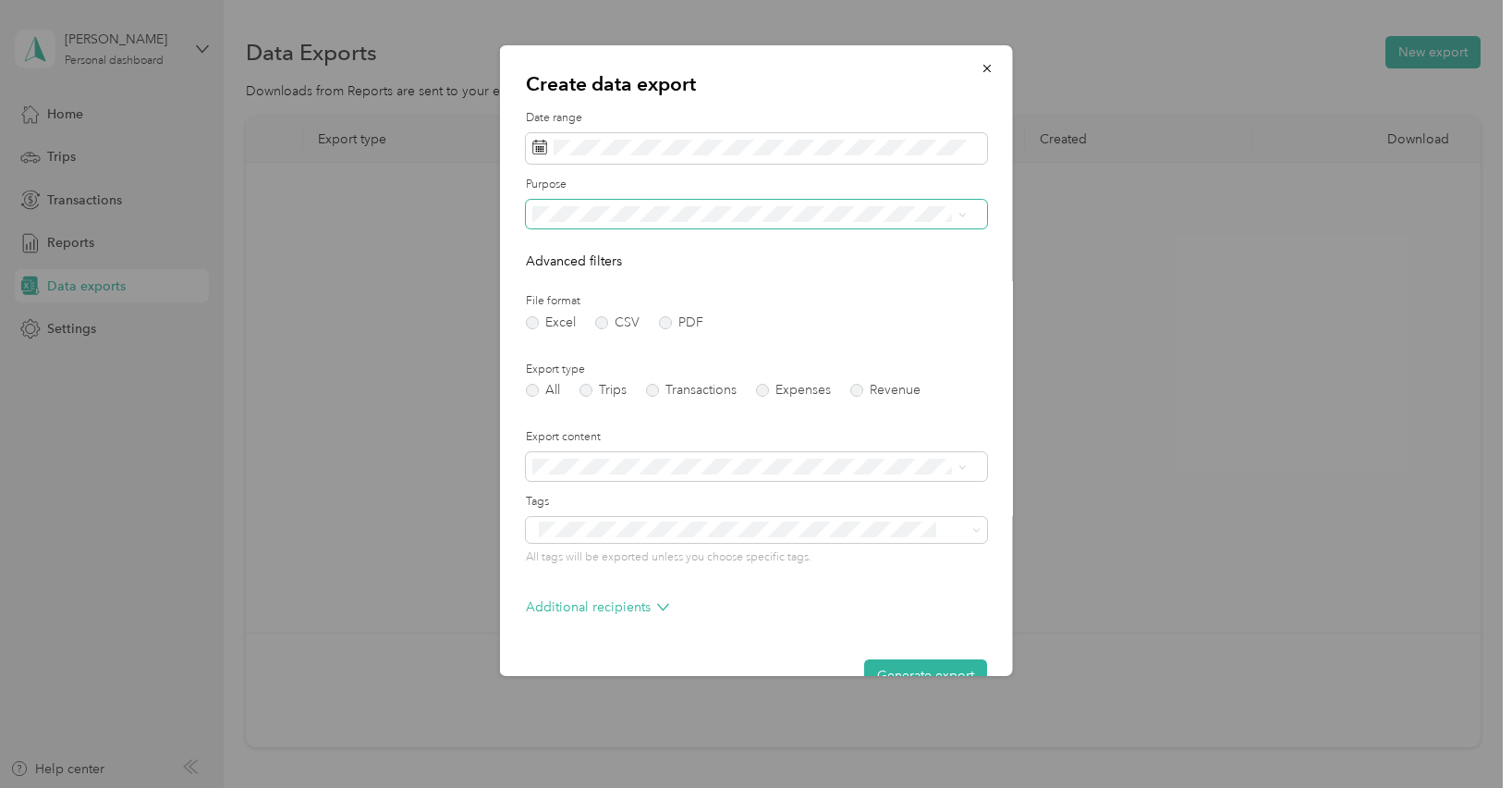
click at [964, 216] on icon at bounding box center [962, 214] width 8 height 8
click at [674, 283] on li "The Stone Collection" at bounding box center [749, 273] width 447 height 32
click at [664, 324] on label "PDF" at bounding box center [681, 323] width 44 height 13
click at [586, 388] on label "Trips" at bounding box center [602, 390] width 47 height 13
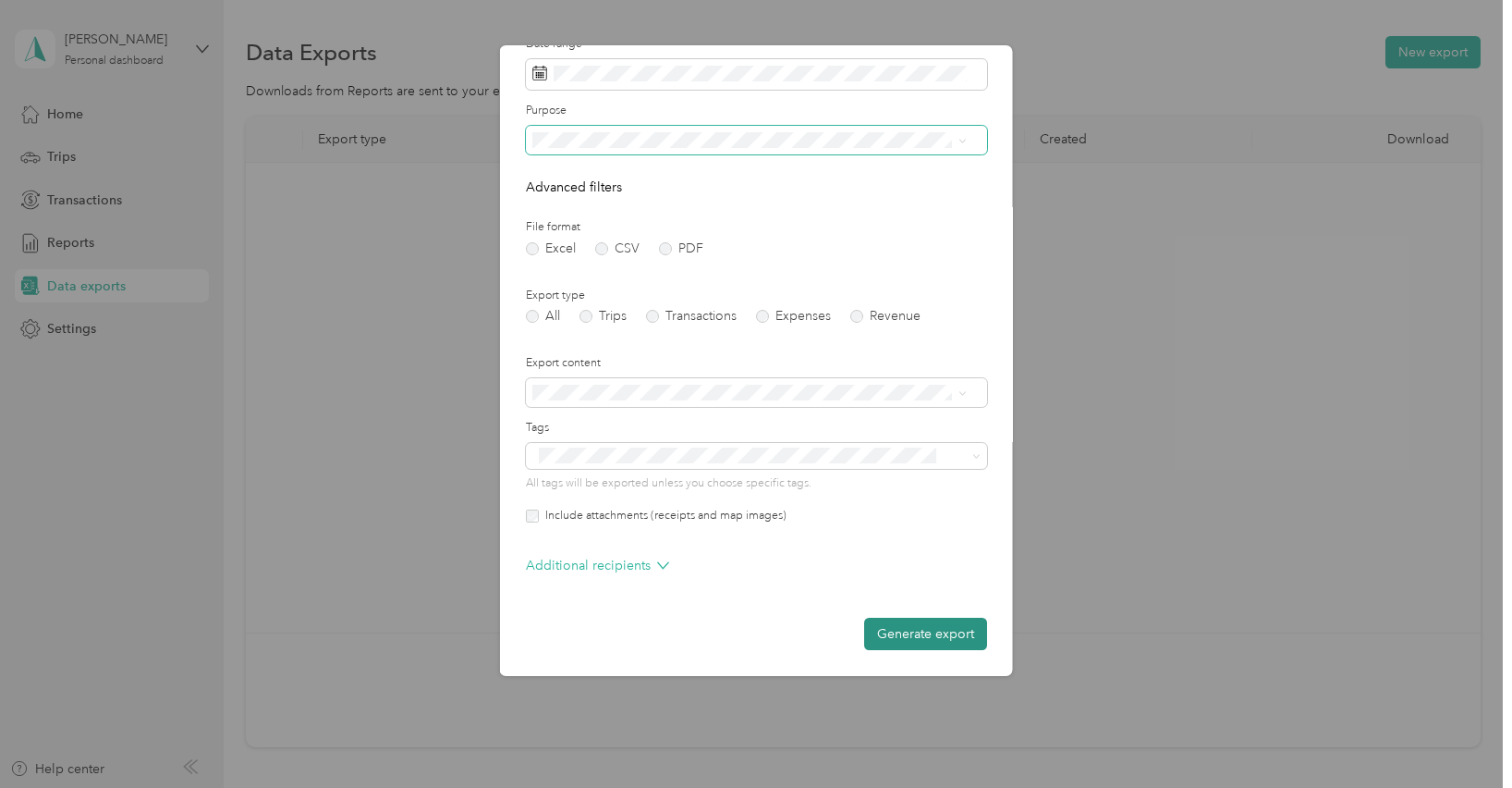
click at [882, 640] on button "Generate export" at bounding box center [925, 633] width 123 height 32
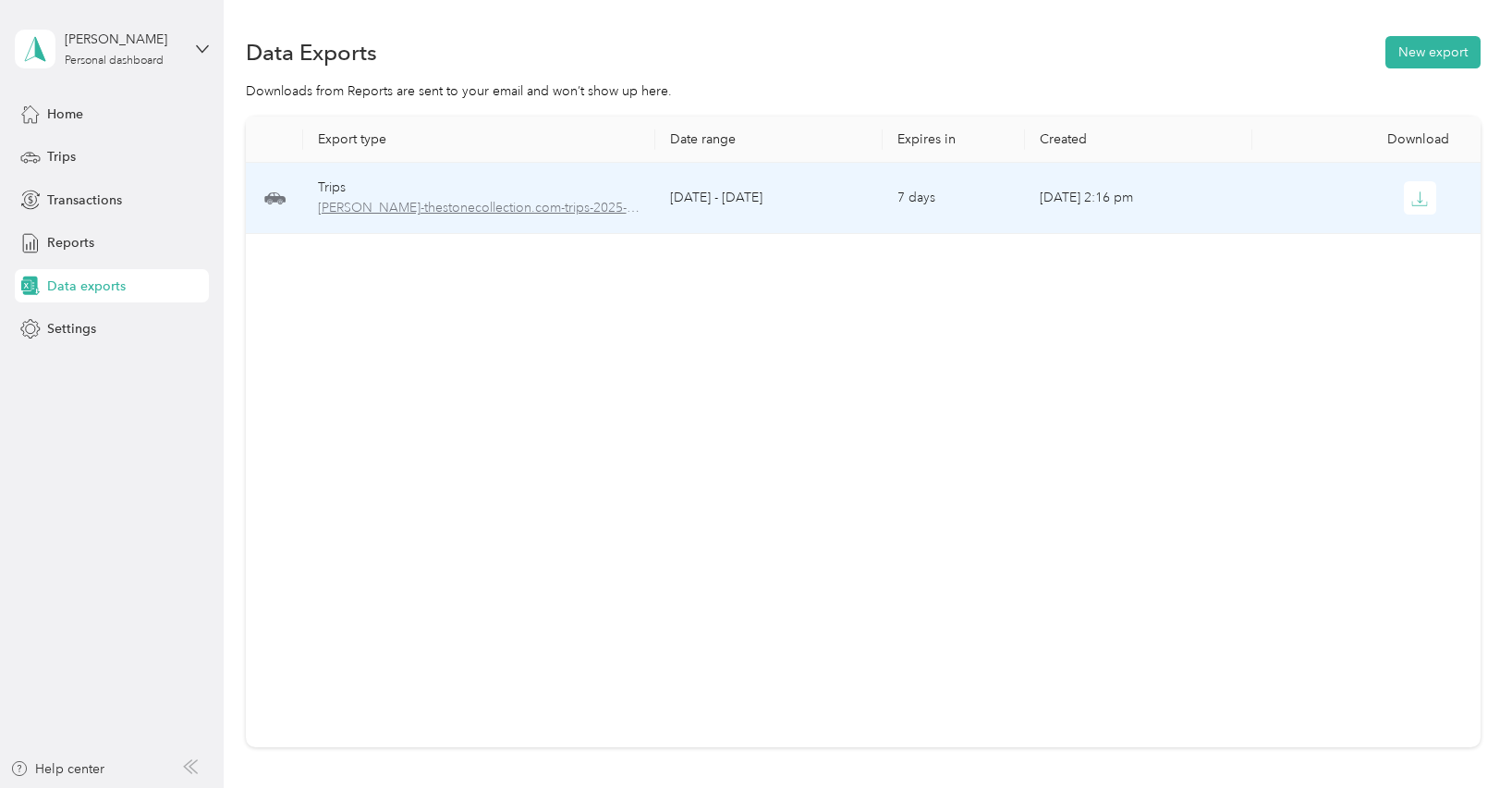
click at [558, 210] on span "[PERSON_NAME]-thestonecollection.com-trips-2025-08-01-2025-08-29.pdf" at bounding box center [479, 208] width 323 height 20
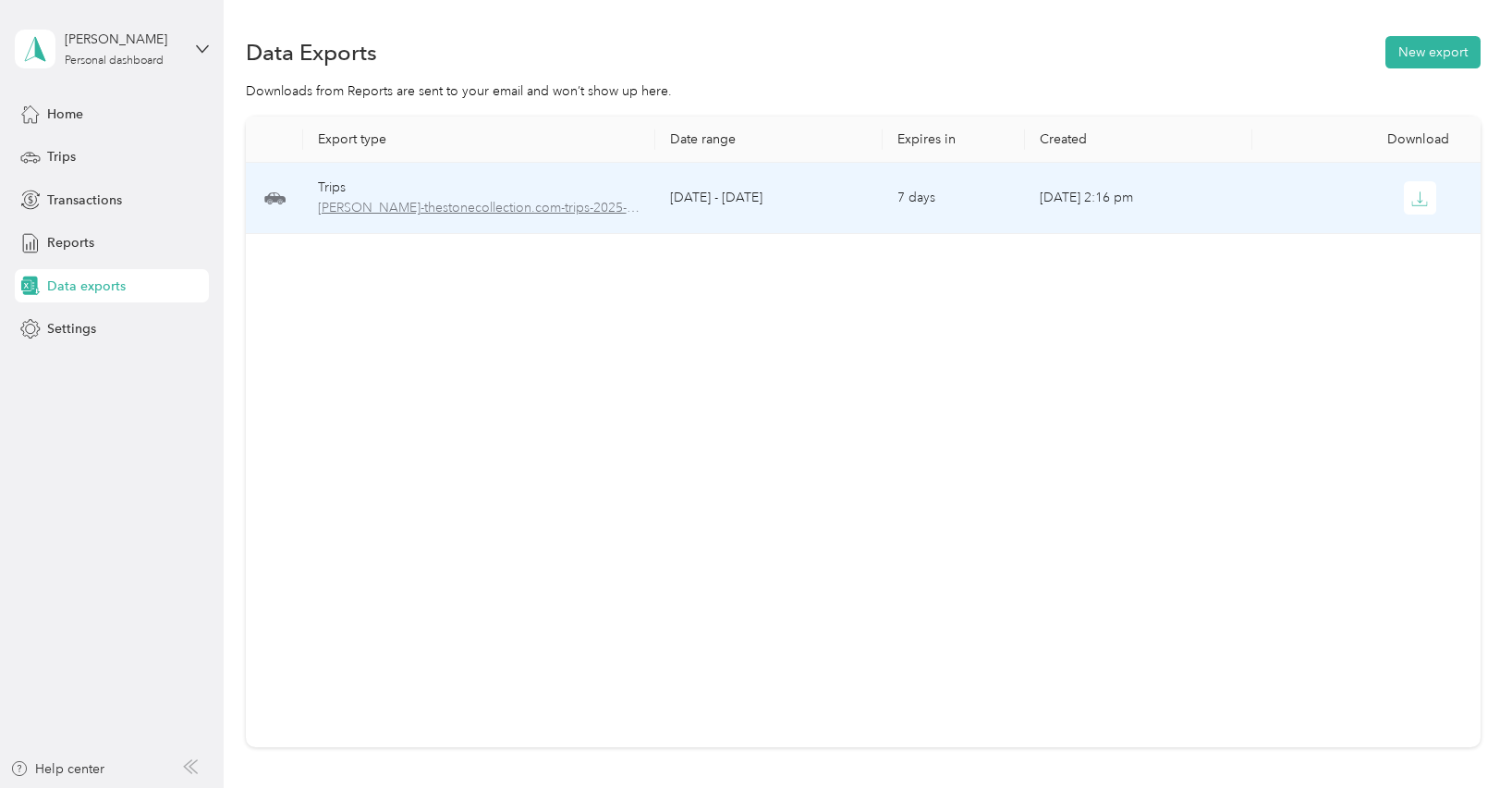
click at [397, 211] on span "[PERSON_NAME]-thestonecollection.com-trips-2025-08-01-2025-08-29.pdf" at bounding box center [479, 208] width 323 height 20
